Goal: Task Accomplishment & Management: Manage account settings

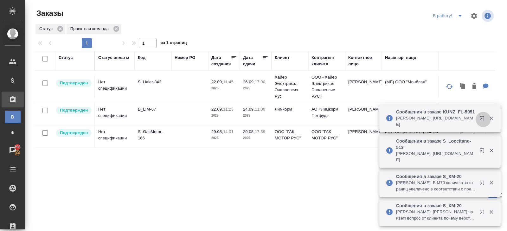
click at [480, 116] on icon "button" at bounding box center [483, 120] width 8 height 8
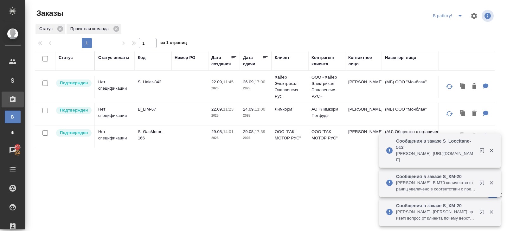
click at [481, 150] on icon "button" at bounding box center [481, 150] width 4 height 4
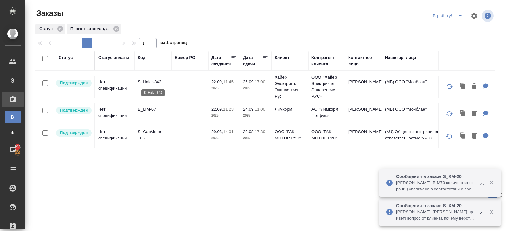
click at [148, 81] on p "S_Haier-842" at bounding box center [153, 82] width 30 height 6
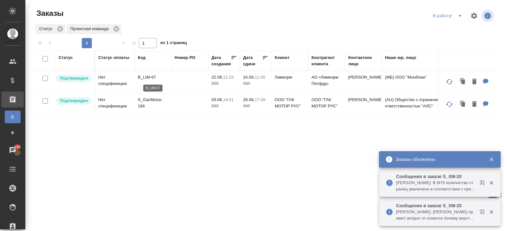
click at [145, 75] on p "B_LIM-67" at bounding box center [153, 77] width 30 height 6
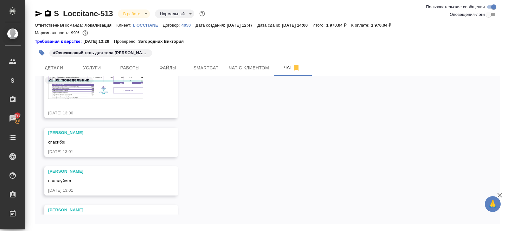
scroll to position [69, 0]
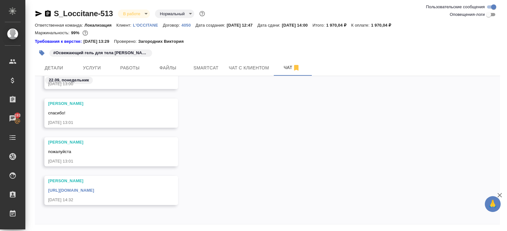
click at [94, 189] on link "https://drive.awatera.com/apps/files/?dir=/Shares/LOccitane/Orders/S_Loccitane-…" at bounding box center [71, 190] width 46 height 5
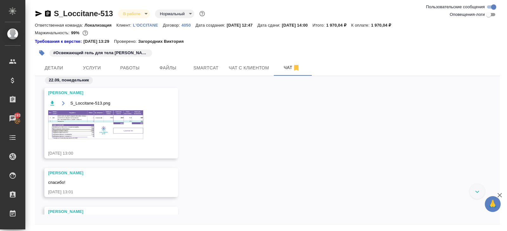
click at [119, 125] on img at bounding box center [95, 124] width 95 height 29
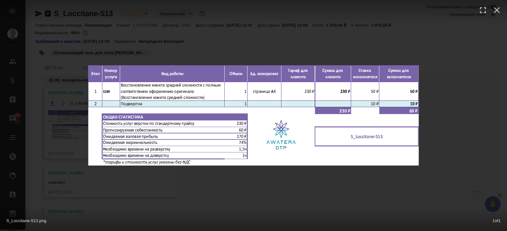
click at [135, 194] on div "S_Loccitane-513.png 1 of 1" at bounding box center [253, 115] width 507 height 231
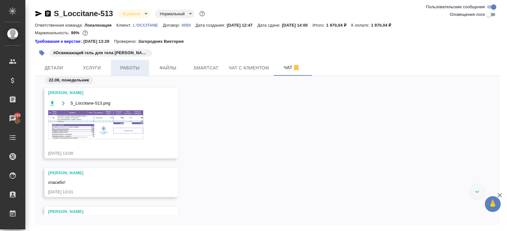
click at [125, 71] on span "Работы" at bounding box center [130, 68] width 30 height 8
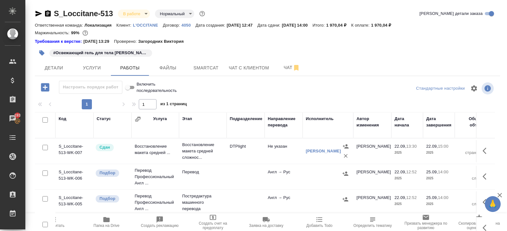
scroll to position [40, 0]
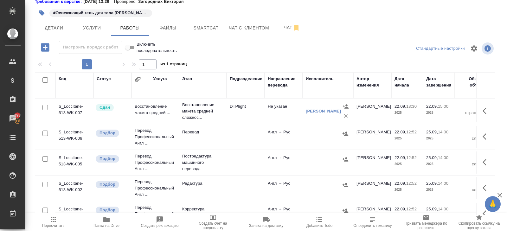
click at [43, 81] on input "checkbox" at bounding box center [44, 79] width 5 height 5
checkbox input "true"
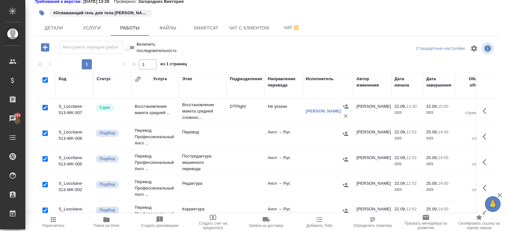
checkbox input "true"
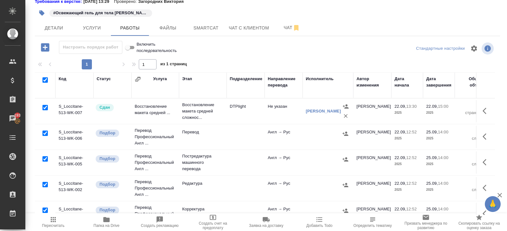
checkbox input "true"
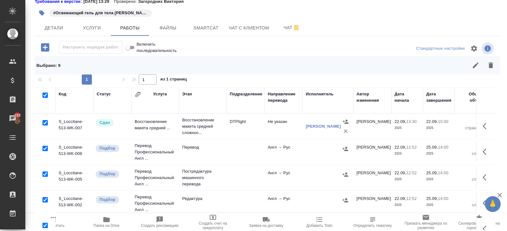
click at [44, 123] on input "checkbox" at bounding box center [44, 122] width 5 height 5
checkbox input "false"
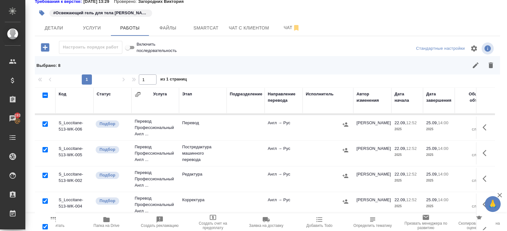
scroll to position [25, 0]
click at [45, 148] on input "checkbox" at bounding box center [44, 149] width 5 height 5
checkbox input "false"
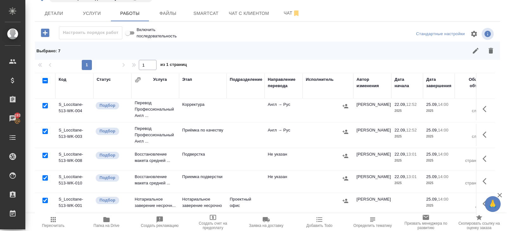
scroll to position [55, 0]
click at [45, 152] on input "checkbox" at bounding box center [44, 154] width 5 height 5
checkbox input "false"
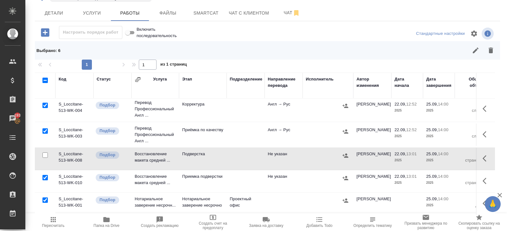
click at [46, 128] on input "checkbox" at bounding box center [44, 130] width 5 height 5
checkbox input "false"
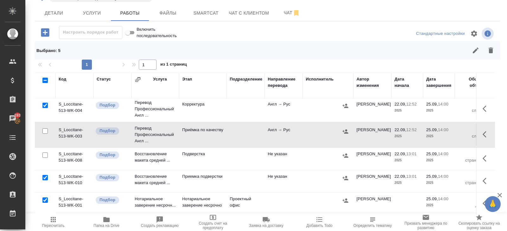
click at [45, 198] on input "checkbox" at bounding box center [44, 199] width 5 height 5
checkbox input "false"
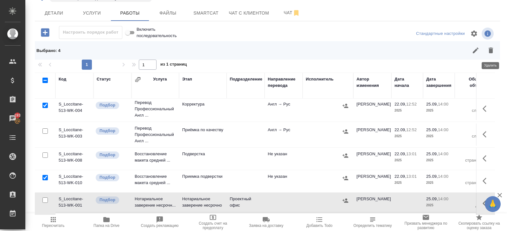
click at [456, 54] on button "button" at bounding box center [490, 50] width 15 height 15
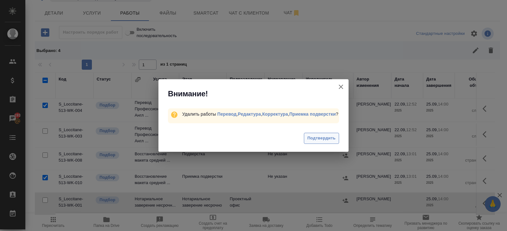
click at [314, 136] on span "Подтвердить" at bounding box center [321, 138] width 28 height 7
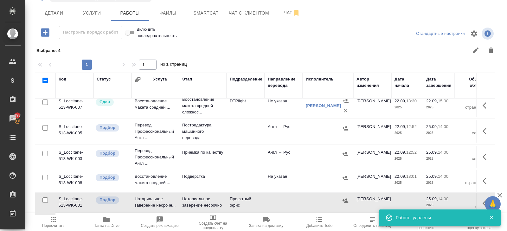
scroll to position [0, 0]
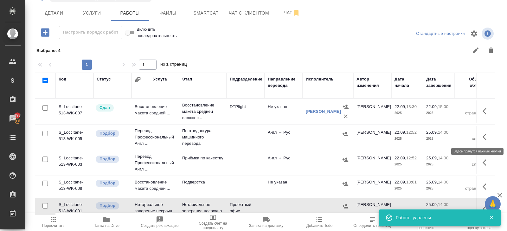
click at [456, 137] on icon "button" at bounding box center [486, 137] width 8 height 8
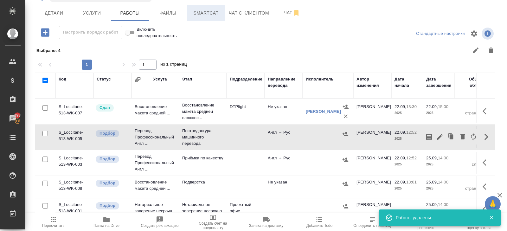
click at [206, 6] on button "Smartcat" at bounding box center [206, 13] width 38 height 16
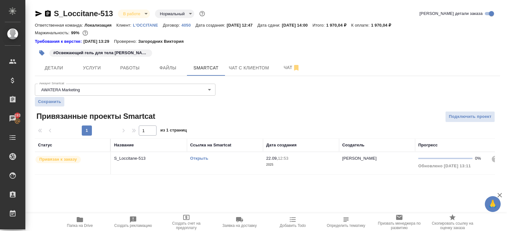
click at [199, 158] on link "Открыть" at bounding box center [199, 158] width 18 height 5
click at [126, 68] on span "Работы" at bounding box center [130, 68] width 30 height 8
click at [61, 69] on span "Детали" at bounding box center [54, 68] width 30 height 8
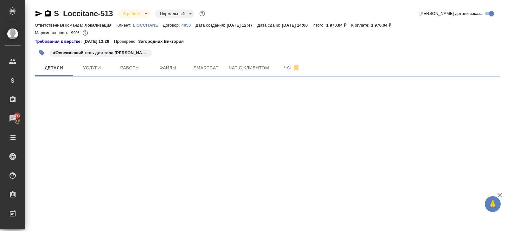
select select "RU"
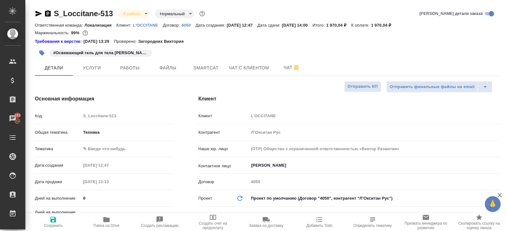
type textarea "x"
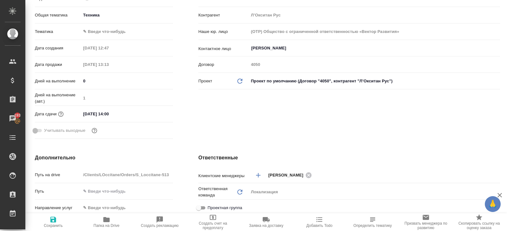
scroll to position [106, 0]
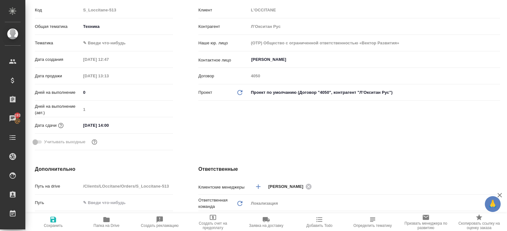
click at [100, 42] on body "🙏 .cls-1 fill:#fff; AWATERA Belyakova Yulia Клиенты Спецификации Заказы 193 Чат…" at bounding box center [253, 115] width 507 height 231
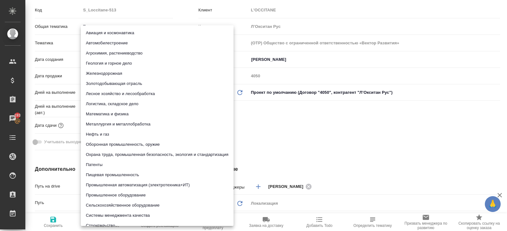
scroll to position [78, 0]
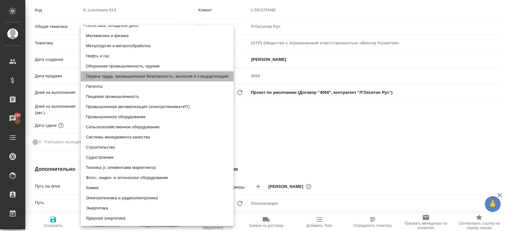
drag, startPoint x: 114, startPoint y: 78, endPoint x: 114, endPoint y: 82, distance: 3.8
click at [114, 78] on li "Охрана труда, промышленная безопасность, экология и стандартизация" at bounding box center [157, 76] width 153 height 10
type input "5f647205b73bc97568ca66b9"
type textarea "x"
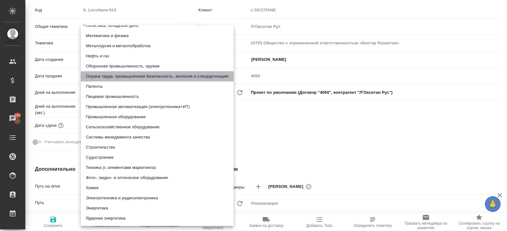
type textarea "x"
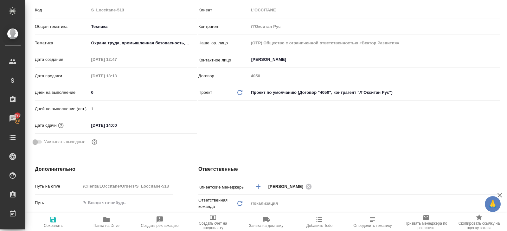
click at [52, 207] on icon "button" at bounding box center [53, 220] width 6 height 6
type textarea "x"
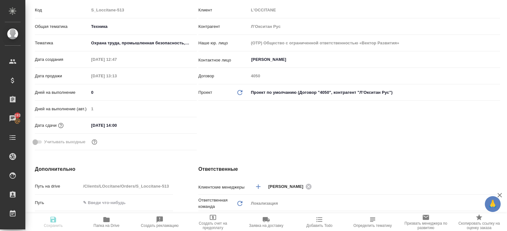
type textarea "x"
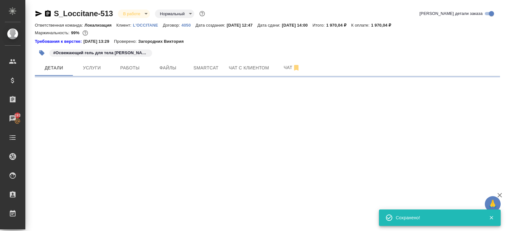
scroll to position [0, 0]
select select "RU"
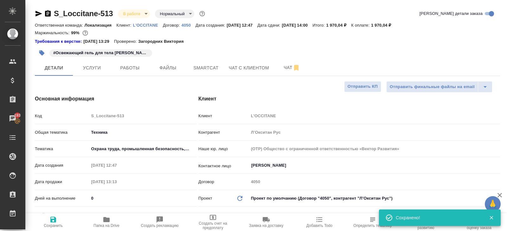
type textarea "x"
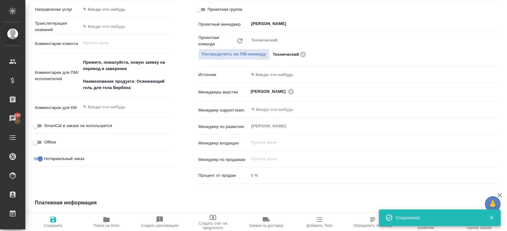
scroll to position [330, 0]
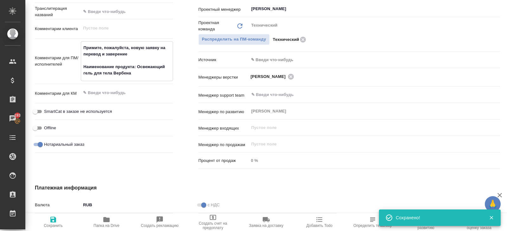
drag, startPoint x: 83, startPoint y: 67, endPoint x: 135, endPoint y: 77, distance: 52.9
click at [135, 77] on textarea "Примите, пожалуйста, новую заявку на перевод и заверение Наименование продукта:…" at bounding box center [127, 60] width 92 height 36
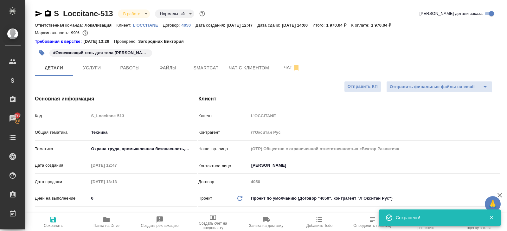
type textarea "x"
click at [125, 56] on div "#Освежающий гель для тела [PERSON_NAME]" at bounding box center [100, 52] width 103 height 7
click at [126, 63] on button "Работы" at bounding box center [130, 68] width 38 height 16
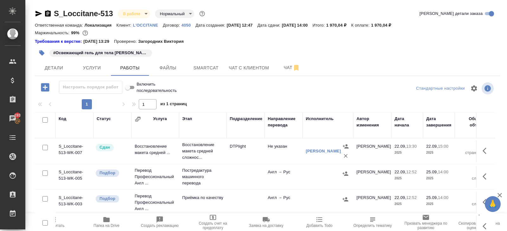
scroll to position [40, 0]
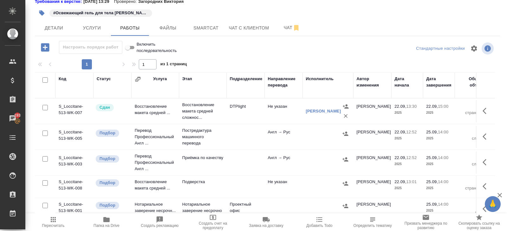
click at [456, 137] on button "button" at bounding box center [486, 136] width 15 height 15
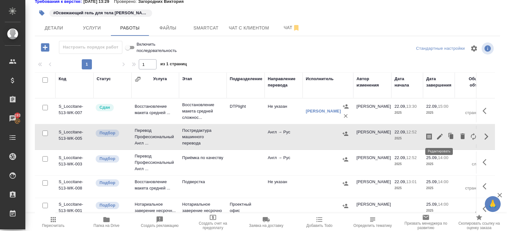
click at [439, 136] on icon "button" at bounding box center [440, 137] width 6 height 6
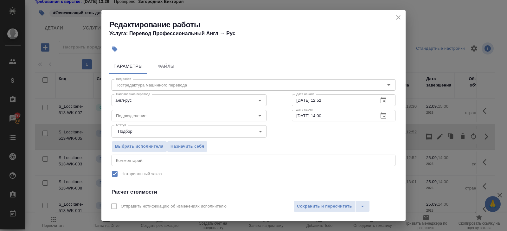
click at [139, 167] on label "Нотариальный заказ" at bounding box center [249, 173] width 282 height 13
click at [138, 165] on div "x Комментарий:" at bounding box center [253, 160] width 284 height 11
paste textarea "Наименование продукта: Освежающий гель для тела Вербена"
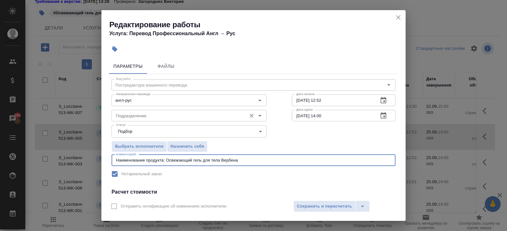
type textarea "Наименование продукта: Освежающий гель для тела Вербена"
click at [125, 118] on input "Подразделение" at bounding box center [178, 116] width 130 height 8
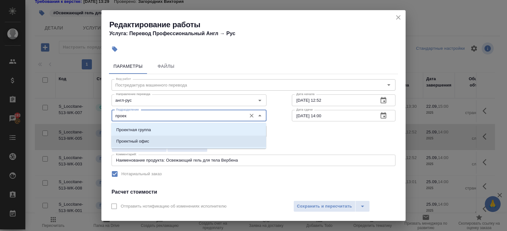
click at [127, 142] on p "Проектный офис" at bounding box center [132, 141] width 33 height 6
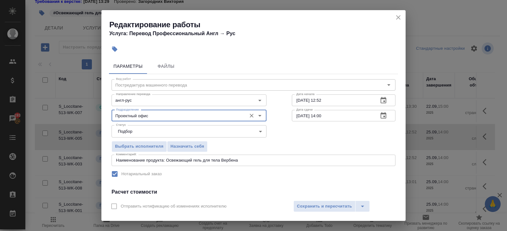
type input "Проектный офис"
click at [388, 116] on button "button" at bounding box center [383, 115] width 15 height 15
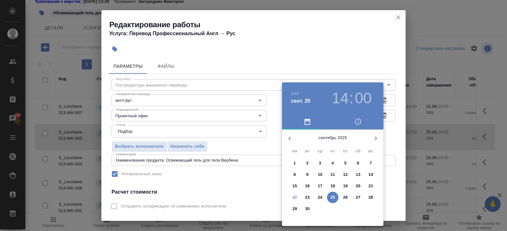
click at [306, 195] on p "23" at bounding box center [307, 197] width 5 height 6
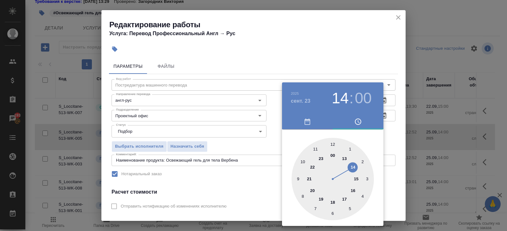
type input "[DATE] 12:00"
click at [333, 144] on div at bounding box center [332, 179] width 82 height 82
click at [365, 27] on div at bounding box center [253, 115] width 507 height 231
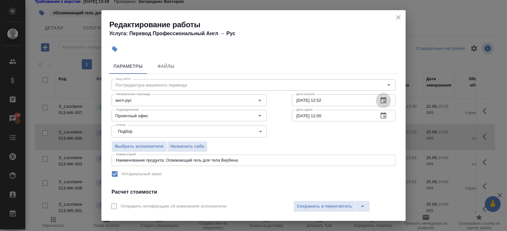
click at [383, 100] on icon "button" at bounding box center [383, 101] width 8 height 8
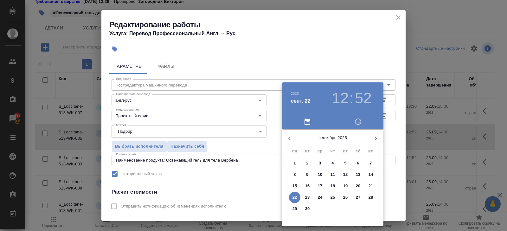
click at [295, 197] on p "22" at bounding box center [294, 197] width 5 height 6
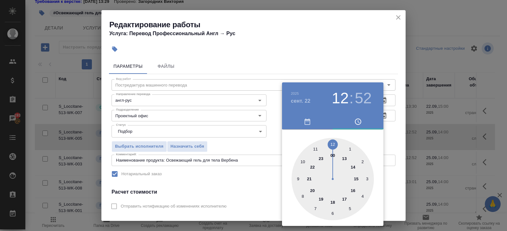
click at [356, 179] on div at bounding box center [332, 179] width 82 height 82
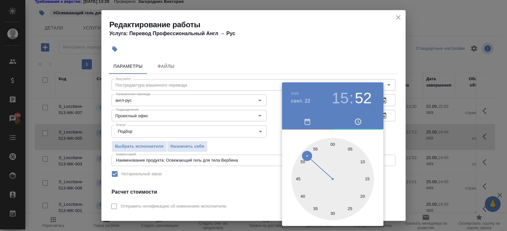
type input "22.09.2025 15:00"
click at [331, 141] on div at bounding box center [332, 179] width 82 height 82
click at [235, 158] on div at bounding box center [253, 115] width 507 height 231
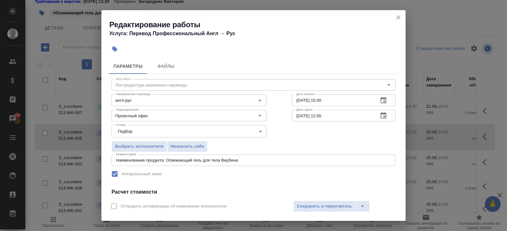
scroll to position [80, 0]
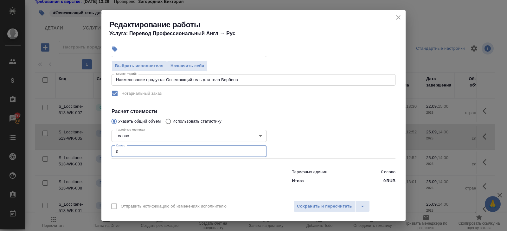
drag, startPoint x: 119, startPoint y: 150, endPoint x: 76, endPoint y: 147, distance: 42.9
click at [76, 147] on div "Редактирование работы Услуга: Перевод Профессиональный Англ → Рус Параметры Фай…" at bounding box center [253, 115] width 507 height 231
type input "21"
type input "21.8"
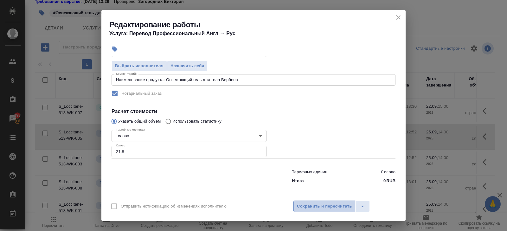
click at [325, 202] on button "Сохранить и пересчитать" at bounding box center [324, 205] width 62 height 11
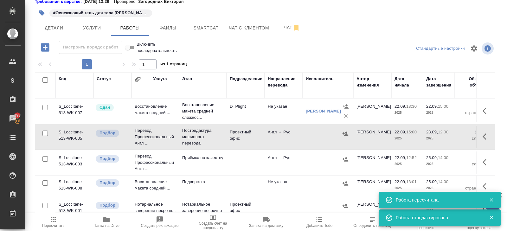
click at [346, 133] on icon "button" at bounding box center [345, 133] width 6 height 6
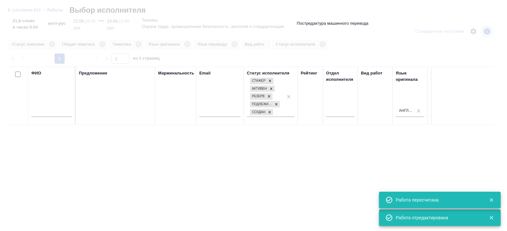
click at [62, 116] on input "text" at bounding box center [51, 113] width 41 height 8
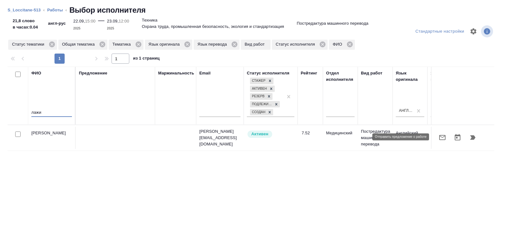
type input "лажи"
click at [442, 137] on icon "button" at bounding box center [442, 137] width 6 height 5
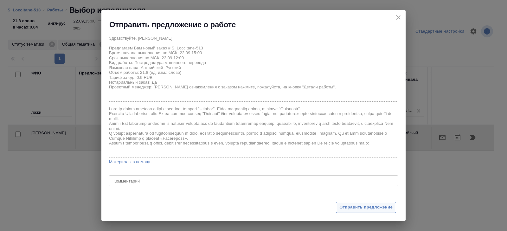
click at [336, 207] on button "Отправить предложение" at bounding box center [366, 207] width 60 height 11
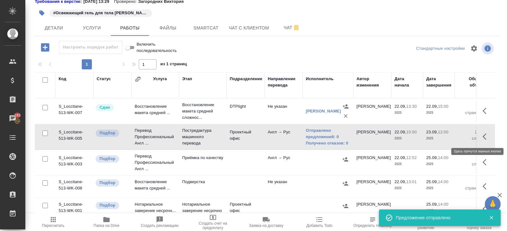
click at [456, 136] on icon "button" at bounding box center [486, 137] width 8 height 8
click at [453, 136] on icon "button" at bounding box center [451, 136] width 4 height 5
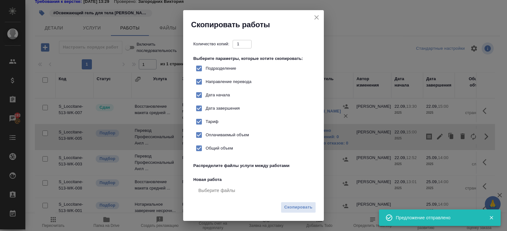
checkbox input "true"
click at [315, 206] on button "Скопировать" at bounding box center [298, 207] width 35 height 11
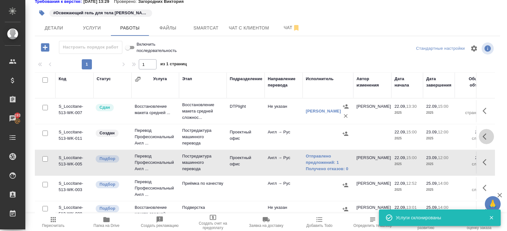
click at [456, 136] on icon "button" at bounding box center [486, 137] width 8 height 8
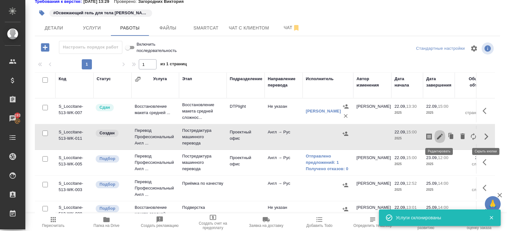
click at [440, 136] on icon "button" at bounding box center [440, 137] width 6 height 6
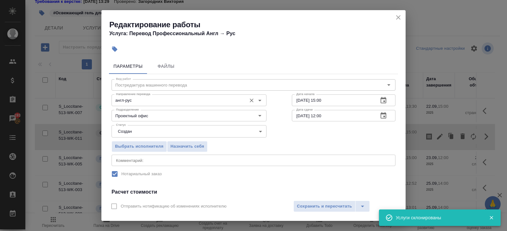
click at [135, 105] on div "англ-рус Направление перевода" at bounding box center [188, 99] width 155 height 11
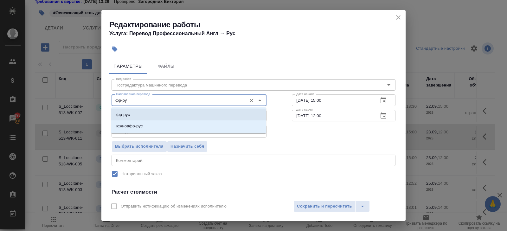
click at [136, 114] on li "фр-рус" at bounding box center [188, 114] width 155 height 11
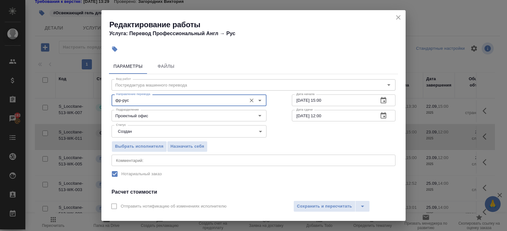
type input "фр-рус"
click at [136, 130] on body "🙏 .cls-1 fill:#fff; AWATERA Belyakova Yulia Клиенты Спецификации Заказы 193 Чат…" at bounding box center [253, 115] width 507 height 231
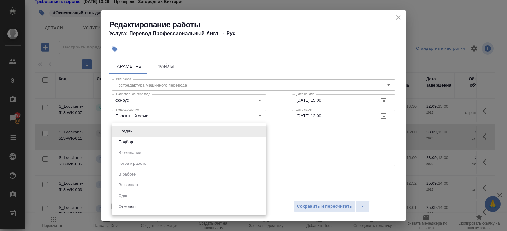
click at [136, 143] on li "Подбор" at bounding box center [188, 141] width 155 height 11
type input "recruiting"
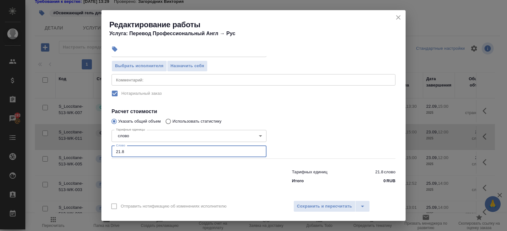
drag, startPoint x: 139, startPoint y: 152, endPoint x: 79, endPoint y: 152, distance: 59.2
click at [79, 152] on div "Редактирование работы Услуга: Перевод Профессиональный Англ → Рус Параметры Фай…" at bounding box center [253, 115] width 507 height 231
type input "15"
click at [304, 206] on span "Сохранить и пересчитать" at bounding box center [324, 206] width 55 height 7
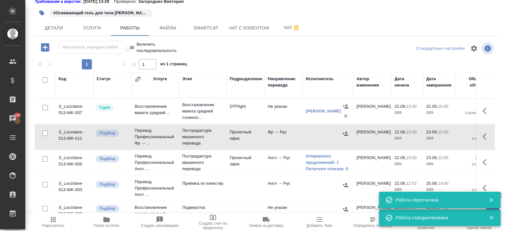
click at [456, 136] on icon "button" at bounding box center [486, 137] width 8 height 8
click at [456, 136] on icon "button" at bounding box center [473, 137] width 8 height 8
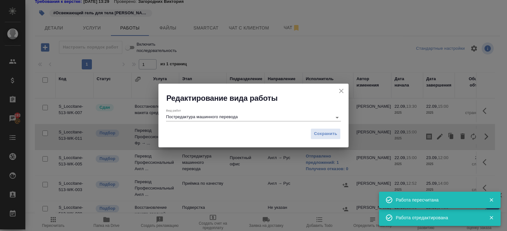
click at [254, 117] on input "Постредактура машинного перевода" at bounding box center [247, 117] width 163 height 8
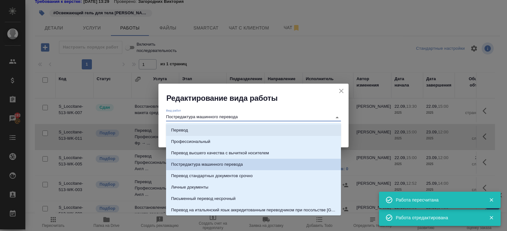
click at [204, 131] on li "Перевод" at bounding box center [253, 129] width 175 height 11
type input "Перевод"
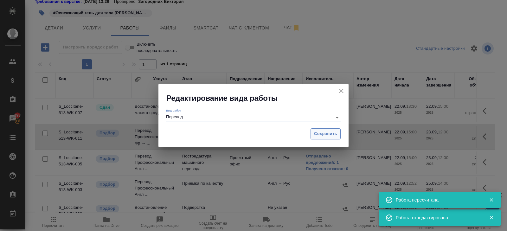
click at [329, 133] on span "Сохранить" at bounding box center [325, 133] width 23 height 7
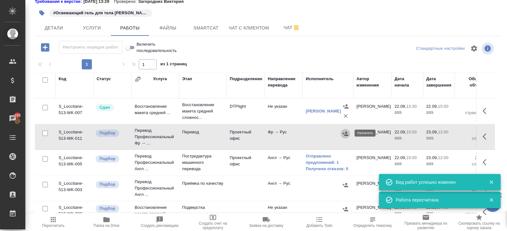
click at [344, 134] on icon "button" at bounding box center [345, 133] width 6 height 6
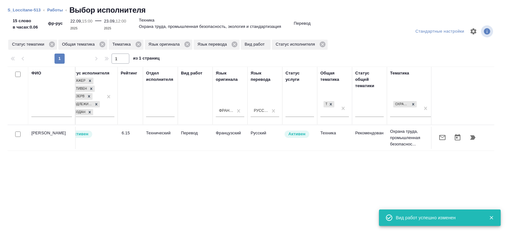
scroll to position [0, 433]
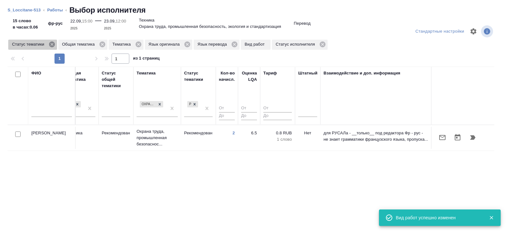
click at [52, 45] on icon at bounding box center [51, 44] width 7 height 7
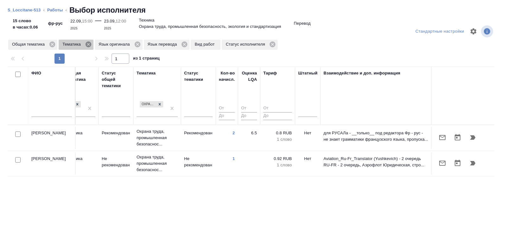
click at [90, 44] on icon at bounding box center [88, 44] width 7 height 7
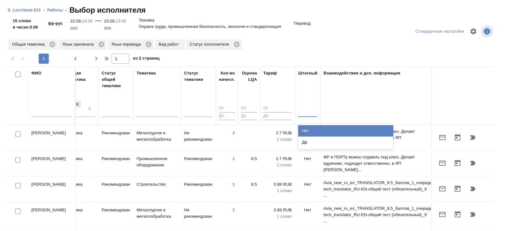
click at [311, 113] on div at bounding box center [307, 110] width 19 height 9
click at [312, 130] on div "Нет" at bounding box center [345, 130] width 95 height 11
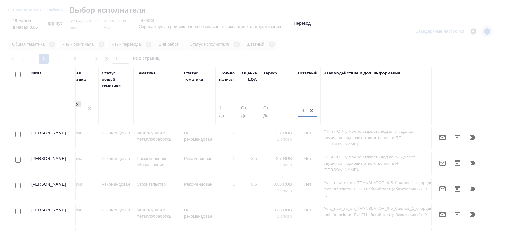
type input "1"
click at [232, 106] on input "1" at bounding box center [227, 109] width 16 height 8
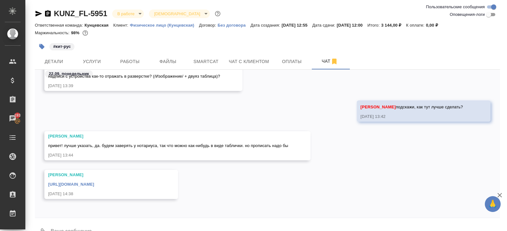
scroll to position [174, 0]
click at [94, 183] on link "[URL][DOMAIN_NAME]" at bounding box center [71, 183] width 46 height 5
click at [131, 61] on span "Работы" at bounding box center [130, 62] width 30 height 8
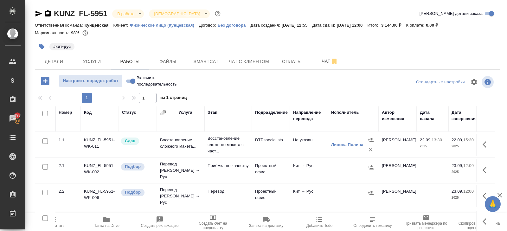
scroll to position [34, 0]
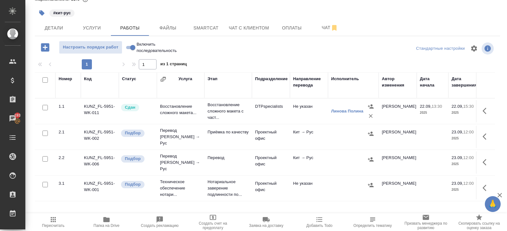
click at [456, 155] on button "button" at bounding box center [486, 162] width 15 height 15
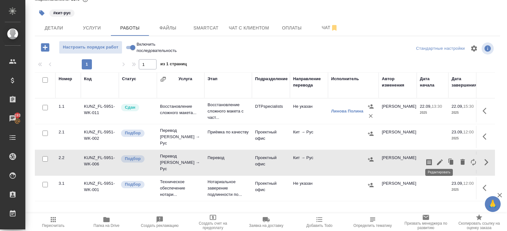
click at [441, 158] on icon "button" at bounding box center [440, 162] width 8 height 8
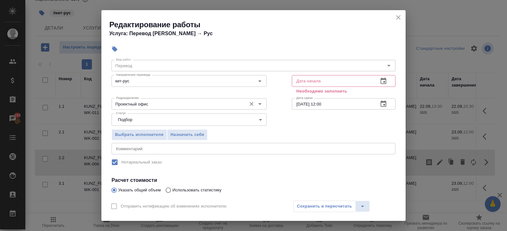
scroll to position [23, 0]
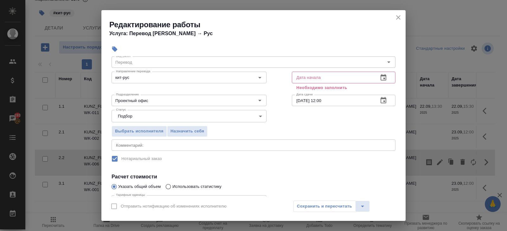
click at [387, 74] on button "button" at bounding box center [383, 77] width 15 height 15
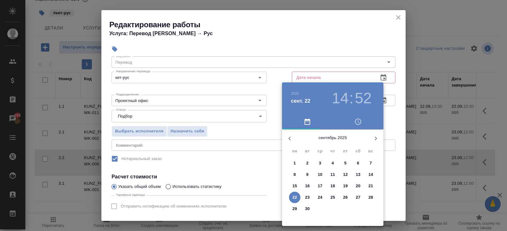
click at [296, 196] on p "22" at bounding box center [294, 197] width 5 height 6
type input "22.09.2025 14:52"
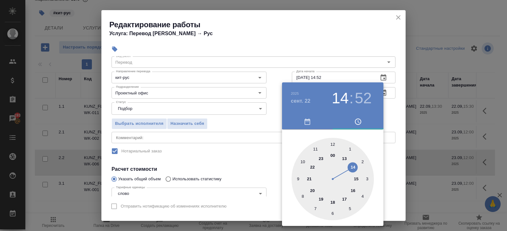
click at [408, 144] on div at bounding box center [253, 115] width 507 height 231
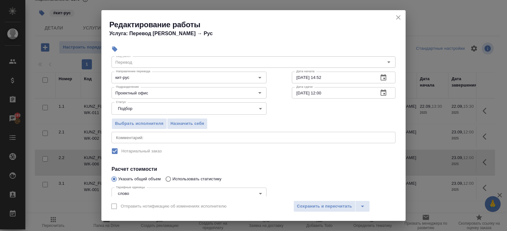
click at [383, 93] on icon "button" at bounding box center [383, 92] width 6 height 6
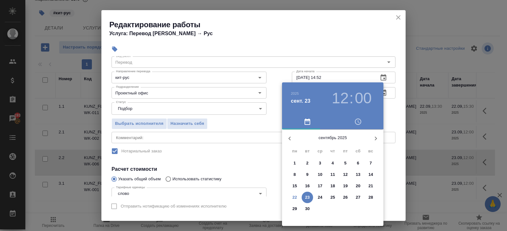
click at [306, 197] on p "23" at bounding box center [307, 197] width 5 height 6
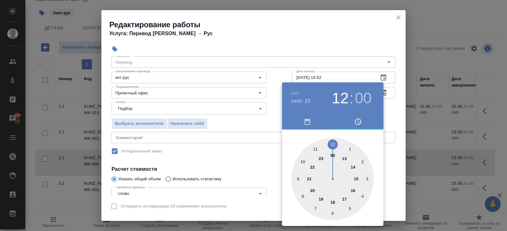
type input "23.09.2025 10:00"
click at [303, 161] on div at bounding box center [332, 179] width 82 height 82
click at [214, 156] on div at bounding box center [253, 115] width 507 height 231
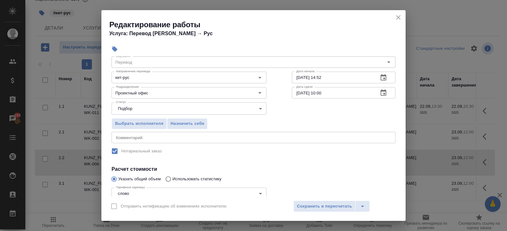
click at [136, 141] on div "x Комментарий:" at bounding box center [253, 137] width 284 height 11
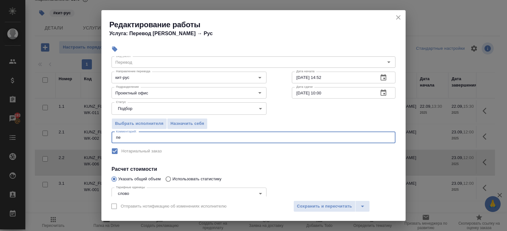
type textarea "п"
paste textarea "https://drive.awatera.com/s/rBToFaWMLw5YDC9"
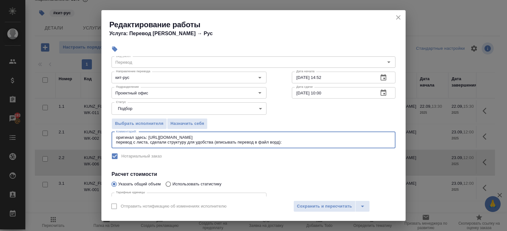
paste textarea "https://drive.awatera.com/s/PwpXmfMndoqBq6i"
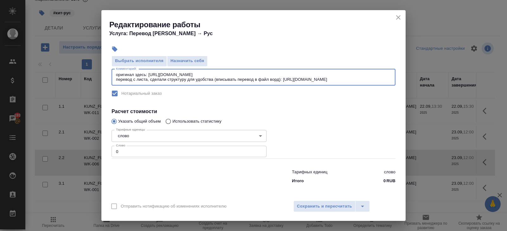
type textarea "оригинал здесь: https://drive.awatera.com/s/rBToFaWMLw5YDC9 перевод с листа, сд…"
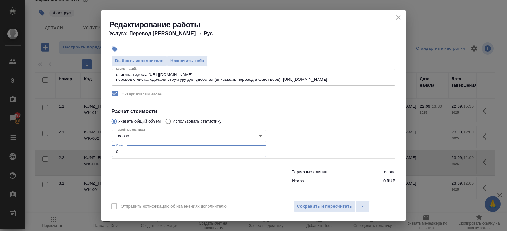
drag, startPoint x: 126, startPoint y: 150, endPoint x: 70, endPoint y: 151, distance: 56.4
click at [70, 151] on div "Редактирование работы Услуга: Перевод Стандарт Кит → Рус Параметры Файлы Вид ра…" at bounding box center [253, 115] width 507 height 231
type input "250"
click at [325, 204] on span "Сохранить и пересчитать" at bounding box center [324, 206] width 55 height 7
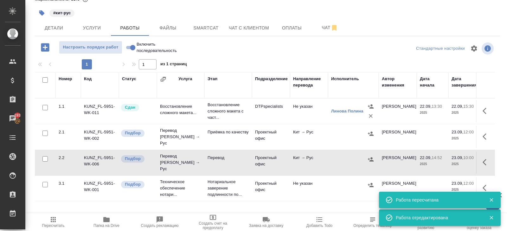
click at [369, 156] on icon "button" at bounding box center [370, 159] width 6 height 6
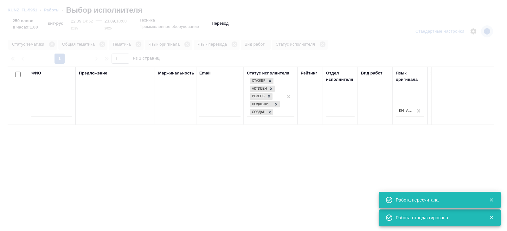
click at [47, 112] on input "text" at bounding box center [51, 113] width 41 height 8
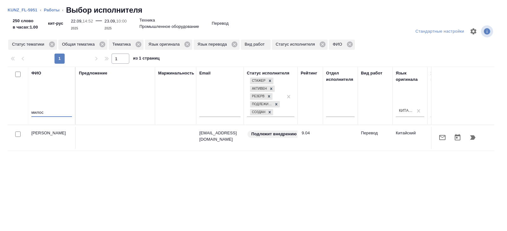
type input "милос"
click at [441, 138] on icon "button" at bounding box center [442, 138] width 8 height 8
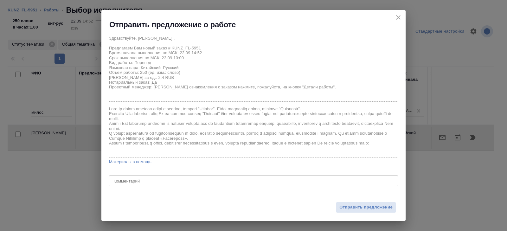
scroll to position [19, 0]
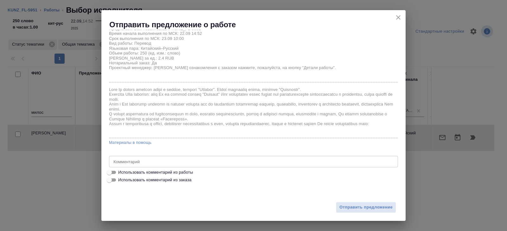
click at [127, 175] on label "Использовать комментарий из работы" at bounding box center [249, 172] width 288 height 8
click at [121, 175] on input "Использовать комментарий из работы" at bounding box center [109, 172] width 23 height 8
checkbox input "true"
type textarea "оригинал здесь: https://drive.awatera.com/s/rBToFaWMLw5YDC9 перевод с листа, сд…"
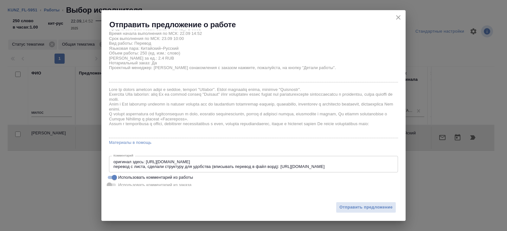
scroll to position [24, 0]
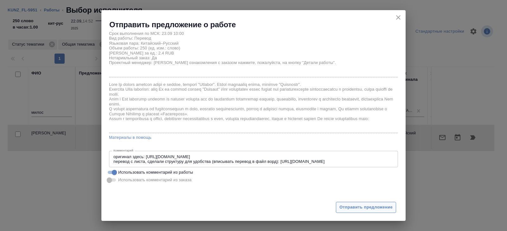
click at [346, 207] on span "Отправить предложение" at bounding box center [365, 207] width 53 height 7
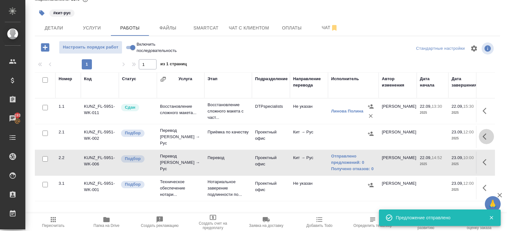
click at [456, 133] on icon "button" at bounding box center [486, 137] width 8 height 8
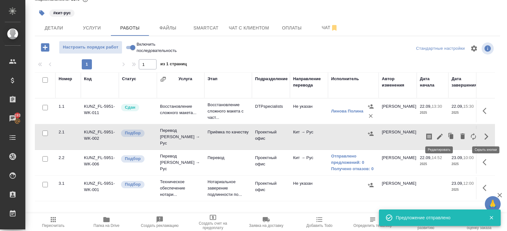
click at [438, 135] on icon "button" at bounding box center [440, 137] width 6 height 6
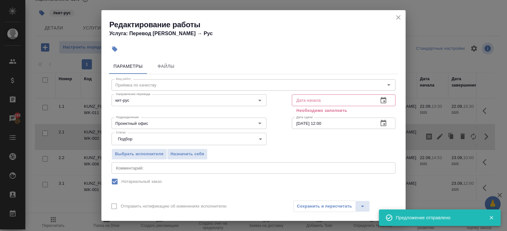
click at [387, 97] on button "button" at bounding box center [383, 100] width 15 height 15
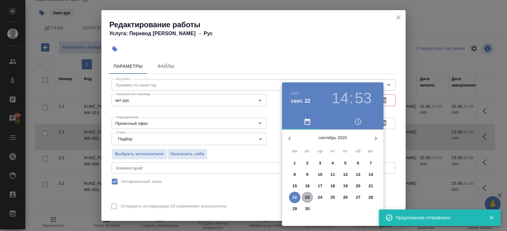
click at [306, 197] on p "23" at bounding box center [307, 197] width 5 height 6
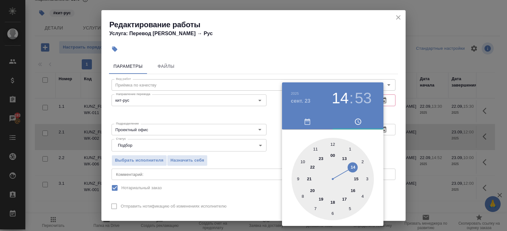
click at [302, 163] on div at bounding box center [332, 179] width 82 height 82
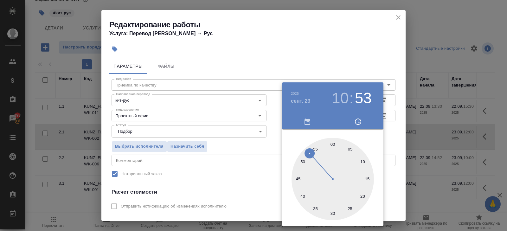
type input "23.09.2025 10:00"
click at [331, 145] on div at bounding box center [332, 179] width 82 height 82
click at [208, 130] on div at bounding box center [253, 115] width 507 height 231
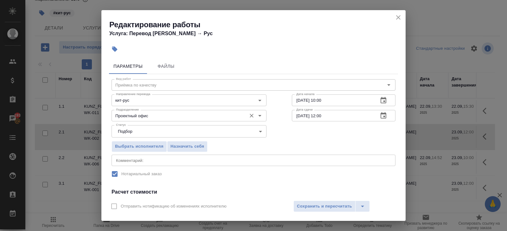
click at [168, 116] on input "Проектный офис" at bounding box center [178, 116] width 130 height 8
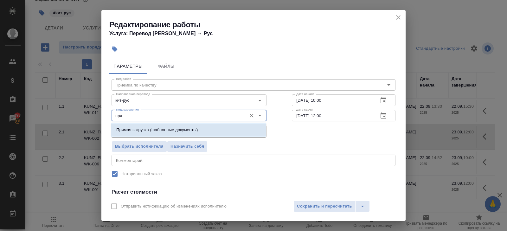
click at [157, 132] on p "Прямая загрузка (шаблонные документы)" at bounding box center [156, 130] width 81 height 6
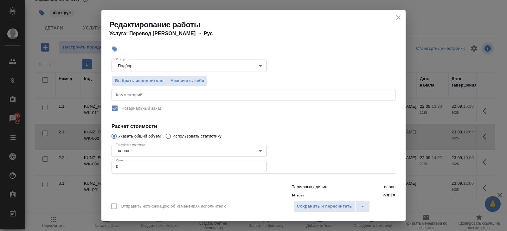
scroll to position [80, 0]
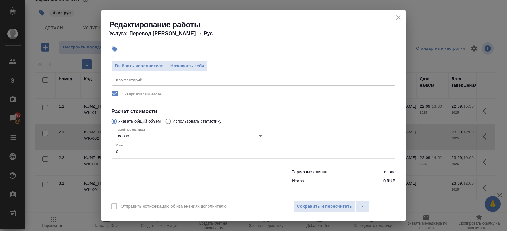
type input "Прямая загрузка (шаблонные документы)"
click at [135, 150] on input "0" at bounding box center [188, 151] width 155 height 11
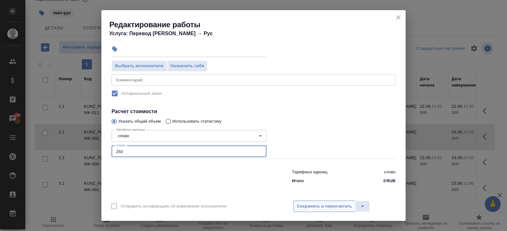
type input "250"
click at [302, 207] on span "Сохранить и пересчитать" at bounding box center [324, 206] width 55 height 7
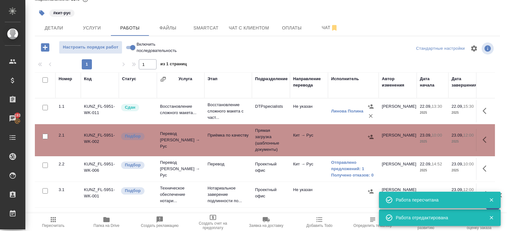
click at [50, 207] on icon "button" at bounding box center [53, 220] width 8 height 8
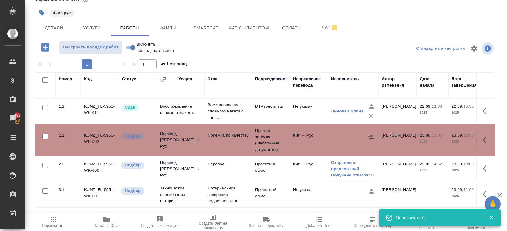
click at [55, 207] on icon "button" at bounding box center [53, 219] width 5 height 5
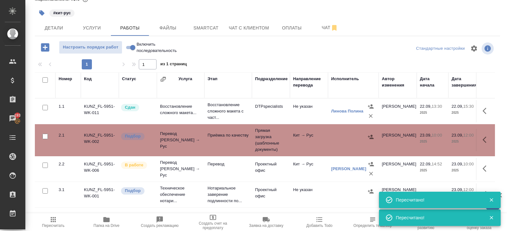
click at [62, 207] on span "Пересчитать" at bounding box center [53, 222] width 46 height 12
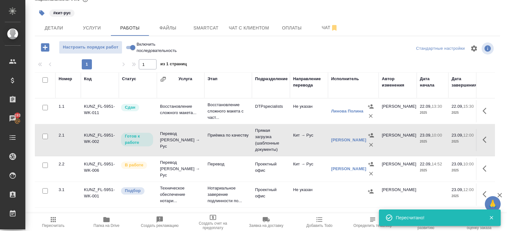
click at [456, 136] on icon "button" at bounding box center [486, 140] width 8 height 8
click at [436, 142] on icon "button" at bounding box center [440, 140] width 8 height 8
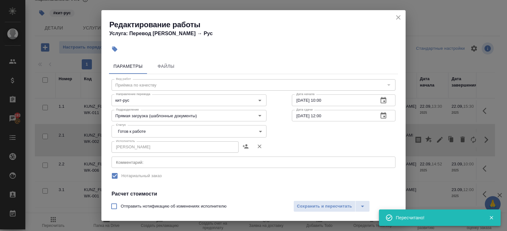
click at [120, 130] on body "🙏 .cls-1 fill:#fff; AWATERA Belyakova Yulia Клиенты Спецификации Заказы 193 Чат…" at bounding box center [253, 115] width 507 height 231
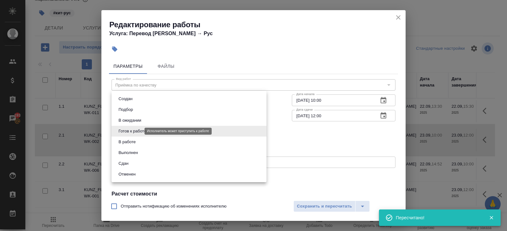
click at [130, 120] on button "В ожидании" at bounding box center [130, 120] width 27 height 7
type input "pending"
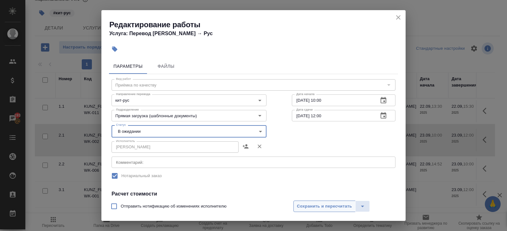
click at [307, 207] on span "Сохранить и пересчитать" at bounding box center [324, 206] width 55 height 7
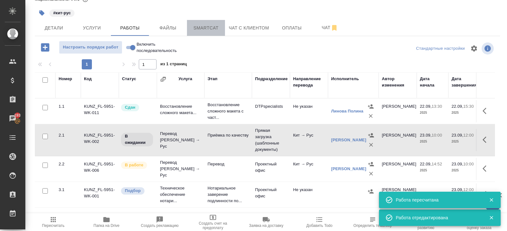
click at [206, 29] on span "Smartcat" at bounding box center [206, 28] width 30 height 8
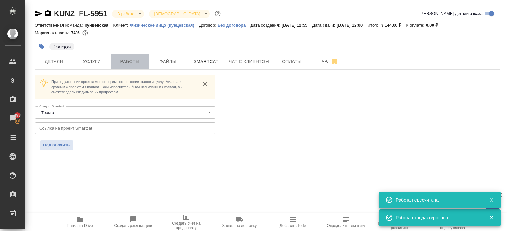
click at [124, 63] on span "Работы" at bounding box center [130, 62] width 30 height 8
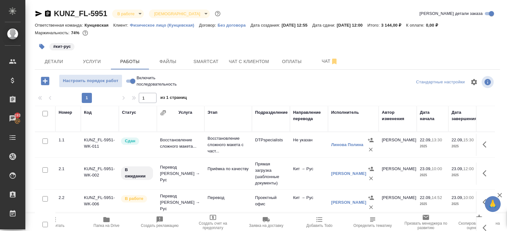
scroll to position [34, 0]
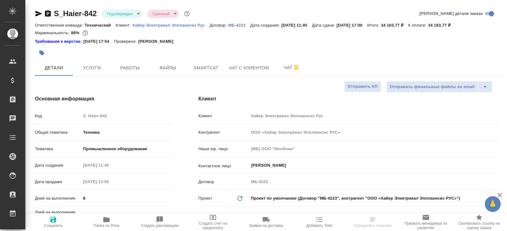
select select "RU"
click at [113, 10] on body "🙏 .cls-1 fill:#fff; AWATERA Belyakova Yulia Клиенты Спецификации Заказы Чаты To…" at bounding box center [253, 115] width 507 height 231
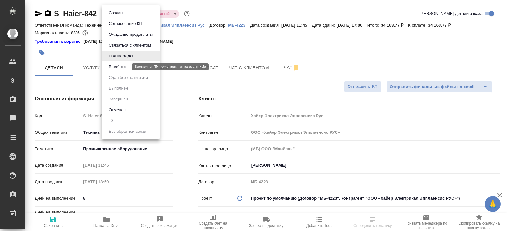
click at [113, 65] on button "В работе" at bounding box center [117, 66] width 21 height 7
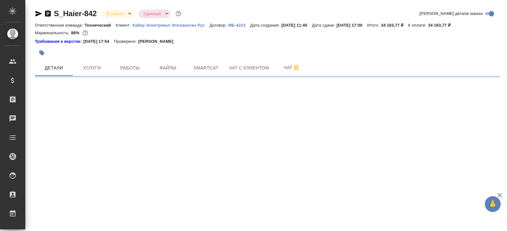
select select "RU"
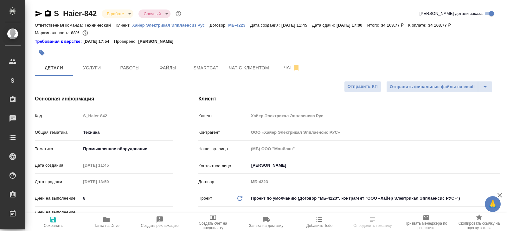
type textarea "x"
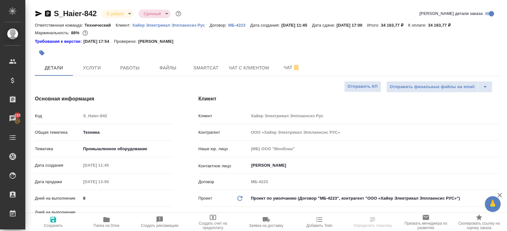
type textarea "x"
select select "RU"
type textarea "x"
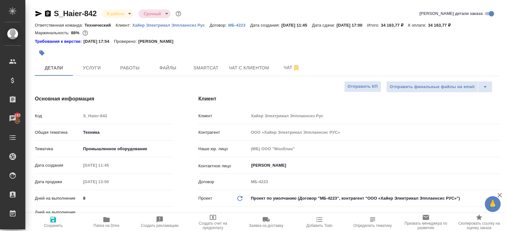
type textarea "x"
click at [289, 61] on button "Чат" at bounding box center [292, 68] width 38 height 16
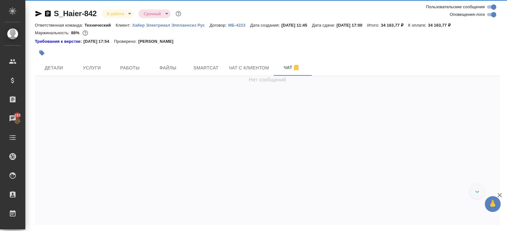
scroll to position [3479, 0]
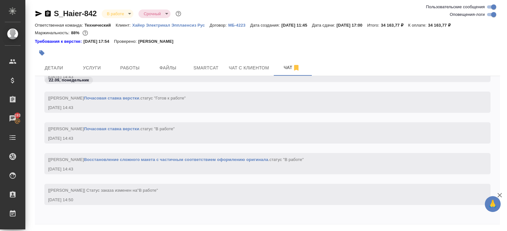
click at [487, 15] on input "Оповещения-логи" at bounding box center [493, 15] width 23 height 8
checkbox input "false"
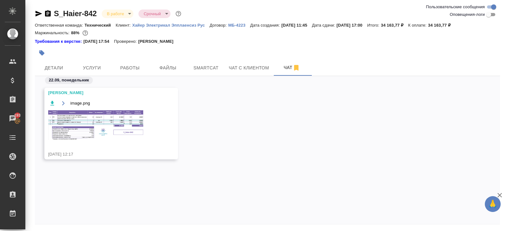
scroll to position [0, 0]
click at [100, 129] on img at bounding box center [95, 125] width 95 height 30
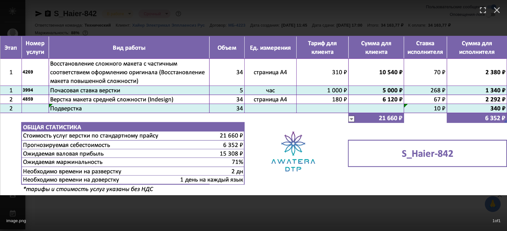
click at [117, 207] on div "image.png 1 of 1" at bounding box center [253, 115] width 507 height 231
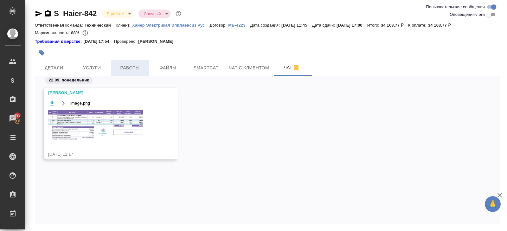
click at [130, 65] on span "Работы" at bounding box center [130, 68] width 30 height 8
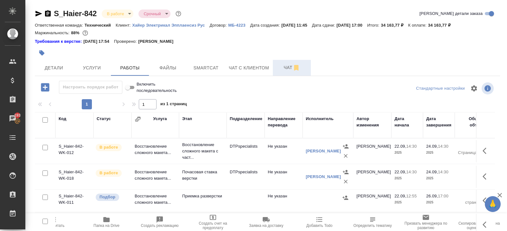
scroll to position [40, 0]
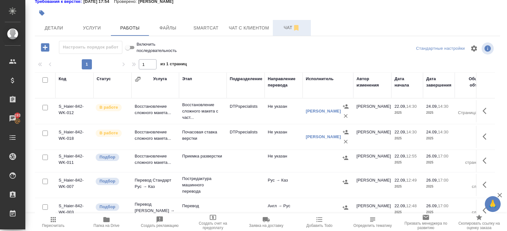
click at [298, 28] on icon "button" at bounding box center [296, 28] width 4 height 6
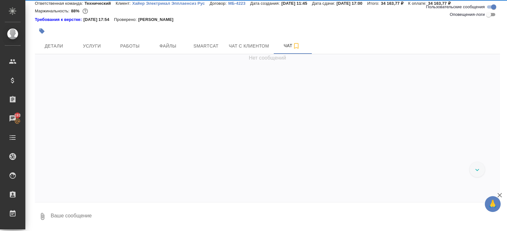
scroll to position [22, 0]
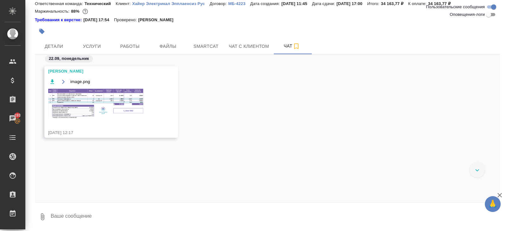
click at [489, 14] on input "Оповещения-логи" at bounding box center [488, 15] width 23 height 8
checkbox input "true"
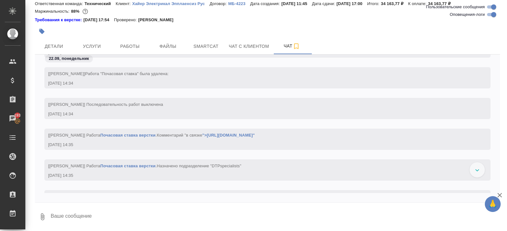
scroll to position [2809, 0]
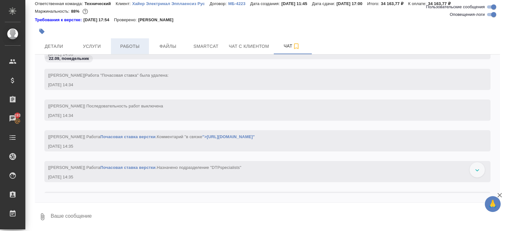
click at [123, 48] on span "Работы" at bounding box center [130, 46] width 30 height 8
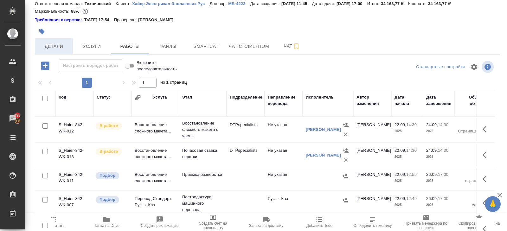
click at [57, 41] on button "Детали" at bounding box center [54, 46] width 38 height 16
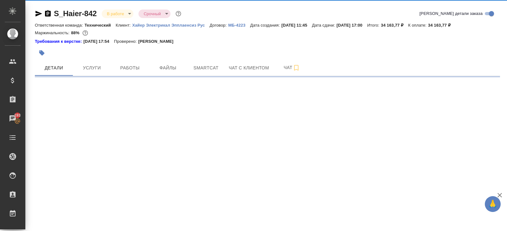
select select "RU"
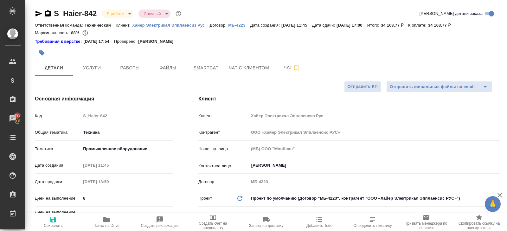
type textarea "x"
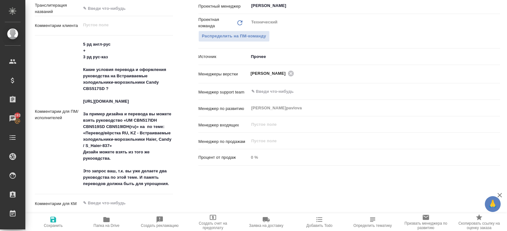
scroll to position [338, 0]
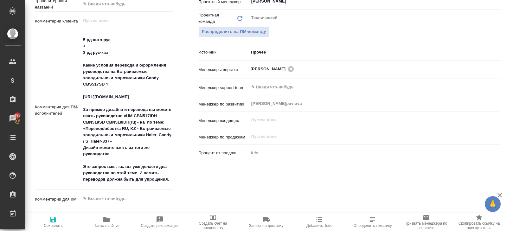
type textarea "x"
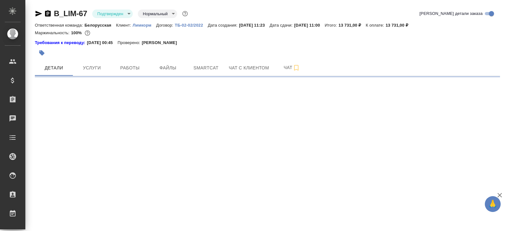
select select "RU"
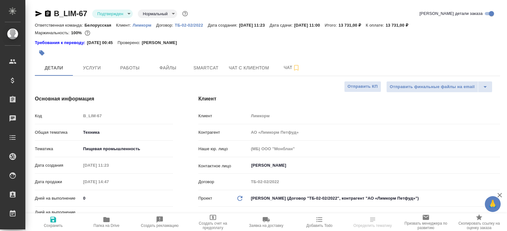
type textarea "x"
click at [289, 66] on span "Чат" at bounding box center [291, 68] width 30 height 8
type textarea "x"
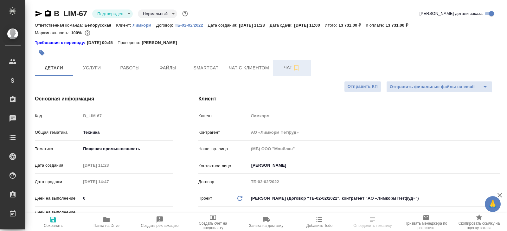
type textarea "x"
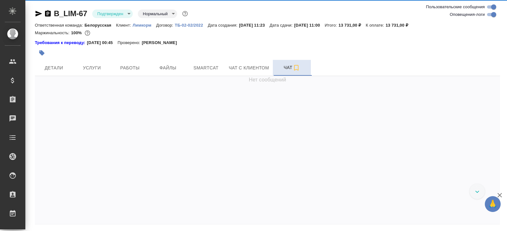
scroll to position [831, 0]
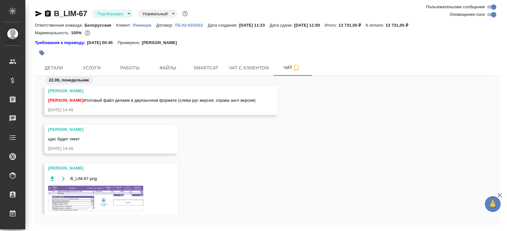
click at [489, 15] on input "Оповещения-логи" at bounding box center [493, 15] width 23 height 8
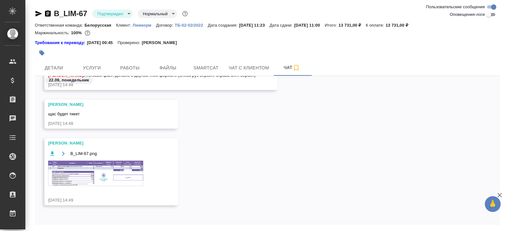
scroll to position [22, 0]
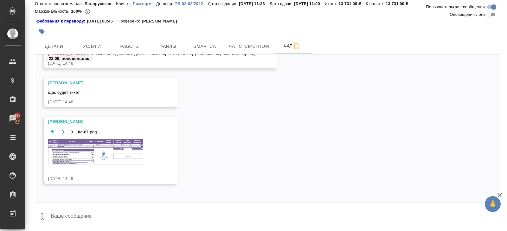
click at [485, 16] on input "Оповещения-логи" at bounding box center [488, 15] width 23 height 8
checkbox input "true"
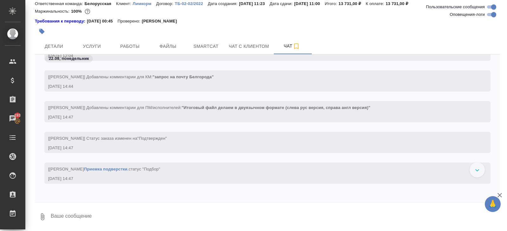
scroll to position [474, 0]
click at [59, 44] on span "Детали" at bounding box center [54, 46] width 30 height 8
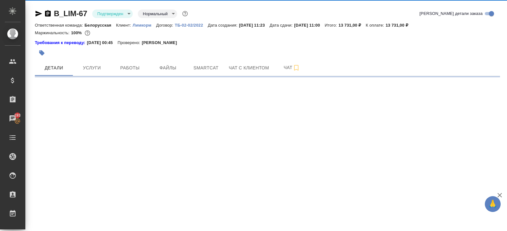
select select "RU"
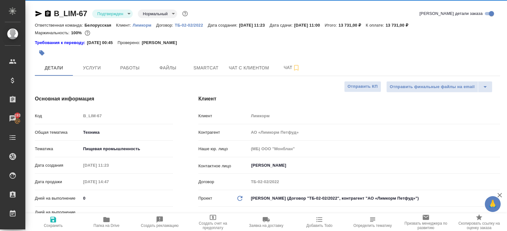
type textarea "x"
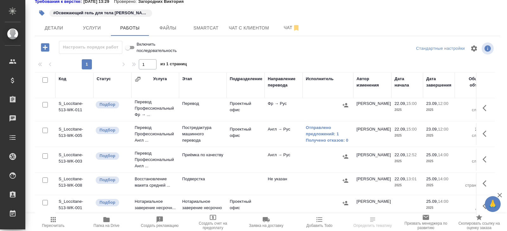
scroll to position [33, 0]
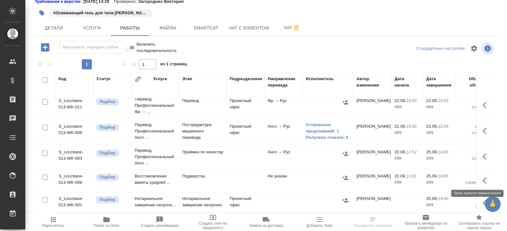
click at [482, 176] on button "button" at bounding box center [486, 180] width 15 height 15
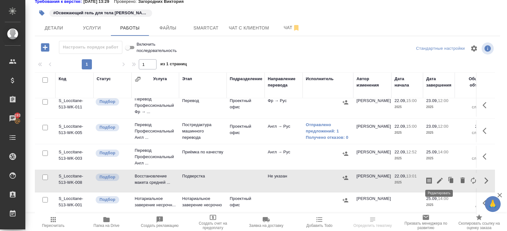
click at [439, 179] on icon "button" at bounding box center [440, 181] width 8 height 8
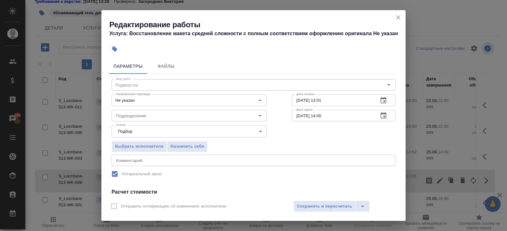
click at [382, 96] on button "button" at bounding box center [383, 100] width 15 height 15
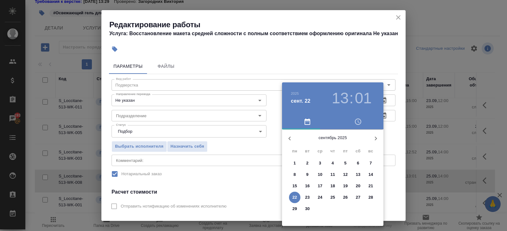
click at [307, 197] on p "23" at bounding box center [307, 197] width 5 height 6
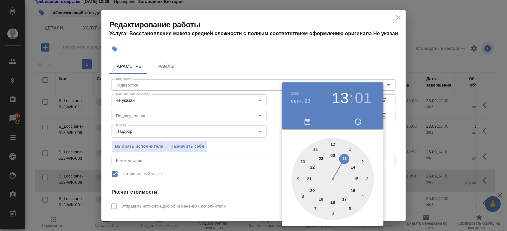
click at [333, 143] on div at bounding box center [332, 179] width 82 height 82
type input "[DATE] 12:00"
click at [388, 120] on div at bounding box center [253, 115] width 507 height 231
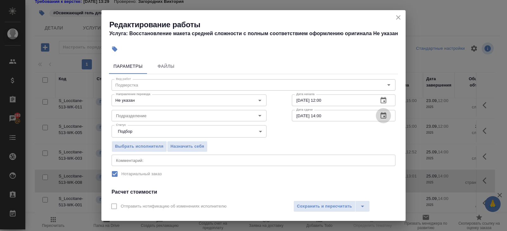
click at [382, 117] on icon "button" at bounding box center [383, 116] width 8 height 8
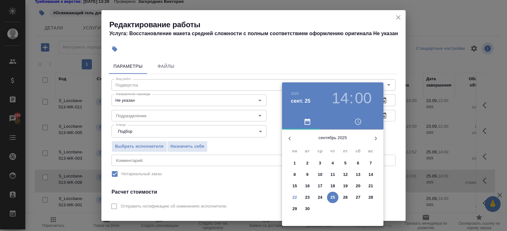
click at [310, 196] on span "23" at bounding box center [306, 197] width 11 height 6
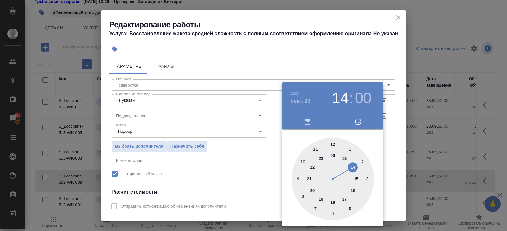
type input "[DATE] 13:00"
click at [344, 158] on div at bounding box center [332, 179] width 82 height 82
click at [152, 117] on div at bounding box center [253, 115] width 507 height 231
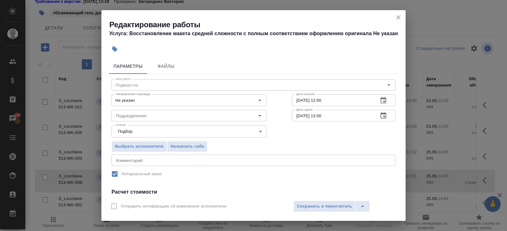
click at [145, 116] on input "Подразделение" at bounding box center [178, 116] width 130 height 8
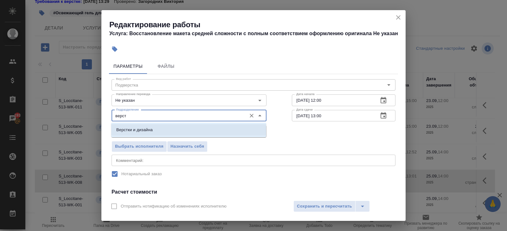
click at [147, 126] on li "Верстки и дизайна" at bounding box center [188, 129] width 155 height 11
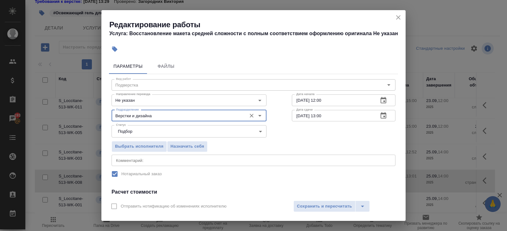
scroll to position [80, 0]
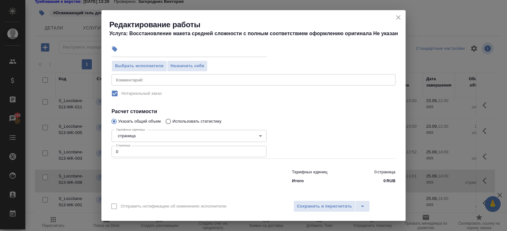
type input "Верстки и дизайна"
click at [142, 151] on input "0" at bounding box center [188, 151] width 155 height 11
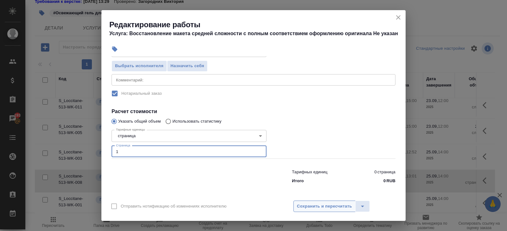
type input "1"
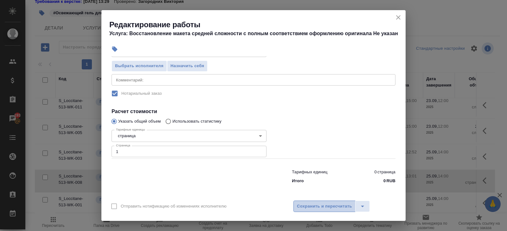
click at [313, 205] on span "Сохранить и пересчитать" at bounding box center [324, 206] width 55 height 7
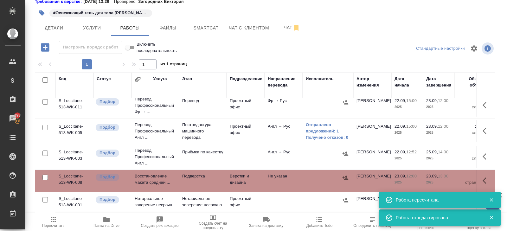
click at [484, 153] on icon "button" at bounding box center [486, 157] width 8 height 8
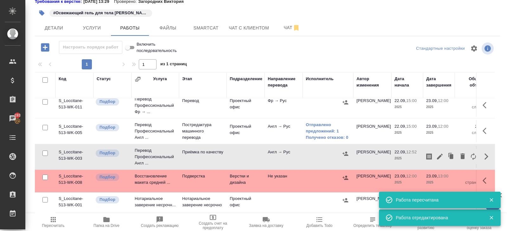
click at [435, 154] on button "button" at bounding box center [439, 156] width 11 height 15
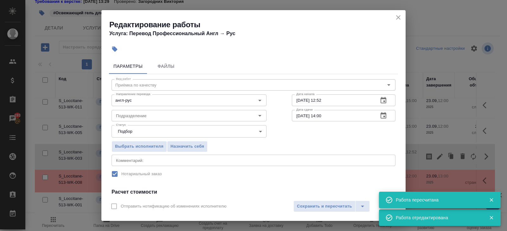
click at [385, 102] on icon "button" at bounding box center [383, 101] width 8 height 8
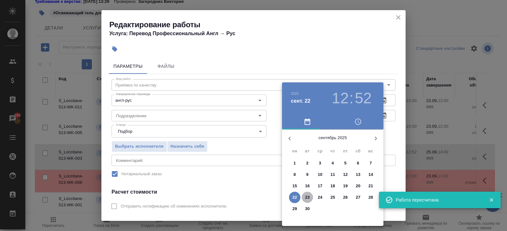
click at [307, 199] on p "23" at bounding box center [307, 197] width 5 height 6
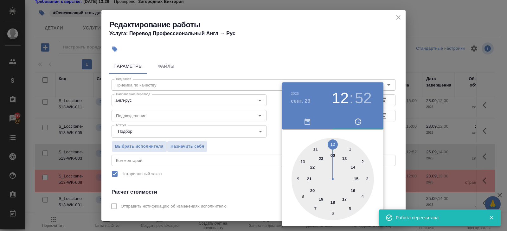
click at [344, 157] on div at bounding box center [332, 179] width 82 height 82
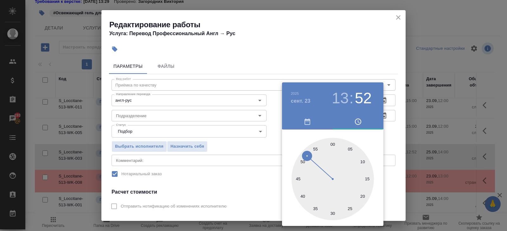
type input "[DATE] 13:00"
drag, startPoint x: 332, startPoint y: 143, endPoint x: 338, endPoint y: 141, distance: 6.4
click at [332, 143] on div at bounding box center [332, 179] width 82 height 82
click at [410, 120] on div at bounding box center [253, 115] width 507 height 231
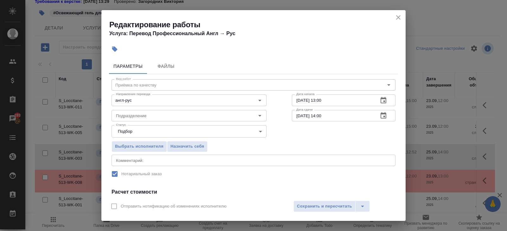
click at [382, 115] on icon "button" at bounding box center [383, 116] width 8 height 8
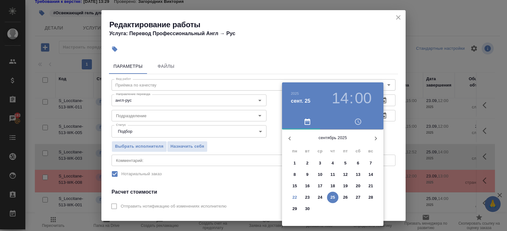
click at [319, 197] on p "24" at bounding box center [320, 197] width 5 height 6
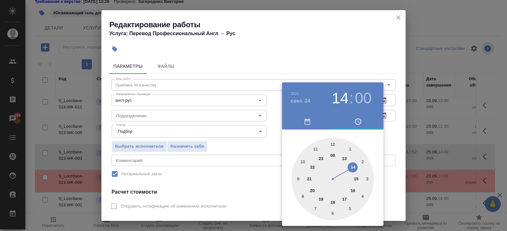
click at [301, 161] on div at bounding box center [332, 179] width 82 height 82
type input "[DATE] 10:00"
click at [175, 130] on div at bounding box center [253, 115] width 507 height 231
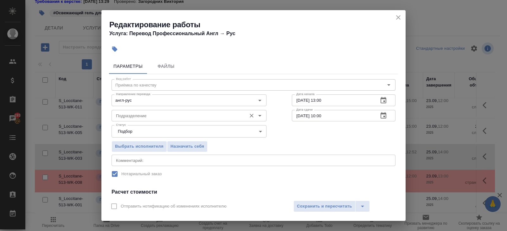
click at [143, 119] on input "Подразделение" at bounding box center [178, 116] width 130 height 8
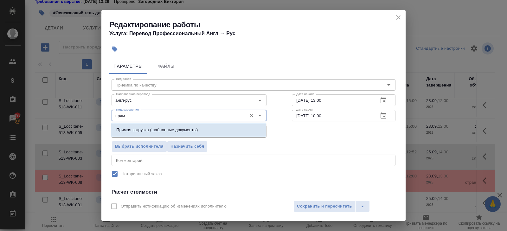
click at [140, 131] on p "Прямая загрузка (шаблонные документы)" at bounding box center [156, 130] width 81 height 6
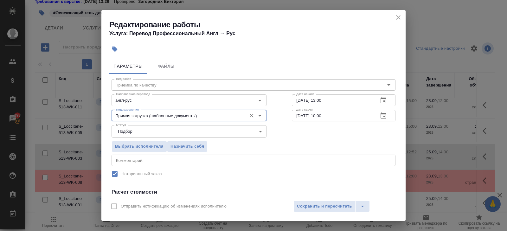
type input "Прямая загрузка (шаблонные документы)"
click at [140, 162] on div "x Комментарий:" at bounding box center [253, 160] width 284 height 11
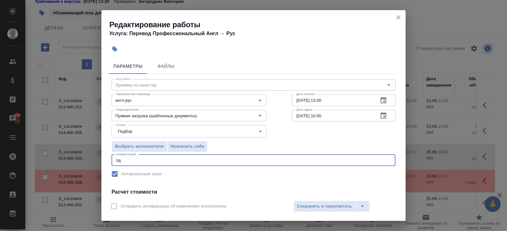
type textarea "п"
type textarea "о"
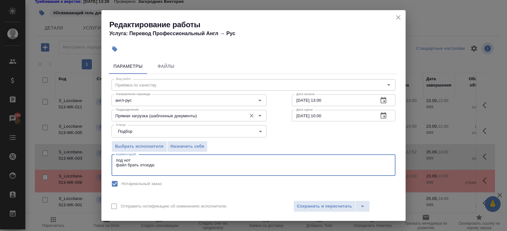
paste textarea "Наименование продукта: Освежающий гель для тела Вербена"
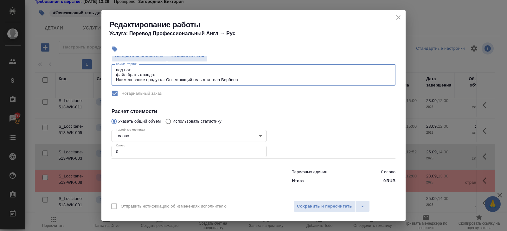
type textarea "под нот файл брать отсюда: Наименование продукта: Освежающий гель для тела Верб…"
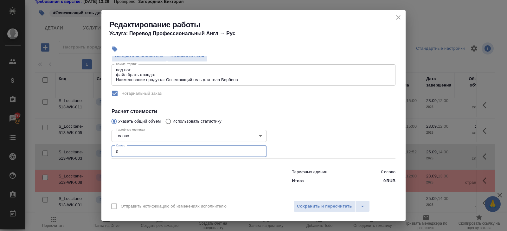
drag, startPoint x: 132, startPoint y: 152, endPoint x: 89, endPoint y: 150, distance: 42.8
click at [89, 150] on div "Редактирование работы Услуга: Перевод Профессиональный Англ → Рус Параметры Фай…" at bounding box center [253, 115] width 507 height 231
type input "10"
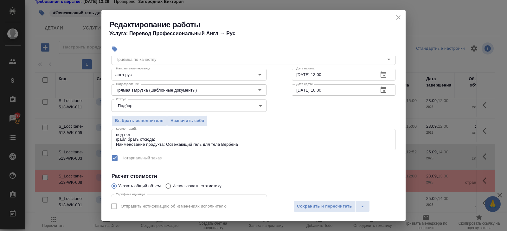
scroll to position [0, 0]
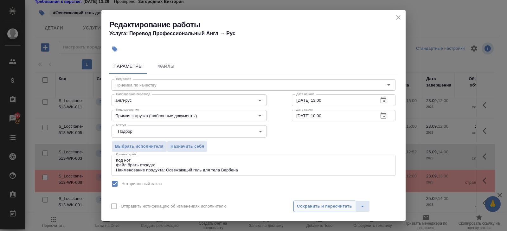
type input "100"
click at [307, 204] on span "Сохранить и пересчитать" at bounding box center [324, 206] width 55 height 7
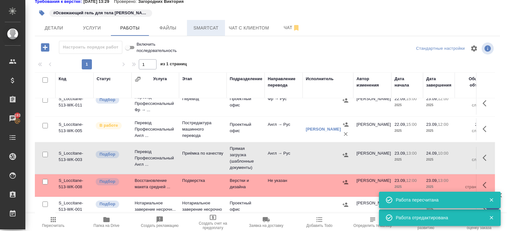
click at [210, 28] on span "Smartcat" at bounding box center [206, 28] width 30 height 8
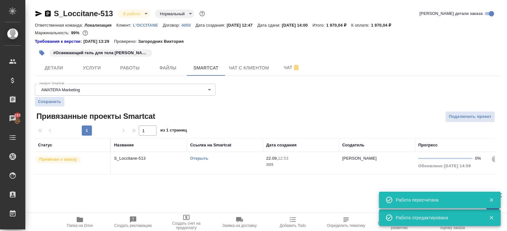
click at [199, 158] on link "Открыть" at bounding box center [199, 158] width 18 height 5
click at [131, 70] on span "Работы" at bounding box center [130, 68] width 30 height 8
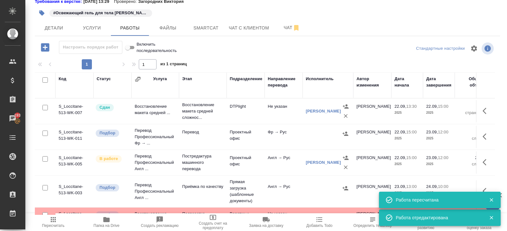
scroll to position [40, 0]
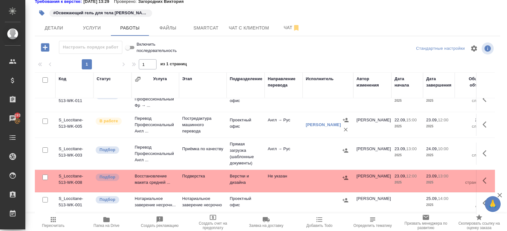
click at [53, 226] on span "Пересчитать" at bounding box center [53, 225] width 22 height 4
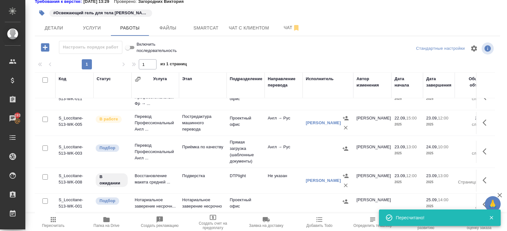
scroll to position [43, 0]
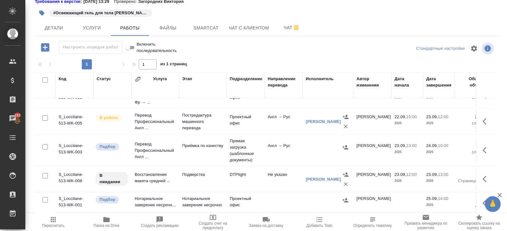
click at [55, 220] on icon "button" at bounding box center [53, 220] width 8 height 8
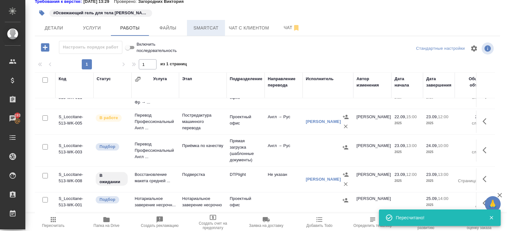
click at [205, 27] on span "Smartcat" at bounding box center [206, 28] width 30 height 8
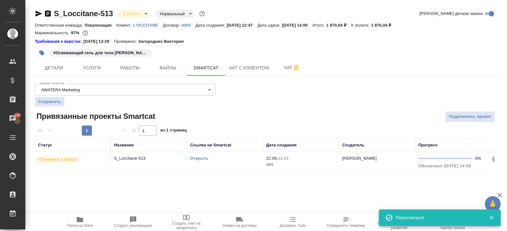
click at [200, 157] on link "Открыть" at bounding box center [199, 158] width 18 height 5
click at [145, 67] on button "Работы" at bounding box center [130, 68] width 38 height 16
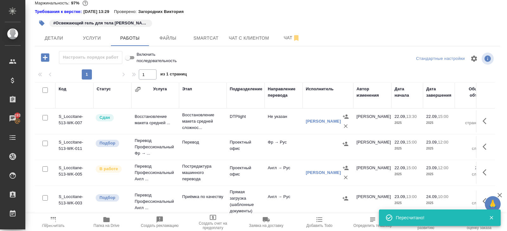
scroll to position [31, 0]
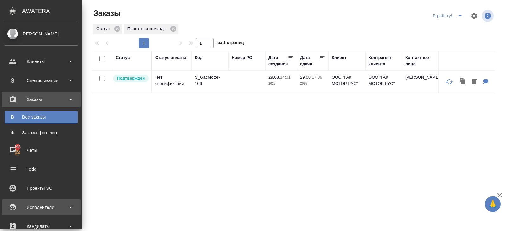
click at [44, 205] on div "Исполнители" at bounding box center [41, 207] width 73 height 10
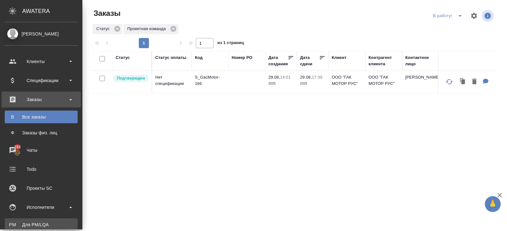
click at [46, 221] on div "Для PM/LQA" at bounding box center [41, 224] width 67 height 6
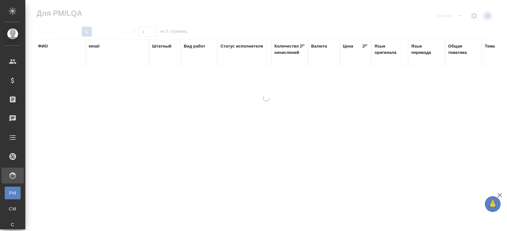
click at [387, 49] on div "Язык оригинала" at bounding box center [389, 49] width 30 height 13
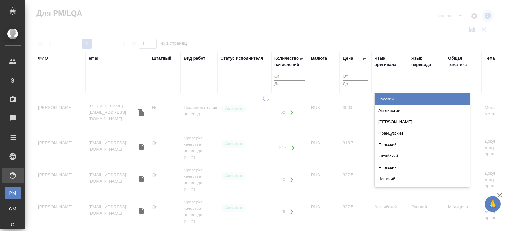
click at [386, 81] on div at bounding box center [389, 78] width 30 height 9
type input "фра"
click at [391, 98] on div "Французский" at bounding box center [421, 98] width 95 height 11
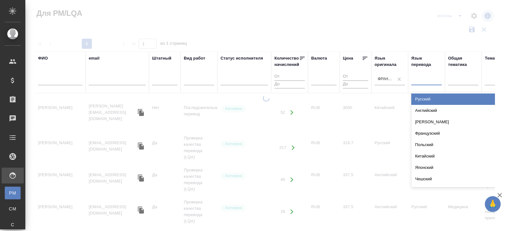
click at [423, 83] on div at bounding box center [426, 78] width 30 height 9
type input "русс"
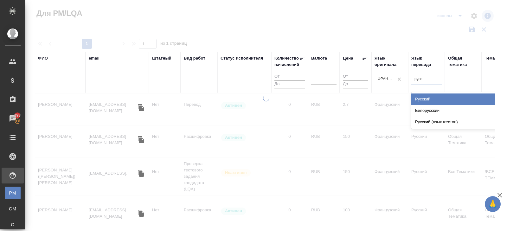
click at [422, 99] on div "Русский" at bounding box center [458, 98] width 95 height 11
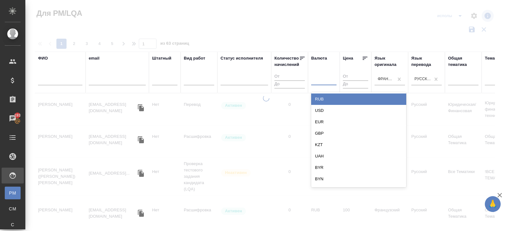
click at [319, 78] on div at bounding box center [323, 78] width 25 height 9
click at [319, 98] on div "RUB" at bounding box center [358, 98] width 95 height 11
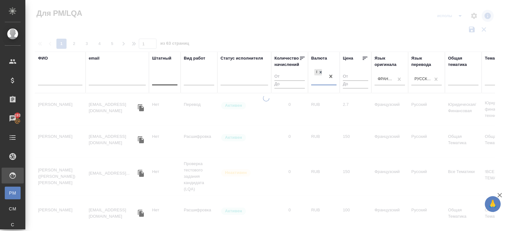
click at [167, 78] on div at bounding box center [164, 78] width 25 height 9
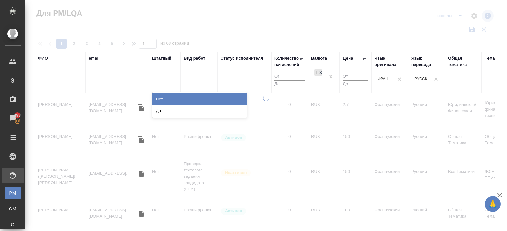
click at [167, 110] on div "Да" at bounding box center [199, 110] width 95 height 11
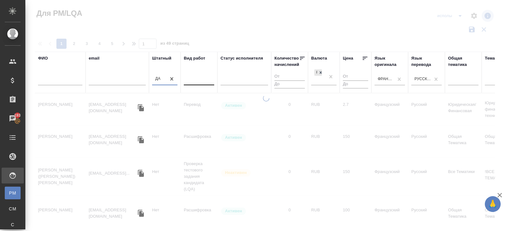
click at [208, 76] on div at bounding box center [199, 78] width 30 height 9
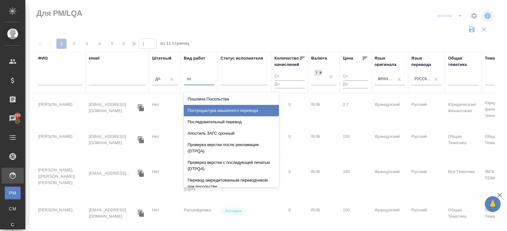
type input "п"
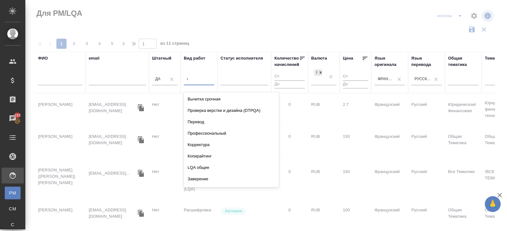
type input "пере"
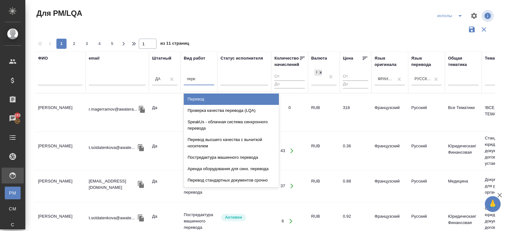
click at [203, 97] on div "Перевод" at bounding box center [231, 98] width 95 height 11
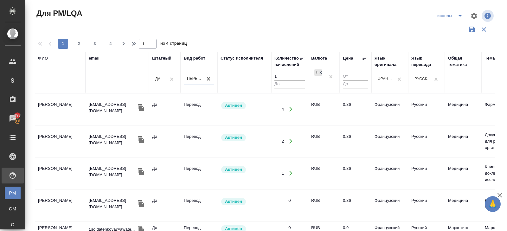
type input "1"
click at [303, 75] on input "1" at bounding box center [289, 77] width 30 height 8
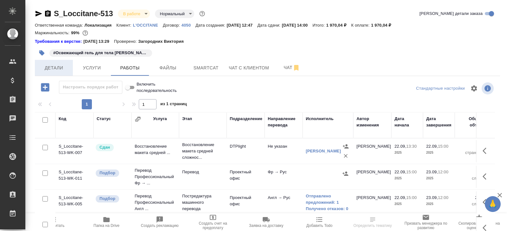
click at [57, 62] on button "Детали" at bounding box center [54, 68] width 38 height 16
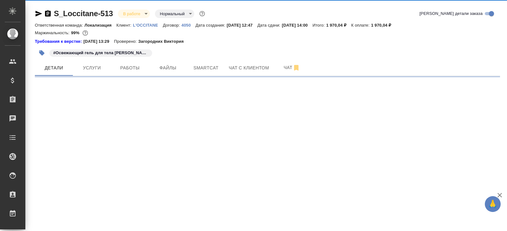
select select "RU"
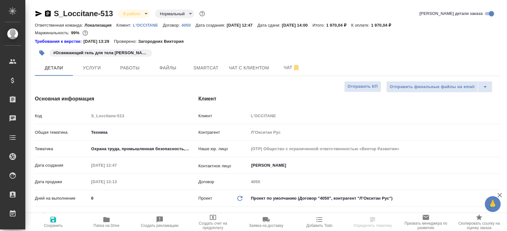
type textarea "x"
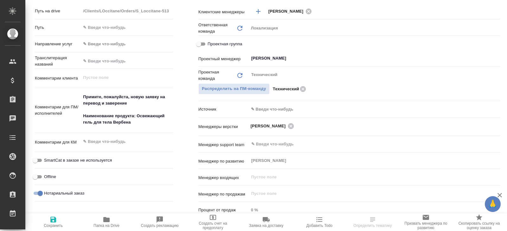
scroll to position [281, 0]
type textarea "x"
drag, startPoint x: 84, startPoint y: 115, endPoint x: 141, endPoint y: 120, distance: 57.0
click at [141, 120] on textarea "Примите, пожалуйста, новую заявку на перевод и заверение Наименование продукта:…" at bounding box center [127, 110] width 92 height 36
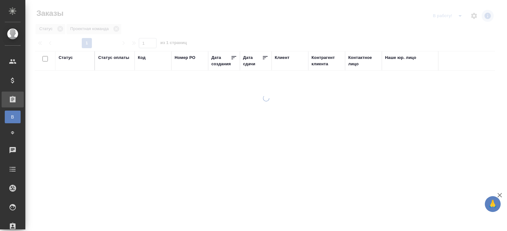
click at [460, 17] on div at bounding box center [265, 115] width 481 height 231
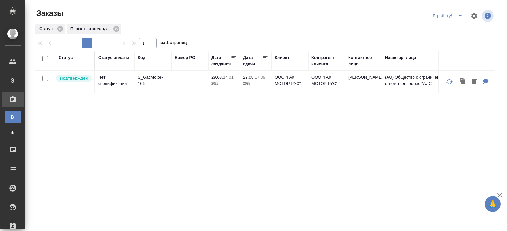
click at [458, 21] on div "В работу!" at bounding box center [463, 15] width 64 height 15
click at [458, 15] on icon "split button" at bounding box center [460, 16] width 8 height 8
click at [458, 26] on li "ПМ" at bounding box center [448, 28] width 35 height 10
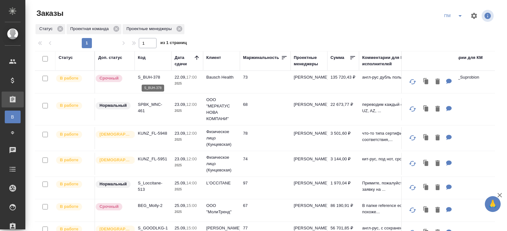
click at [145, 75] on p "S_BUH-378" at bounding box center [153, 77] width 30 height 6
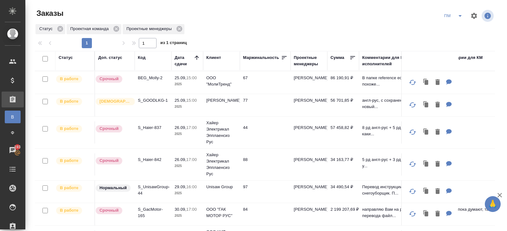
scroll to position [132, 0]
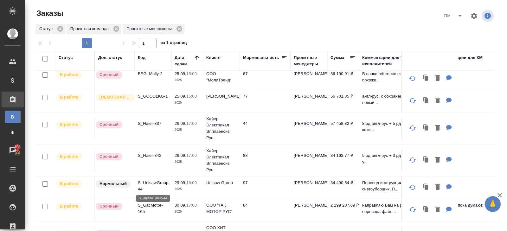
click at [146, 183] on p "S_UnisawGroup-44" at bounding box center [153, 186] width 30 height 13
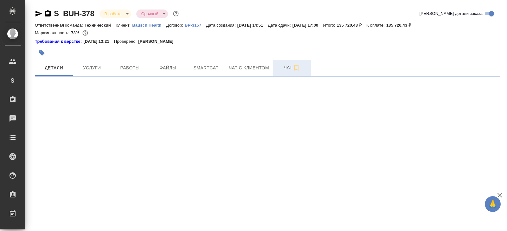
click at [281, 70] on span "Чат" at bounding box center [291, 68] width 30 height 8
select select "RU"
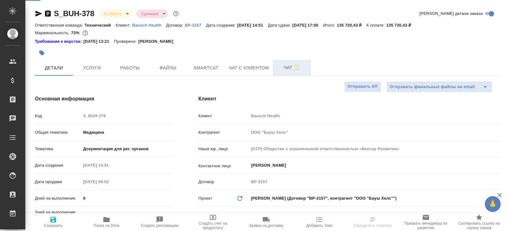
type textarea "x"
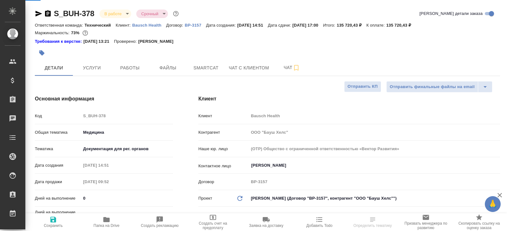
type textarea "x"
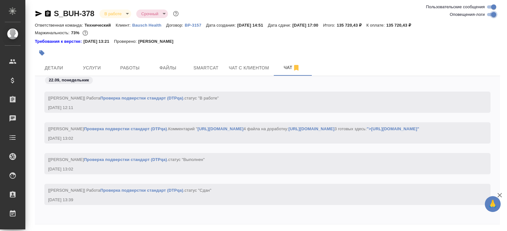
click at [491, 15] on input "Оповещения-логи" at bounding box center [493, 15] width 23 height 8
checkbox input "false"
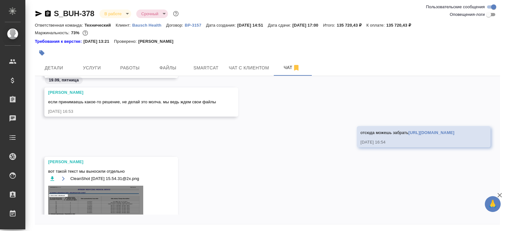
scroll to position [22, 0]
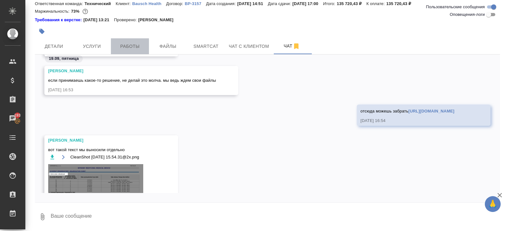
click at [131, 47] on span "Работы" at bounding box center [130, 46] width 30 height 8
click at [42, 52] on button "Детали" at bounding box center [54, 46] width 38 height 16
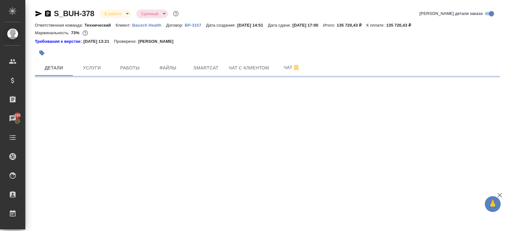
click at [36, 14] on icon "button" at bounding box center [39, 14] width 8 height 8
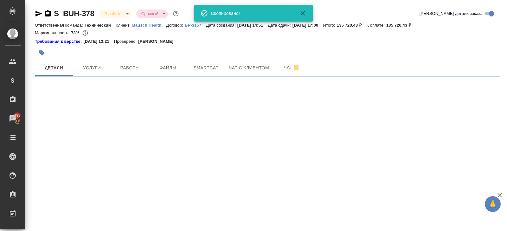
select select "RU"
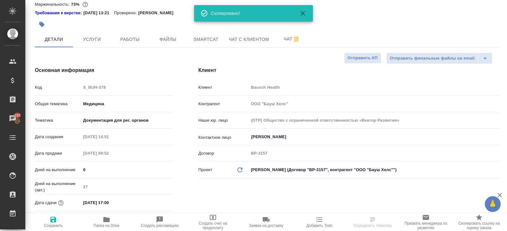
type textarea "x"
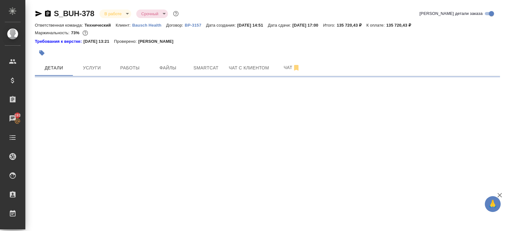
click at [281, 57] on div at bounding box center [190, 53] width 310 height 14
select select "RU"
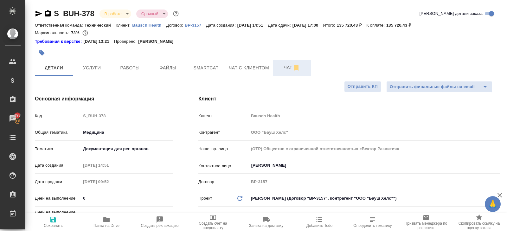
click at [288, 67] on span "Чат" at bounding box center [291, 68] width 30 height 8
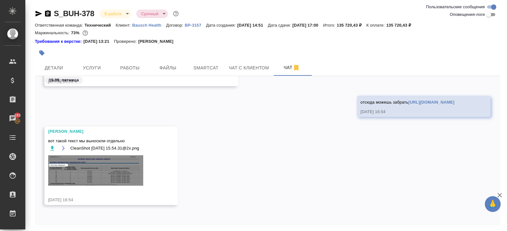
scroll to position [22, 0]
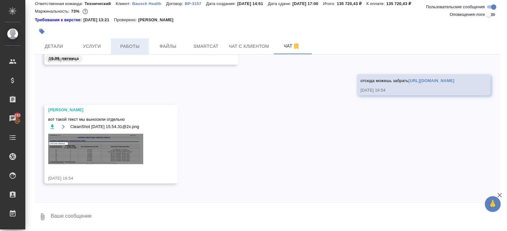
click at [127, 51] on button "Работы" at bounding box center [130, 46] width 38 height 16
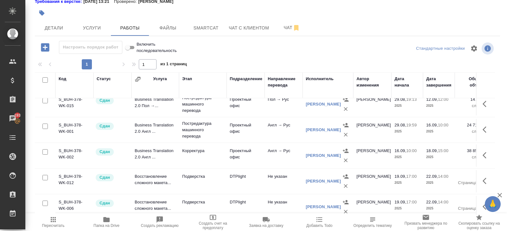
scroll to position [164, 0]
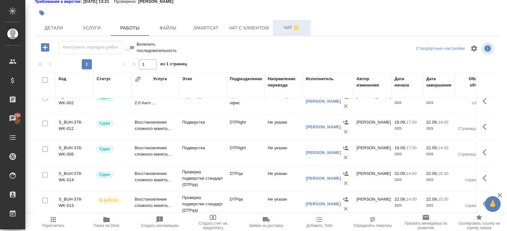
click at [284, 32] on button "Чат" at bounding box center [292, 28] width 38 height 16
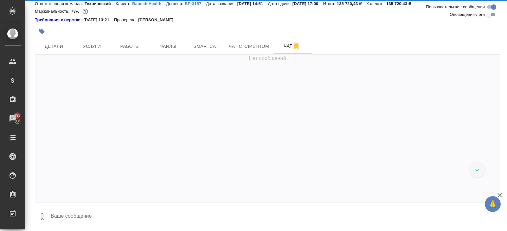
scroll to position [503, 0]
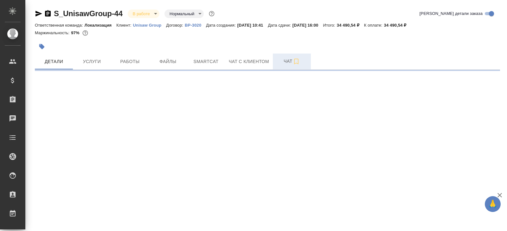
select select "RU"
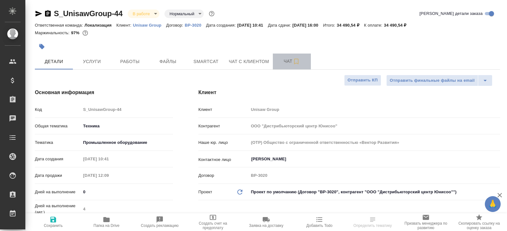
click at [281, 55] on button "Чат" at bounding box center [292, 62] width 38 height 16
type textarea "x"
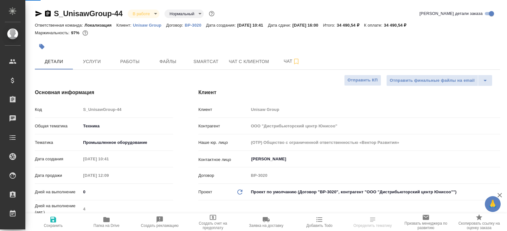
type textarea "x"
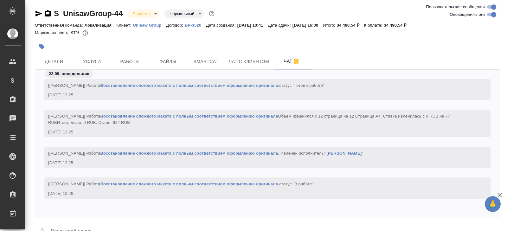
click at [491, 15] on input "Оповещения-логи" at bounding box center [493, 15] width 23 height 8
checkbox input "false"
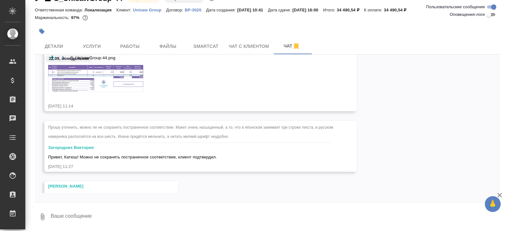
scroll to position [63, 0]
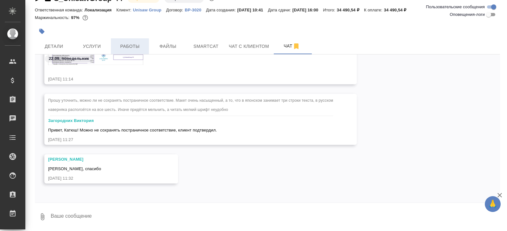
click at [128, 47] on span "Работы" at bounding box center [130, 46] width 30 height 8
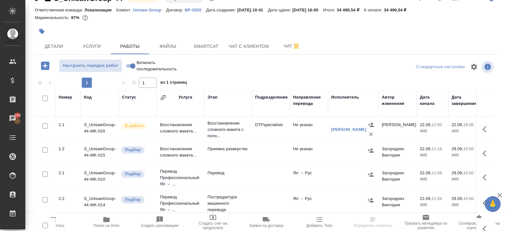
click at [44, 100] on input "checkbox" at bounding box center [44, 98] width 5 height 5
checkbox input "true"
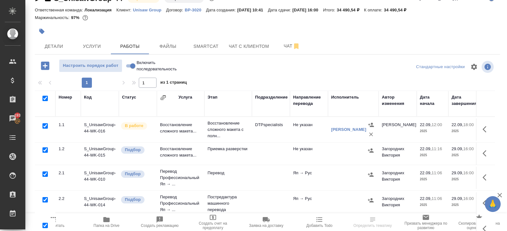
checkbox input "true"
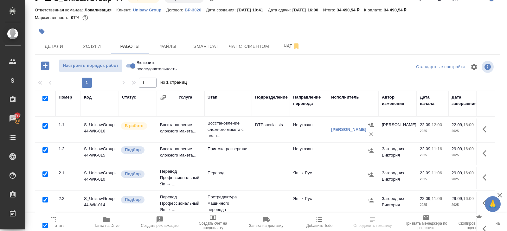
checkbox input "true"
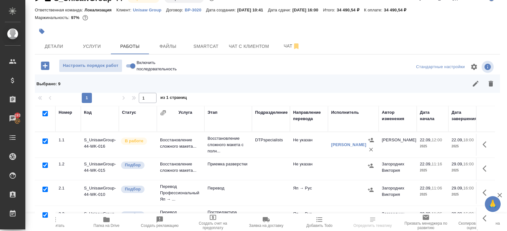
click at [45, 141] on input "checkbox" at bounding box center [44, 140] width 5 height 5
checkbox input "false"
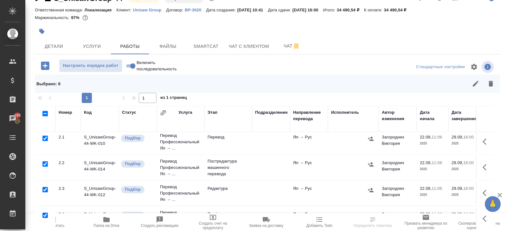
scroll to position [52, 0]
click at [46, 162] on input "checkbox" at bounding box center [44, 162] width 5 height 5
checkbox input "false"
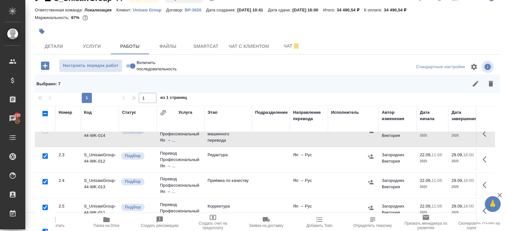
scroll to position [87, 0]
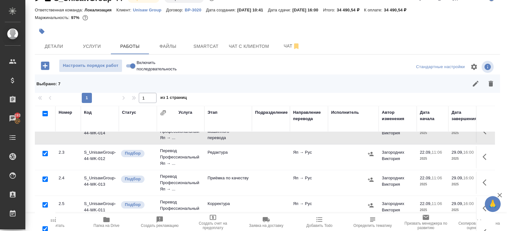
click at [46, 151] on input "checkbox" at bounding box center [44, 153] width 5 height 5
checkbox input "false"
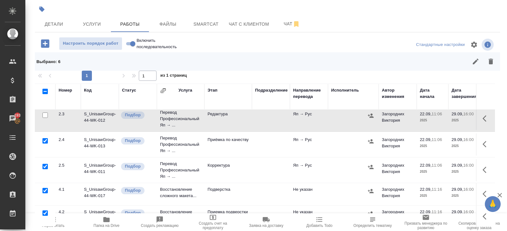
scroll to position [48, 0]
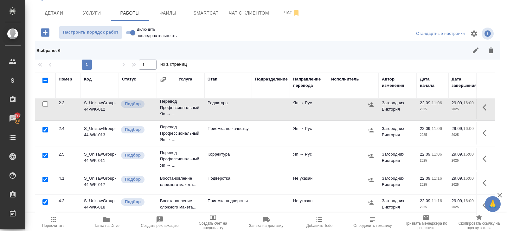
click at [45, 154] on input "checkbox" at bounding box center [44, 155] width 5 height 5
checkbox input "false"
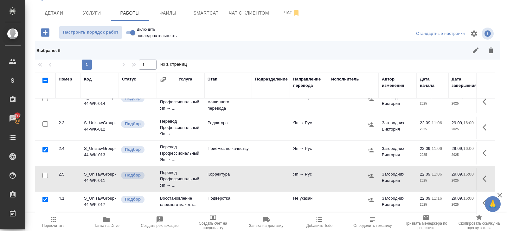
scroll to position [83, 0]
click at [44, 122] on input "checkbox" at bounding box center [44, 124] width 5 height 5
checkbox input "true"
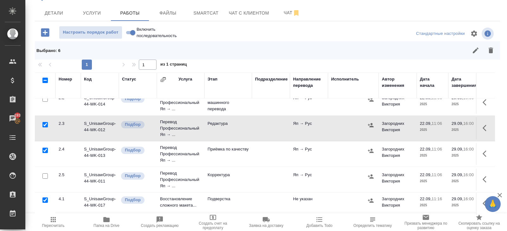
scroll to position [103, 0]
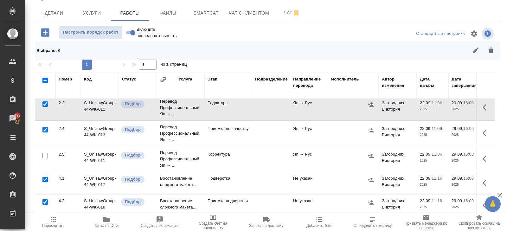
click at [45, 177] on input "checkbox" at bounding box center [44, 179] width 5 height 5
checkbox input "false"
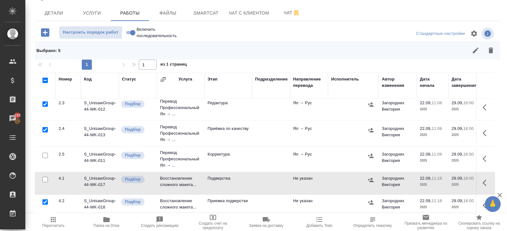
click at [490, 55] on button "button" at bounding box center [490, 50] width 15 height 15
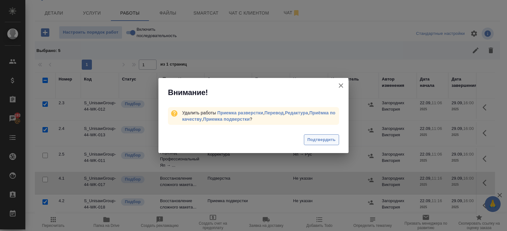
click at [312, 143] on button "Подтвердить" at bounding box center [321, 139] width 35 height 11
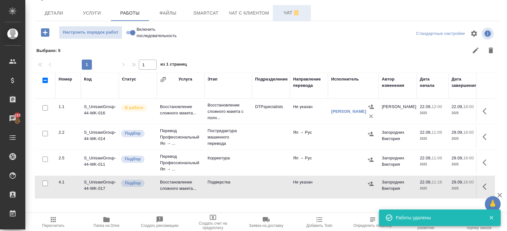
scroll to position [0, 0]
click at [289, 16] on span "Чат" at bounding box center [291, 13] width 30 height 8
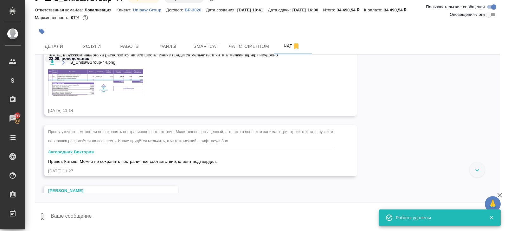
scroll to position [23, 0]
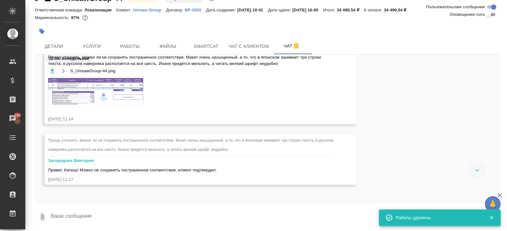
click at [122, 92] on img at bounding box center [95, 91] width 95 height 27
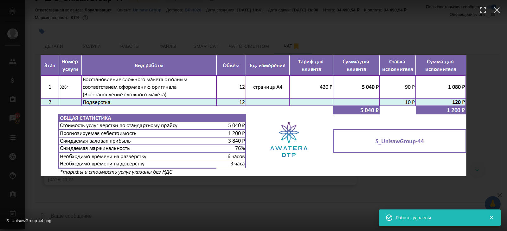
click at [140, 201] on div "S_UnisawGroup-44.png 1 of 1" at bounding box center [253, 115] width 507 height 231
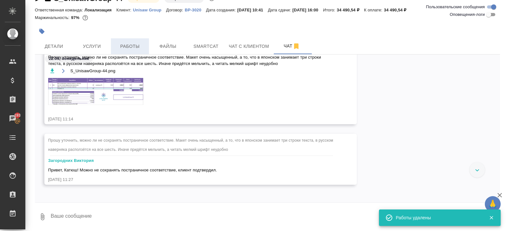
click at [125, 48] on span "Работы" at bounding box center [130, 46] width 30 height 8
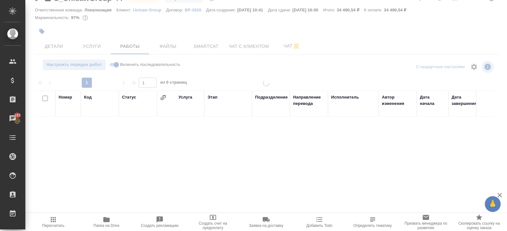
scroll to position [34, 0]
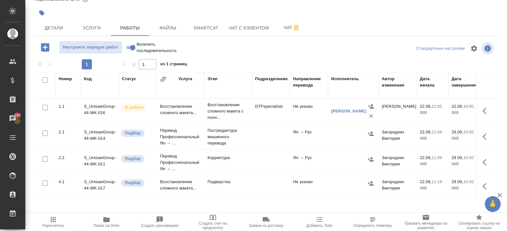
click at [483, 185] on icon "button" at bounding box center [486, 186] width 8 height 8
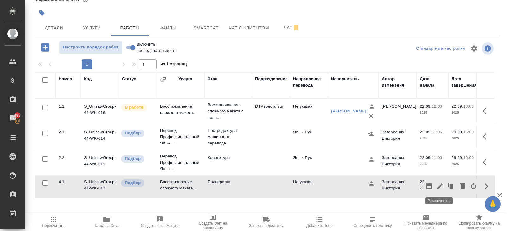
click at [438, 184] on icon "button" at bounding box center [440, 186] width 8 height 8
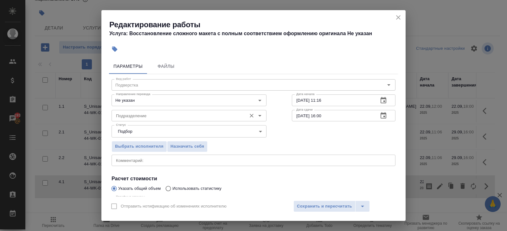
click at [153, 120] on div "Подразделение" at bounding box center [188, 115] width 155 height 11
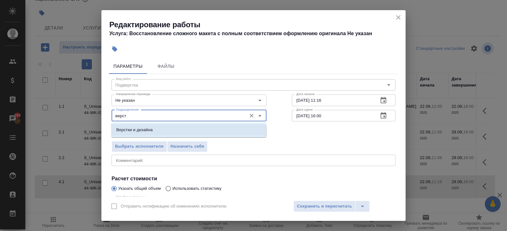
click at [146, 134] on li "Верстки и дизайна" at bounding box center [188, 129] width 155 height 11
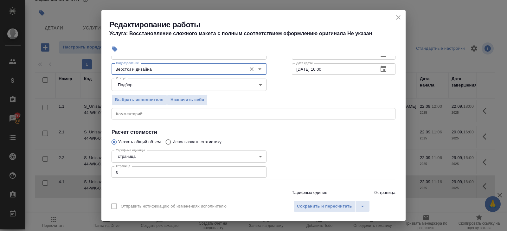
scroll to position [67, 0]
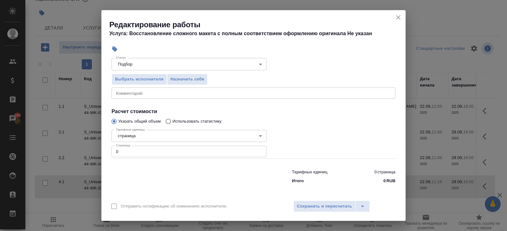
type input "Верстки и дизайна"
click at [141, 152] on input "0" at bounding box center [188, 151] width 155 height 11
type input "12"
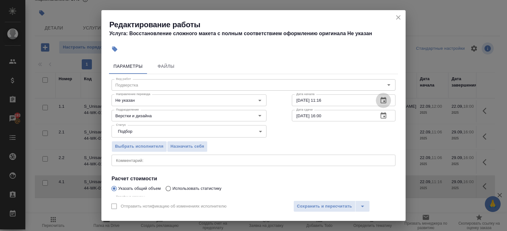
click at [385, 100] on icon "button" at bounding box center [383, 100] width 6 height 6
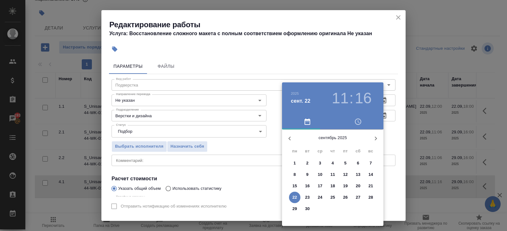
click at [294, 210] on p "29" at bounding box center [294, 209] width 5 height 6
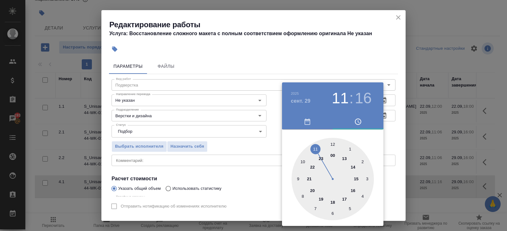
click at [344, 159] on div at bounding box center [332, 179] width 82 height 82
click at [333, 145] on div at bounding box center [332, 179] width 82 height 82
type input "29.09.2025 13:00"
click at [243, 152] on div at bounding box center [253, 115] width 507 height 231
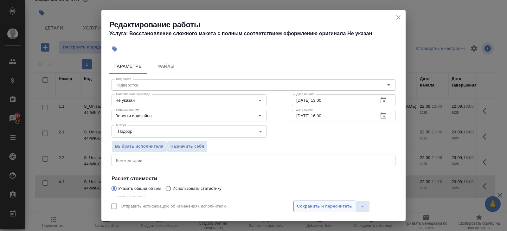
click at [305, 206] on span "Сохранить и пересчитать" at bounding box center [324, 206] width 55 height 7
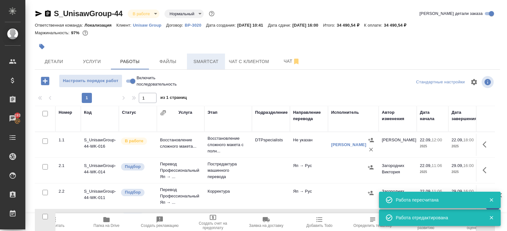
click at [207, 59] on span "Smartcat" at bounding box center [206, 62] width 30 height 8
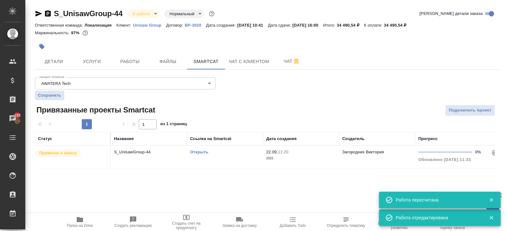
click at [203, 149] on link "Открыть" at bounding box center [199, 151] width 18 height 5
click at [125, 65] on span "Работы" at bounding box center [130, 62] width 30 height 8
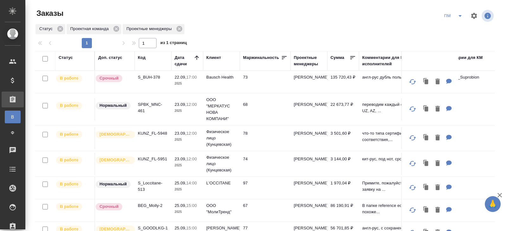
click at [460, 17] on icon "split button" at bounding box center [460, 16] width 8 height 8
click at [453, 30] on li "В работу!" at bounding box center [453, 28] width 32 height 10
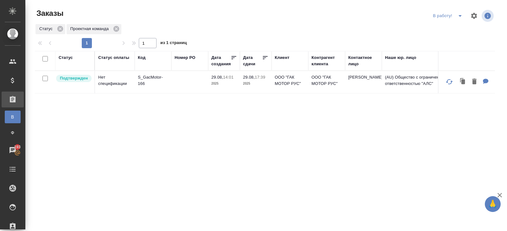
click at [460, 14] on icon "split button" at bounding box center [460, 16] width 8 height 8
click at [457, 33] on li "ПМ" at bounding box center [448, 28] width 35 height 10
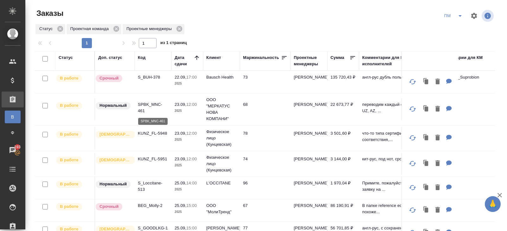
click at [143, 107] on p "SPBK_MNC-461" at bounding box center [153, 107] width 30 height 13
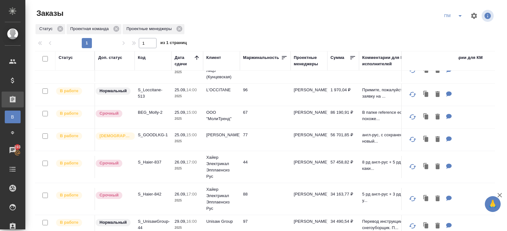
scroll to position [106, 0]
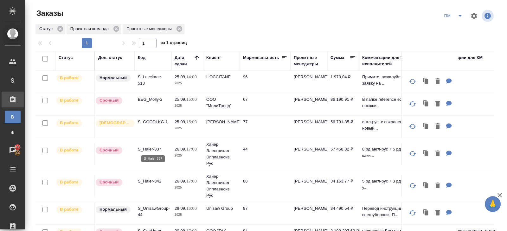
click at [152, 147] on p "S_Haier-837" at bounding box center [153, 149] width 30 height 6
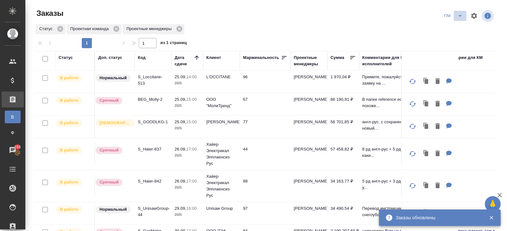
click at [459, 16] on icon "split button" at bounding box center [459, 16] width 3 height 2
click at [459, 29] on li "В работу!" at bounding box center [453, 28] width 32 height 10
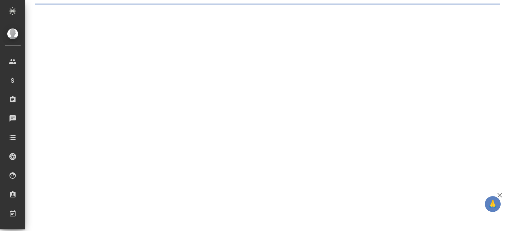
select select "RU"
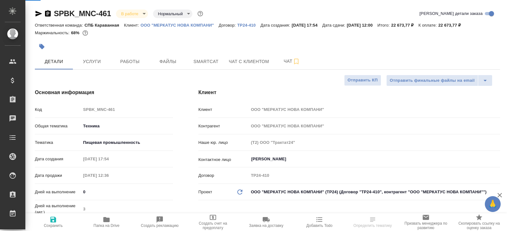
type textarea "x"
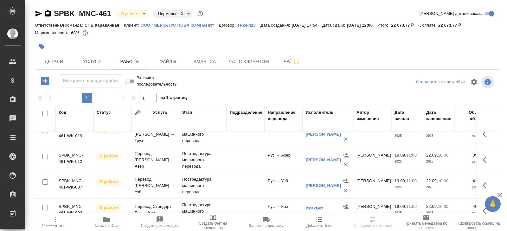
scroll to position [34, 0]
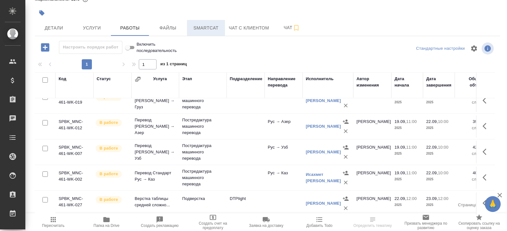
click at [210, 29] on span "Smartcat" at bounding box center [206, 28] width 30 height 8
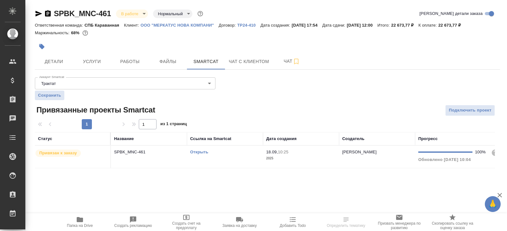
click at [222, 156] on td "Открыть" at bounding box center [225, 157] width 76 height 22
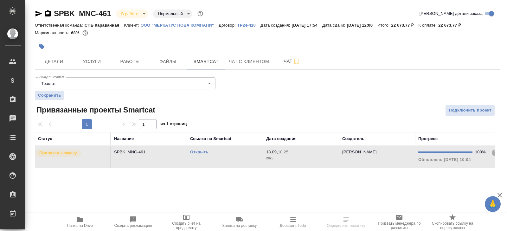
click at [222, 156] on td "Открыть" at bounding box center [225, 157] width 76 height 22
click at [136, 58] on span "Работы" at bounding box center [130, 62] width 30 height 8
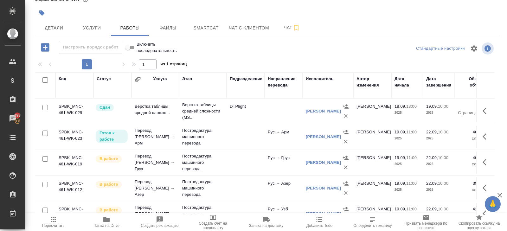
scroll to position [62, 0]
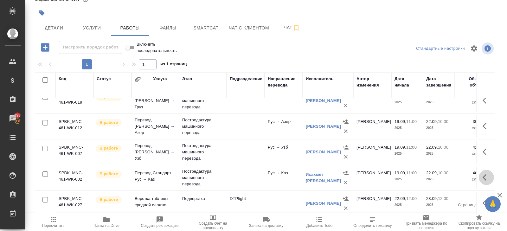
click at [484, 175] on icon "button" at bounding box center [484, 177] width 4 height 6
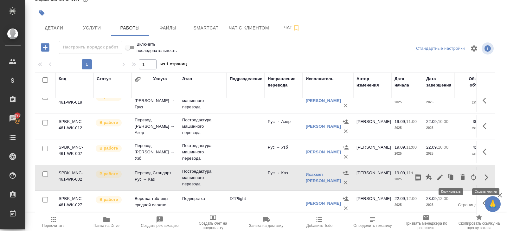
click at [438, 176] on icon "button" at bounding box center [440, 177] width 6 height 6
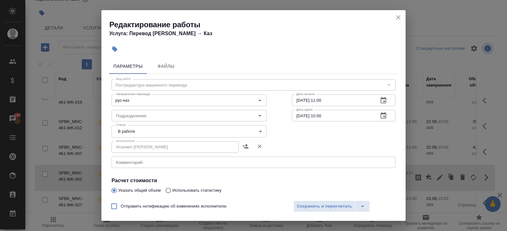
scroll to position [107, 0]
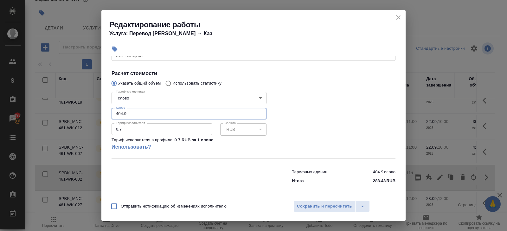
drag, startPoint x: 133, startPoint y: 116, endPoint x: 0, endPoint y: 109, distance: 132.6
click at [0, 109] on div "Редактирование работы Услуга: Перевод Стандарт Рус → Каз Параметры Файлы Вид ра…" at bounding box center [253, 115] width 507 height 231
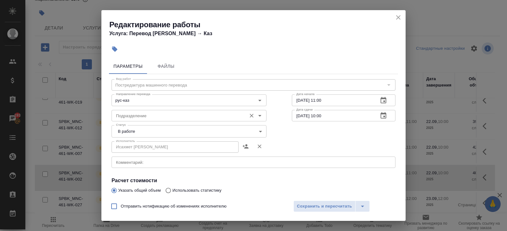
type input "154.3"
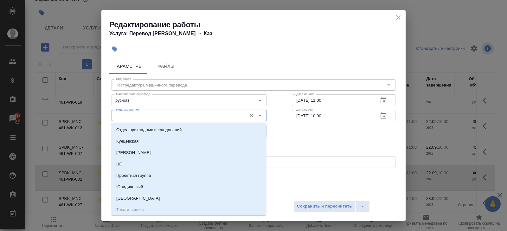
click at [127, 119] on input "Подразделение" at bounding box center [178, 116] width 130 height 8
click at [101, 119] on div "Редактирование работы Услуга: Перевод Стандарт Рус → Каз Параметры Файлы Вид ра…" at bounding box center [253, 115] width 507 height 231
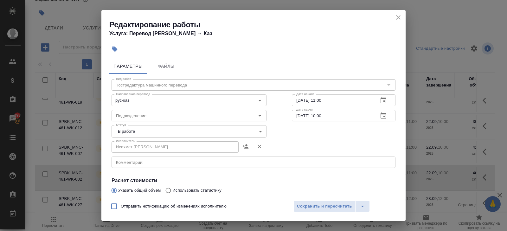
click at [122, 132] on body "🙏 .cls-1 fill:#fff; AWATERA Belyakova Yulia Клиенты Спецификации Заказы 193 Чат…" at bounding box center [253, 115] width 507 height 231
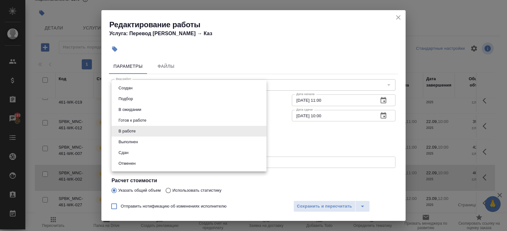
click at [126, 155] on button "Сдан" at bounding box center [124, 152] width 14 height 7
type input "closed"
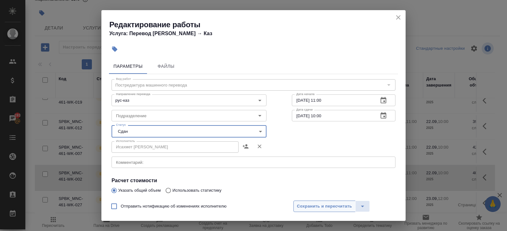
click at [333, 210] on button "Сохранить и пересчитать" at bounding box center [324, 205] width 62 height 11
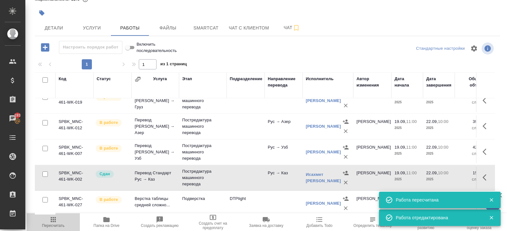
click at [56, 219] on icon "button" at bounding box center [53, 220] width 8 height 8
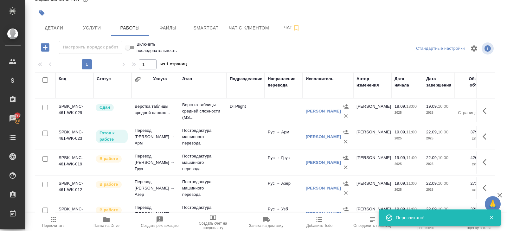
click at [45, 79] on input "checkbox" at bounding box center [44, 79] width 5 height 5
checkbox input "true"
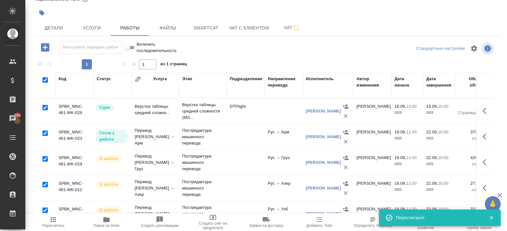
checkbox input "true"
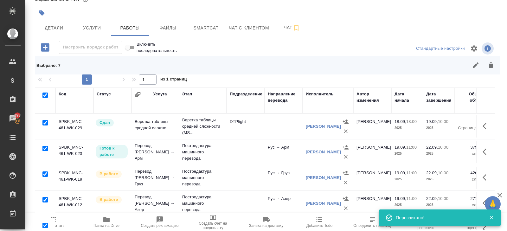
click at [45, 123] on input "checkbox" at bounding box center [44, 122] width 5 height 5
checkbox input "false"
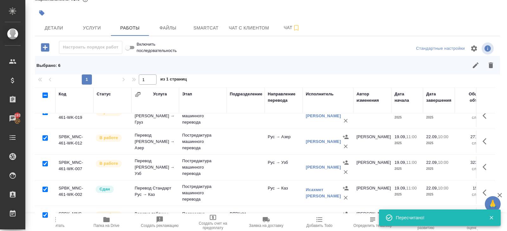
scroll to position [48, 0]
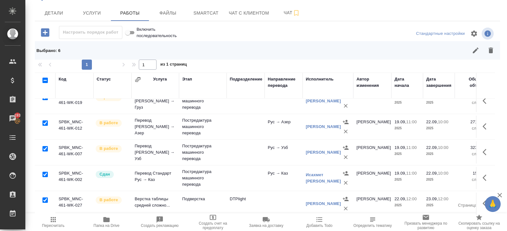
click at [45, 200] on input "checkbox" at bounding box center [44, 199] width 5 height 5
checkbox input "false"
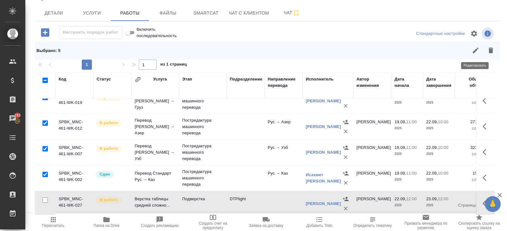
click at [473, 51] on icon "button" at bounding box center [476, 51] width 8 height 8
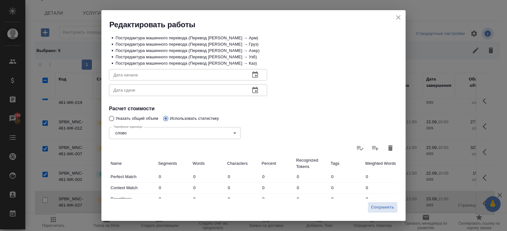
scroll to position [121, 0]
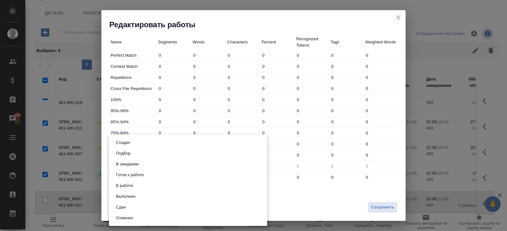
click at [138, 184] on body "🙏 .cls-1 fill:#fff; AWATERA Belyakova Yulia Клиенты Спецификации Заказы 193 Чат…" at bounding box center [253, 115] width 507 height 231
click at [126, 204] on button "Сдан" at bounding box center [121, 207] width 14 height 7
type input "closed"
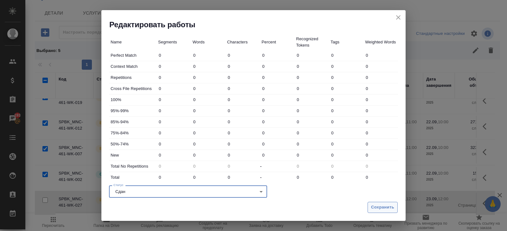
click at [386, 204] on span "Сохранить" at bounding box center [382, 207] width 23 height 7
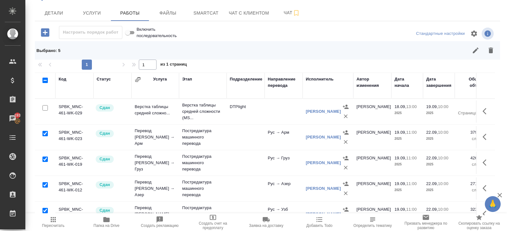
scroll to position [0, 0]
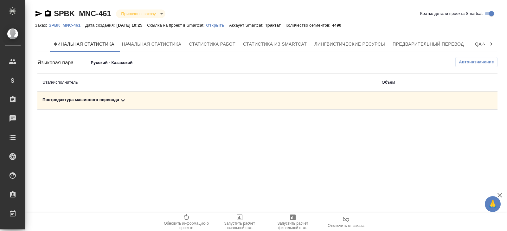
click at [118, 101] on div "Постредактура машинного перевода" at bounding box center [206, 101] width 329 height 8
click at [117, 61] on body "🙏 .cls-1 fill:#fff; AWATERA [PERSON_NAME] Клиенты Спецификации Заказы Чаты Todo…" at bounding box center [253, 115] width 507 height 231
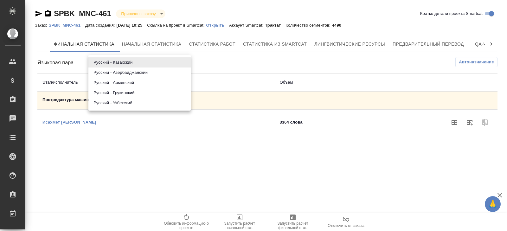
click at [117, 74] on li "Русский - Азербайджанский" at bounding box center [139, 72] width 102 height 10
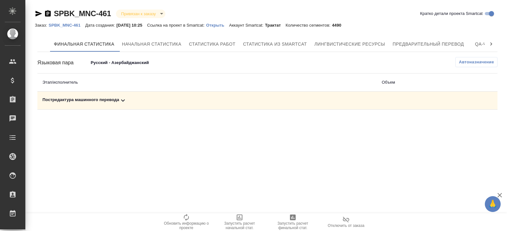
click at [119, 103] on div "Постредактура машинного перевода" at bounding box center [206, 101] width 329 height 8
click at [467, 122] on icon "button" at bounding box center [469, 123] width 6 height 6
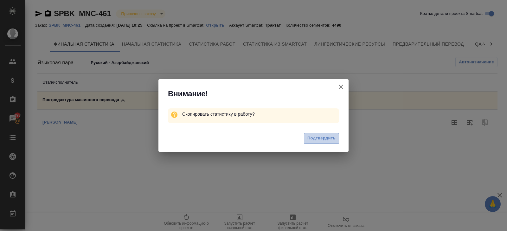
click at [329, 135] on span "Подтвердить" at bounding box center [321, 138] width 28 height 7
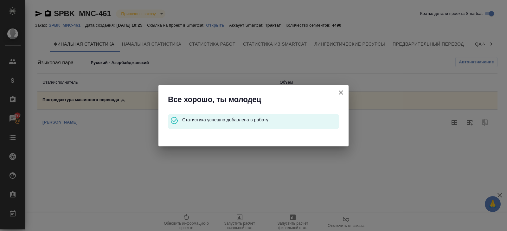
click at [342, 93] on icon "button" at bounding box center [341, 93] width 8 height 8
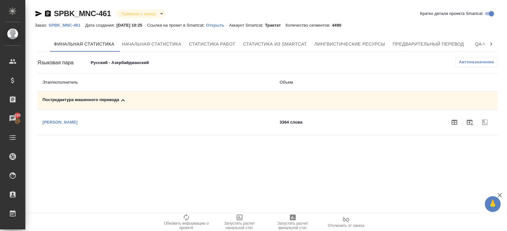
click at [140, 61] on body "🙏 .cls-1 fill:#fff; AWATERA Belyakova Yulia Клиенты Спецификации Заказы 193 Чат…" at bounding box center [253, 115] width 507 height 231
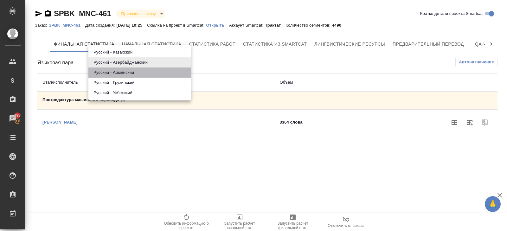
click at [138, 74] on li "Русский - Армянский" at bounding box center [139, 72] width 102 height 10
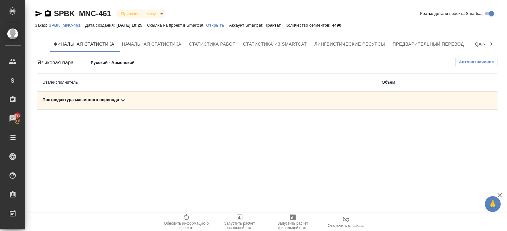
click at [124, 100] on icon at bounding box center [123, 101] width 8 height 8
click at [469, 123] on icon "button" at bounding box center [470, 122] width 8 height 8
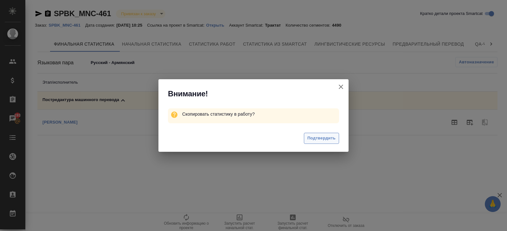
click at [325, 139] on span "Подтвердить" at bounding box center [321, 138] width 28 height 7
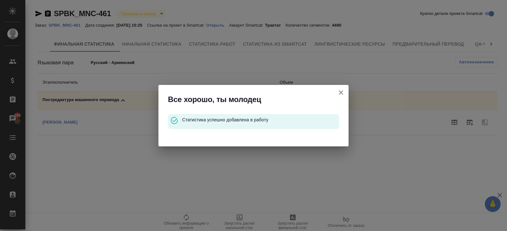
click at [341, 93] on icon "button" at bounding box center [341, 93] width 8 height 8
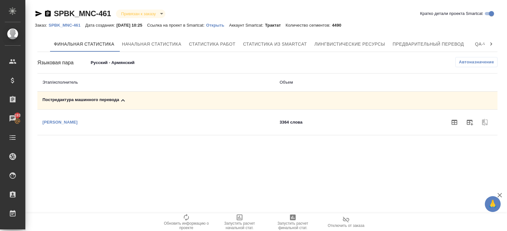
click at [105, 63] on body "🙏 .cls-1 fill:#fff; AWATERA Belyakova Yulia Клиенты Спецификации Заказы 193 Чат…" at bounding box center [253, 115] width 507 height 231
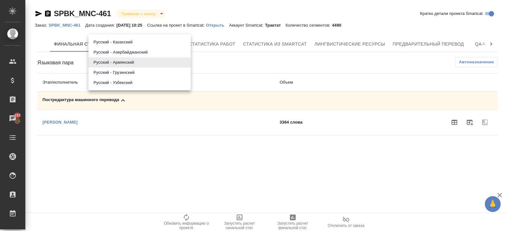
click at [108, 74] on li "Русский - Грузинский" at bounding box center [139, 72] width 102 height 10
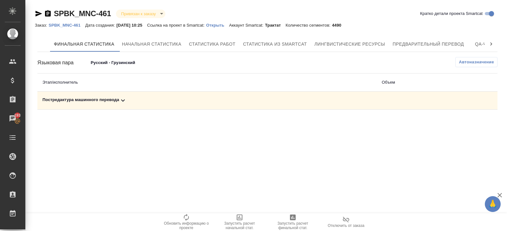
click at [122, 99] on icon at bounding box center [123, 101] width 8 height 8
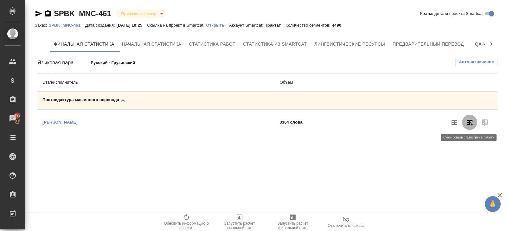
click at [470, 120] on icon "button" at bounding box center [469, 123] width 6 height 6
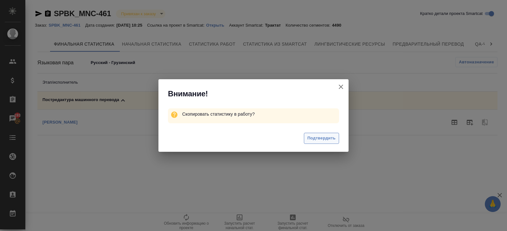
click at [328, 136] on span "Подтвердить" at bounding box center [321, 138] width 28 height 7
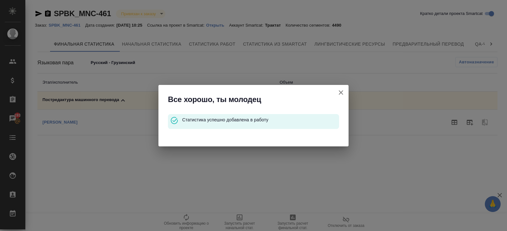
click at [340, 92] on icon "button" at bounding box center [341, 93] width 8 height 8
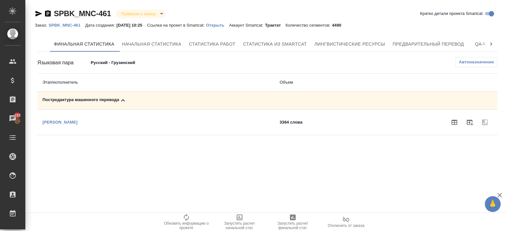
click at [104, 61] on body "🙏 .cls-1 fill:#fff; AWATERA Belyakova Yulia Клиенты Спецификации Заказы 193 Чат…" at bounding box center [253, 115] width 507 height 231
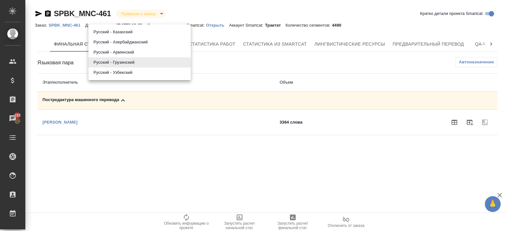
click at [108, 78] on ul "Русский - Казахский Русский - Азербайджанский Русский - Армянский Русский - Гру…" at bounding box center [139, 52] width 102 height 56
click at [109, 74] on li "Русский - Узбекский" at bounding box center [139, 72] width 102 height 10
type input "68cbb3e4e419cce8b0d36e98"
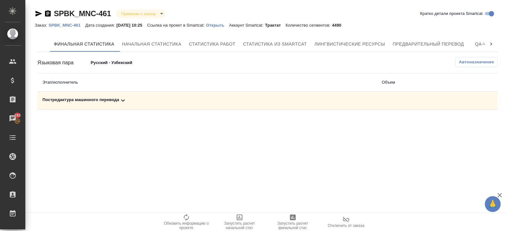
click at [123, 98] on icon at bounding box center [123, 101] width 8 height 8
click at [469, 123] on icon "button" at bounding box center [469, 123] width 6 height 6
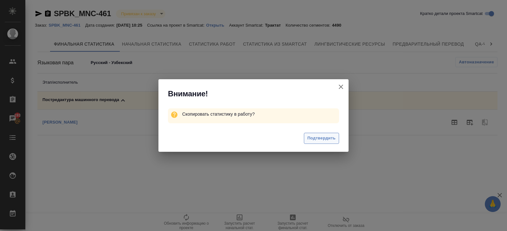
click at [326, 136] on span "Подтвердить" at bounding box center [321, 138] width 28 height 7
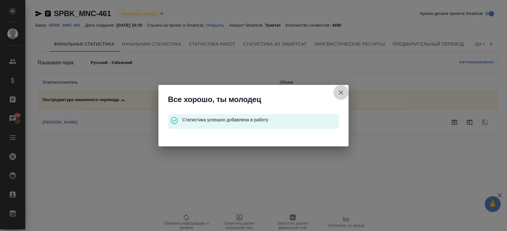
click at [340, 90] on icon "button" at bounding box center [341, 93] width 8 height 8
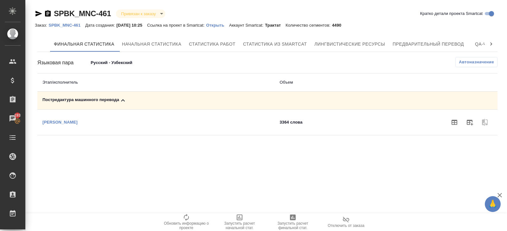
click at [229, 25] on p "Открыть" at bounding box center [217, 25] width 23 height 5
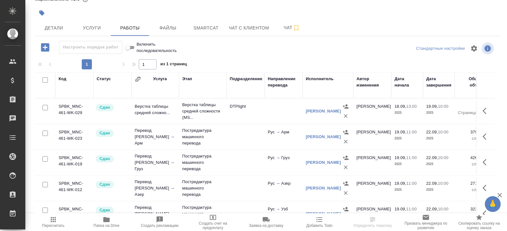
scroll to position [62, 0]
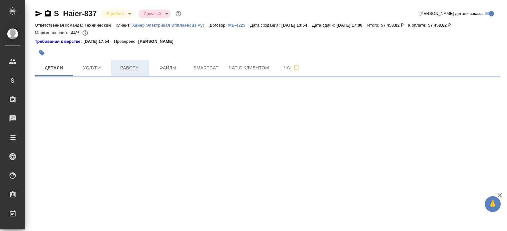
click at [135, 60] on button "Работы" at bounding box center [130, 68] width 38 height 16
select select "RU"
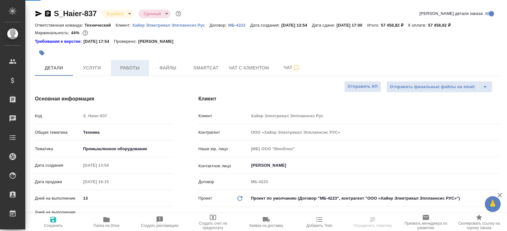
type textarea "x"
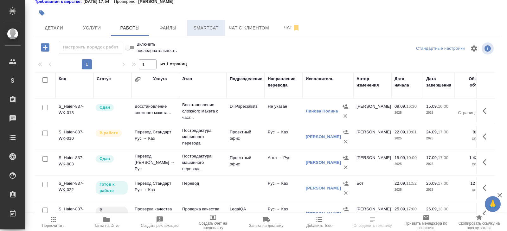
click at [211, 26] on span "Smartcat" at bounding box center [206, 28] width 30 height 8
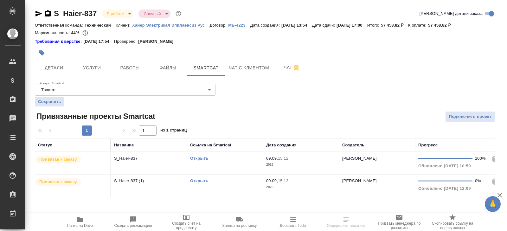
click at [196, 179] on link "Открыть" at bounding box center [199, 180] width 18 height 5
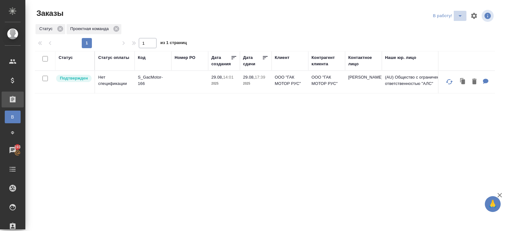
click at [456, 15] on span "split button" at bounding box center [460, 16] width 10 height 8
click at [455, 30] on li "ПМ" at bounding box center [448, 28] width 35 height 10
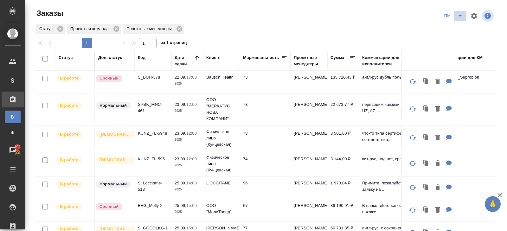
click at [458, 19] on icon "split button" at bounding box center [460, 16] width 8 height 8
click at [458, 25] on li "В работу!" at bounding box center [453, 28] width 32 height 10
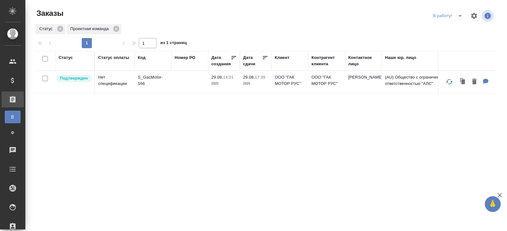
click at [460, 18] on icon "split button" at bounding box center [460, 16] width 8 height 8
click at [452, 37] on li "начислить" at bounding box center [448, 39] width 35 height 10
click at [455, 17] on span "split button" at bounding box center [460, 16] width 10 height 8
click at [453, 34] on li "начислить" at bounding box center [448, 39] width 35 height 10
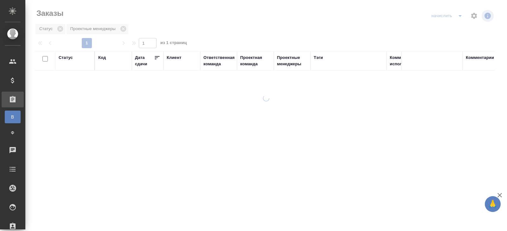
click at [459, 17] on div at bounding box center [265, 115] width 481 height 231
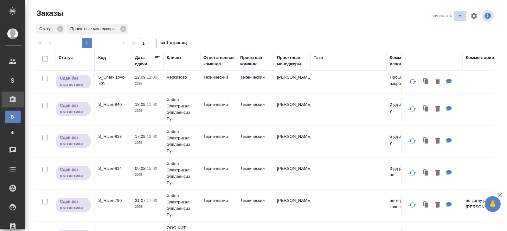
click at [459, 16] on icon "split button" at bounding box center [460, 16] width 8 height 8
click at [107, 76] on p "S_Cherkizovo-701" at bounding box center [113, 80] width 30 height 13
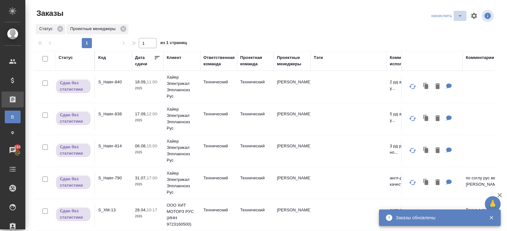
click at [457, 15] on icon "split button" at bounding box center [460, 16] width 8 height 8
click at [457, 23] on ul "В работу! ПМ КМ" at bounding box center [447, 38] width 37 height 35
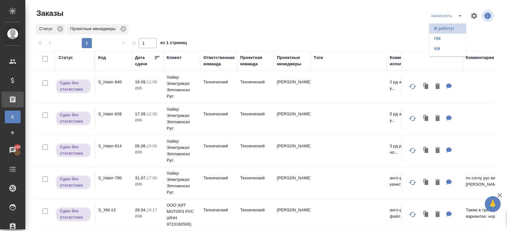
click at [457, 26] on li "В работу!" at bounding box center [447, 28] width 37 height 10
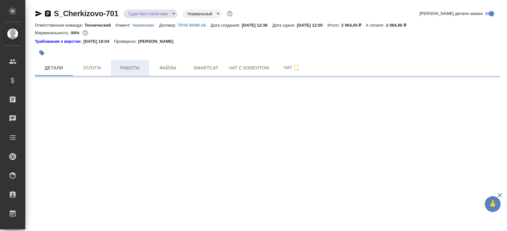
select select "RU"
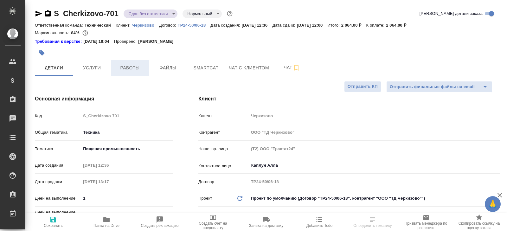
type textarea "x"
click at [134, 67] on span "Работы" at bounding box center [130, 68] width 30 height 8
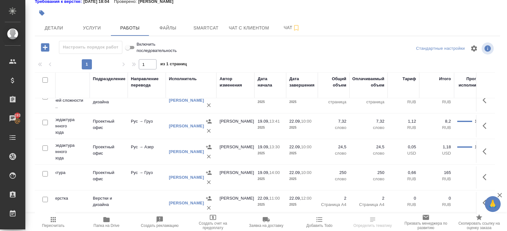
scroll to position [11, 137]
click at [195, 32] on button "Smartcat" at bounding box center [206, 28] width 38 height 16
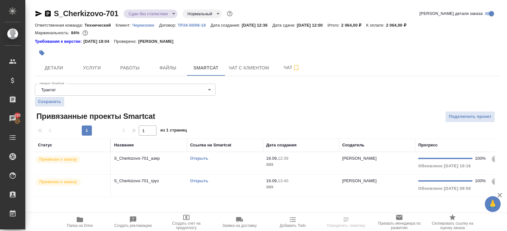
click at [218, 161] on div "Открыть" at bounding box center [225, 158] width 70 height 6
click at [128, 71] on span "Работы" at bounding box center [130, 68] width 30 height 8
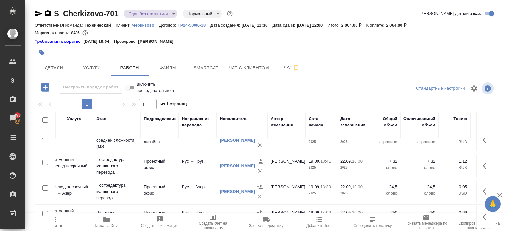
scroll to position [11, 257]
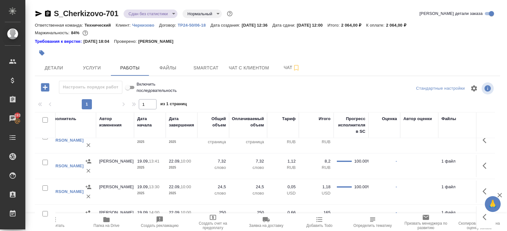
click at [59, 223] on span "Пересчитать" at bounding box center [53, 222] width 46 height 12
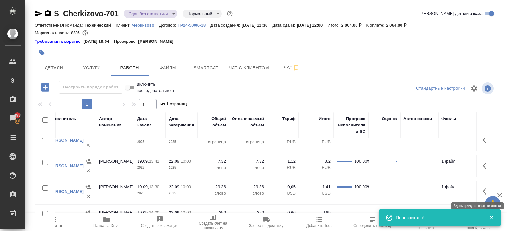
click at [485, 188] on icon "button" at bounding box center [484, 191] width 4 height 6
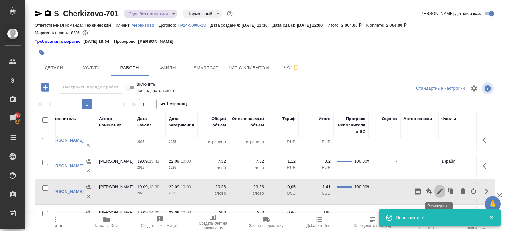
click at [441, 191] on icon "button" at bounding box center [440, 191] width 8 height 8
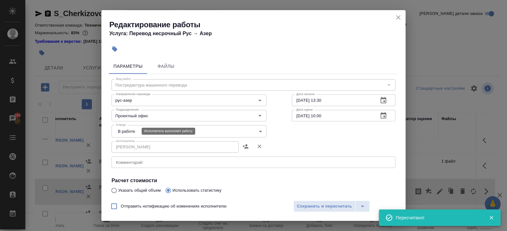
click at [128, 132] on body "🙏 .cls-1 fill:#fff; AWATERA Belyakova Yulia Клиенты Спецификации Заказы 193 Чат…" at bounding box center [253, 115] width 507 height 231
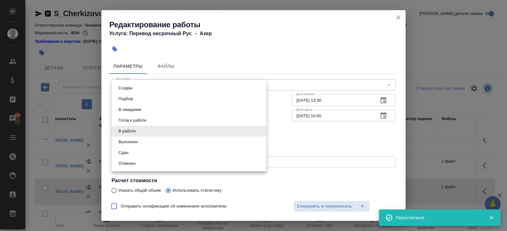
drag, startPoint x: 128, startPoint y: 152, endPoint x: 132, endPoint y: 152, distance: 4.1
click at [128, 152] on button "Сдан" at bounding box center [124, 152] width 14 height 7
type input "closed"
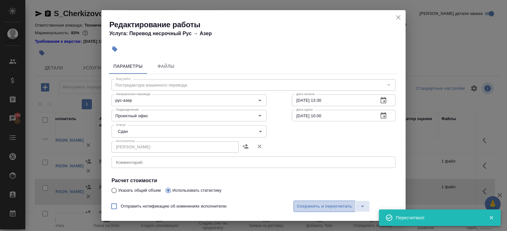
click at [315, 207] on span "Сохранить и пересчитать" at bounding box center [324, 206] width 55 height 7
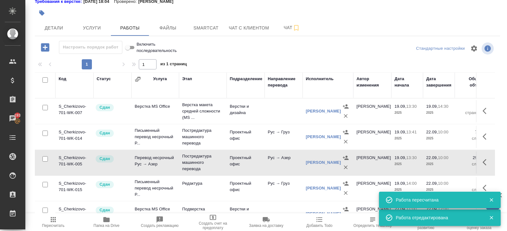
scroll to position [0, 0]
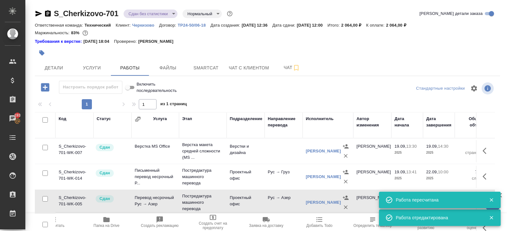
click at [138, 18] on div "S_Cherkizovo-701 Сдан без статистики distributed Нормальный normal" at bounding box center [134, 14] width 199 height 10
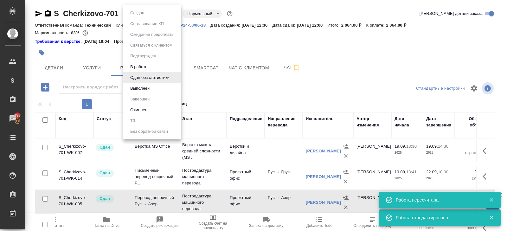
click at [138, 17] on body "🙏 .cls-1 fill:#fff; AWATERA Belyakova Yulia Клиенты Спецификации Заказы 193 Чат…" at bounding box center [253, 115] width 507 height 231
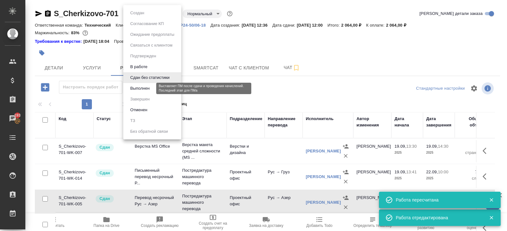
click at [138, 87] on button "Выполнен" at bounding box center [139, 88] width 23 height 7
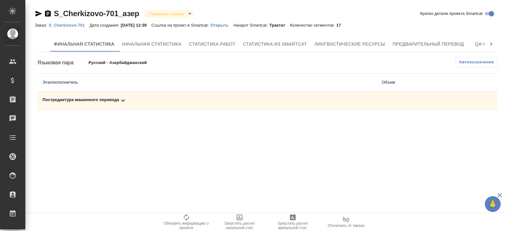
click at [122, 103] on icon at bounding box center [123, 101] width 8 height 8
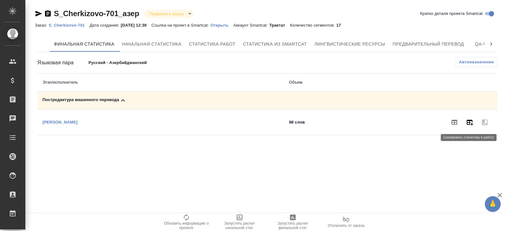
click at [473, 121] on icon "button" at bounding box center [470, 122] width 8 height 8
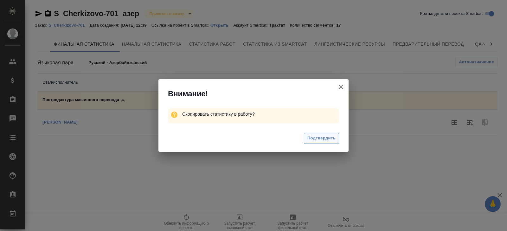
click at [329, 137] on span "Подтвердить" at bounding box center [321, 138] width 28 height 7
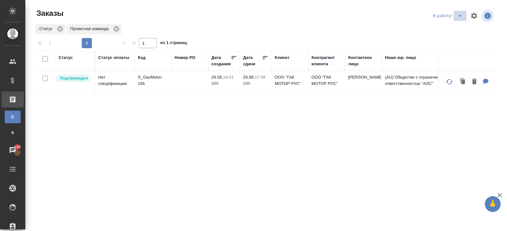
click at [459, 16] on icon "split button" at bounding box center [459, 16] width 3 height 2
click at [459, 27] on li "ПМ" at bounding box center [448, 28] width 35 height 10
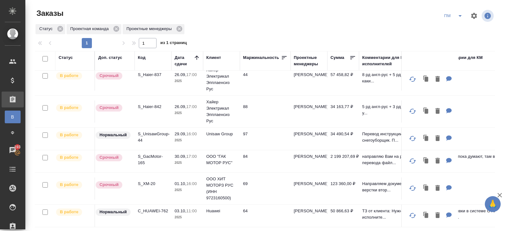
scroll to position [52, 0]
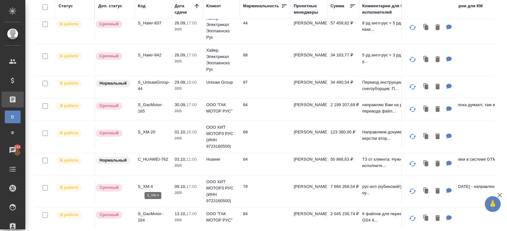
click at [143, 186] on p "S_XM-4" at bounding box center [153, 186] width 30 height 6
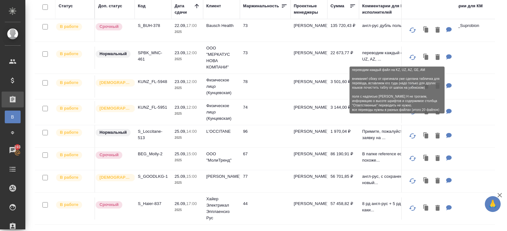
scroll to position [0, 0]
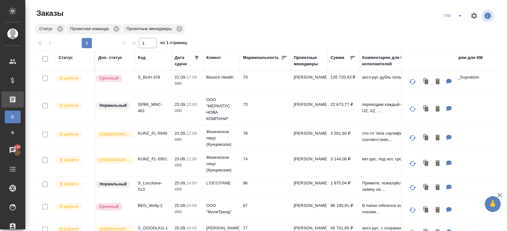
click at [67, 59] on div "Статус" at bounding box center [66, 57] width 14 height 6
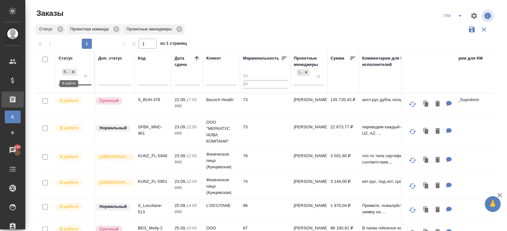
click at [73, 73] on icon at bounding box center [73, 72] width 4 height 4
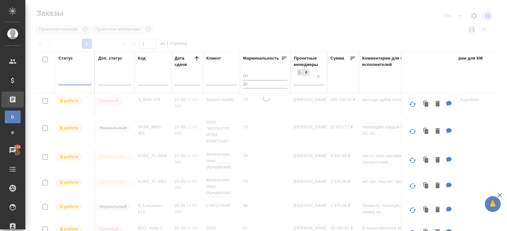
click at [73, 79] on div at bounding box center [75, 78] width 33 height 9
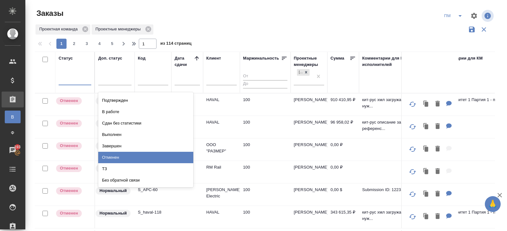
scroll to position [44, 0]
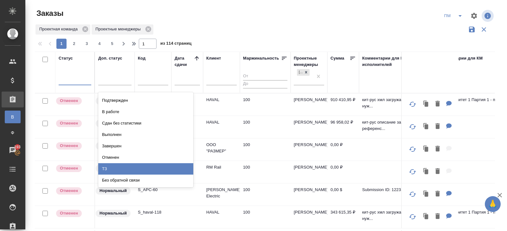
click at [108, 167] on div "ТЗ" at bounding box center [145, 168] width 95 height 11
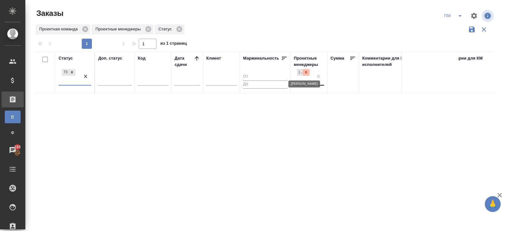
click at [307, 72] on icon at bounding box center [306, 72] width 4 height 4
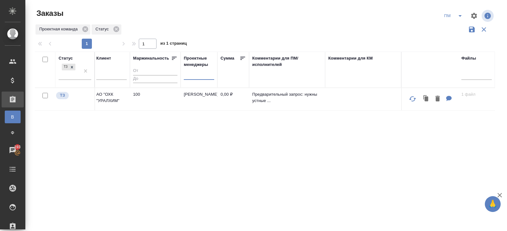
scroll to position [0, 0]
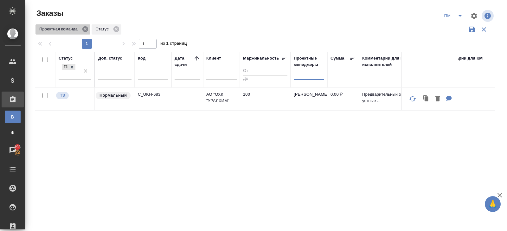
click at [85, 29] on icon at bounding box center [85, 29] width 6 height 6
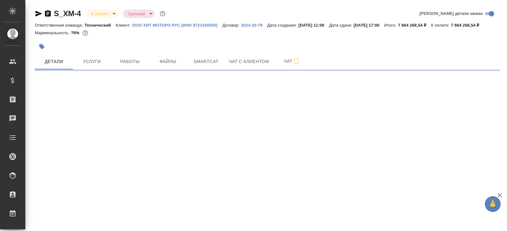
select select "RU"
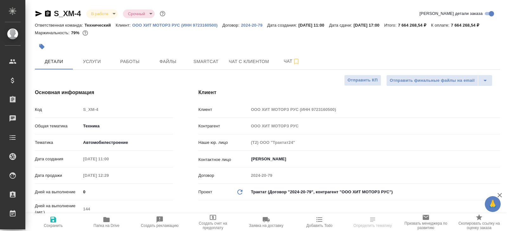
type textarea "x"
click at [132, 66] on span "Работы" at bounding box center [130, 62] width 30 height 8
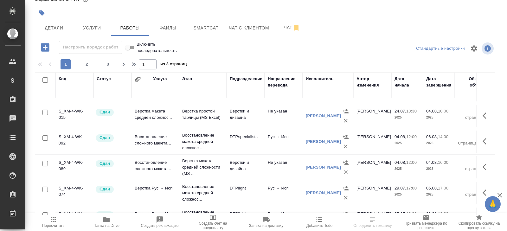
scroll to position [299, 0]
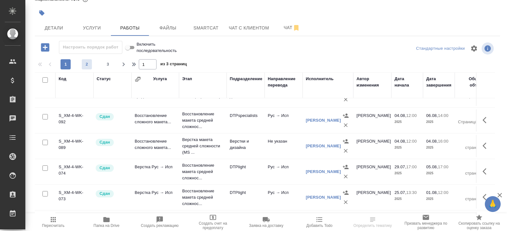
click at [86, 61] on span "2" at bounding box center [87, 64] width 10 height 6
type input "2"
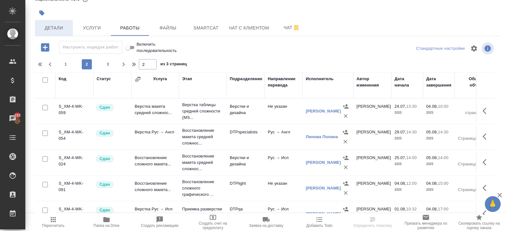
scroll to position [0, 0]
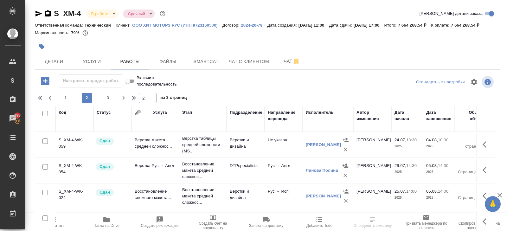
drag, startPoint x: 38, startPoint y: 13, endPoint x: 49, endPoint y: 2, distance: 15.7
click at [38, 13] on icon "button" at bounding box center [38, 14] width 7 height 6
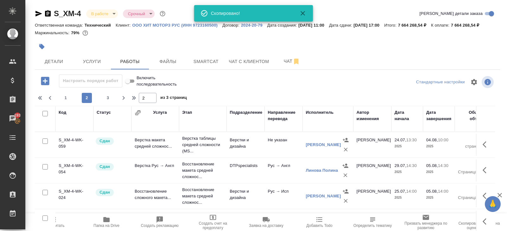
click at [104, 16] on body "🙏 .cls-1 fill:#fff; AWATERA Belyakova Yulia Клиенты Спецификации Заказы 193 Чат…" at bounding box center [253, 115] width 507 height 231
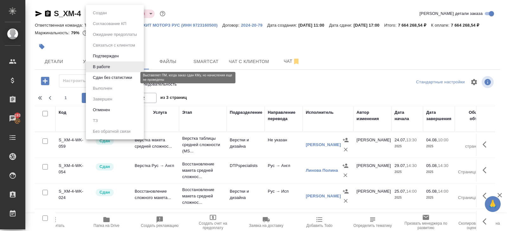
click at [105, 80] on button "Сдан без статистики" at bounding box center [112, 77] width 43 height 7
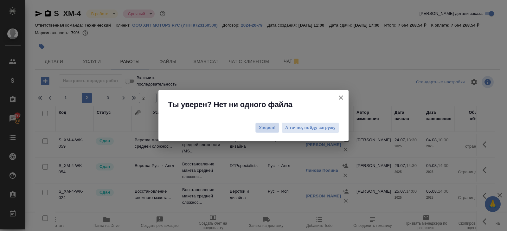
click at [267, 126] on span "Уверен!" at bounding box center [267, 127] width 17 height 6
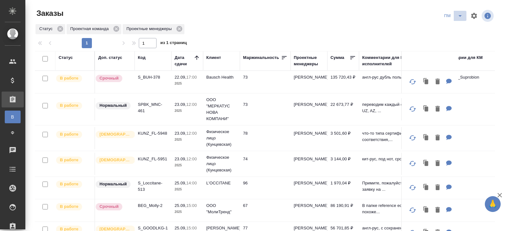
click at [460, 16] on icon "split button" at bounding box center [460, 16] width 8 height 8
click at [458, 27] on li "В работу!" at bounding box center [453, 28] width 32 height 10
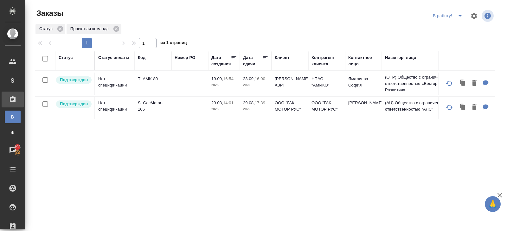
click at [148, 77] on p "T_AMK-80" at bounding box center [153, 79] width 30 height 6
click at [458, 15] on icon "split button" at bounding box center [460, 16] width 8 height 8
click at [455, 28] on li "ПМ" at bounding box center [448, 28] width 35 height 10
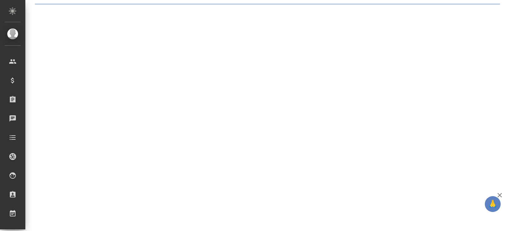
select select "RU"
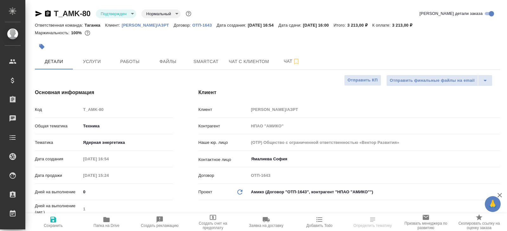
type textarea "x"
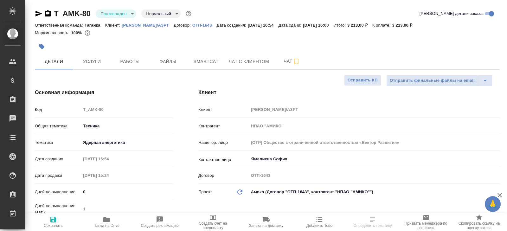
type textarea "x"
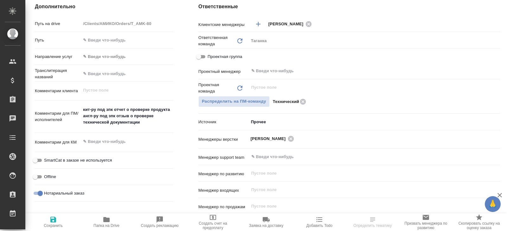
scroll to position [263, 0]
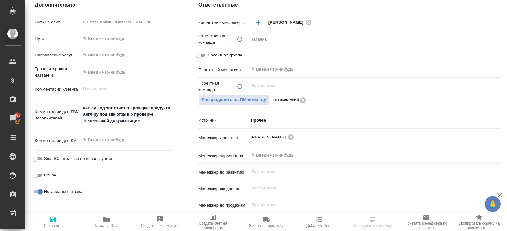
type textarea "x"
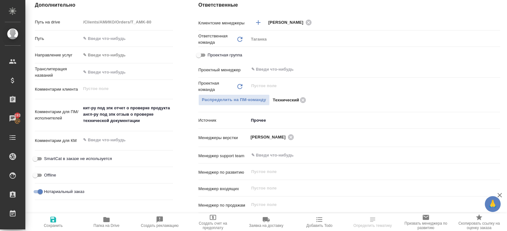
type textarea "x"
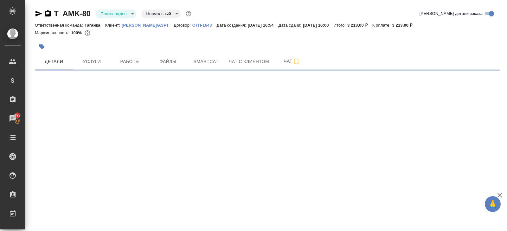
scroll to position [0, 0]
select select "RU"
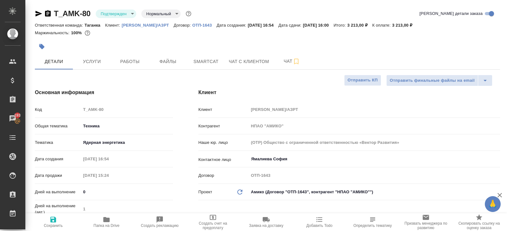
type textarea "x"
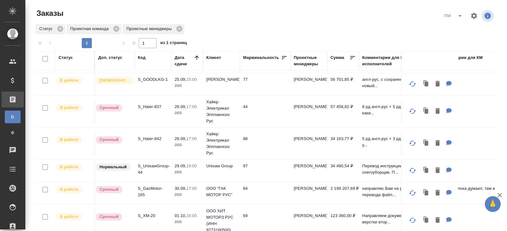
scroll to position [52, 0]
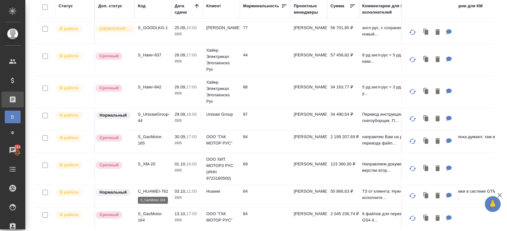
click at [141, 215] on p "S_GacMotor-164" at bounding box center [153, 217] width 30 height 13
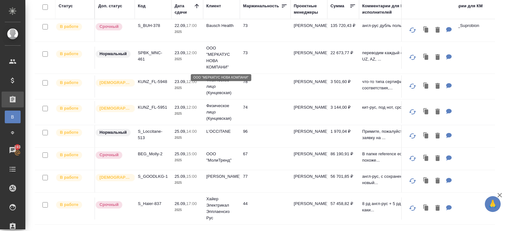
scroll to position [0, 0]
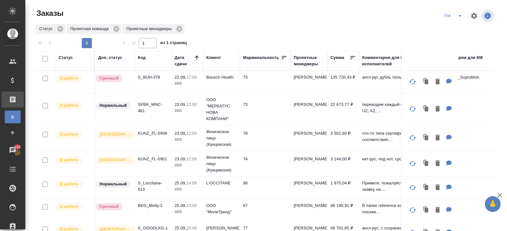
click at [457, 17] on icon "split button" at bounding box center [460, 16] width 8 height 8
click at [457, 27] on li "В работу!" at bounding box center [453, 28] width 32 height 10
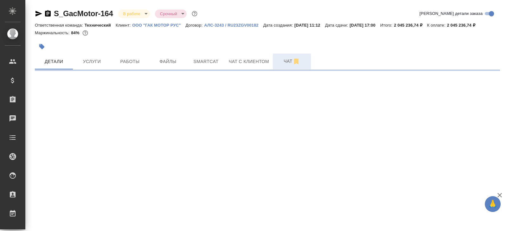
select select "RU"
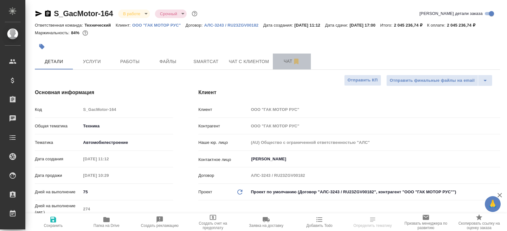
click at [291, 69] on button "Чат" at bounding box center [292, 62] width 38 height 16
type textarea "x"
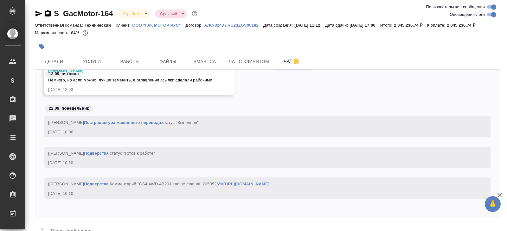
click at [490, 15] on input "Оповещения-логи" at bounding box center [493, 15] width 23 height 8
checkbox input "false"
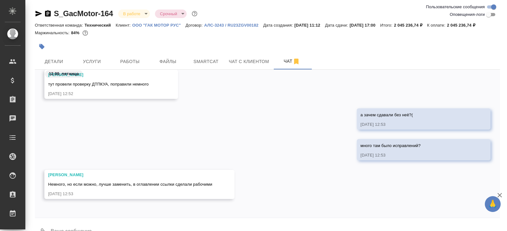
scroll to position [5089, 0]
click at [135, 54] on div at bounding box center [190, 47] width 310 height 14
click at [135, 65] on span "Работы" at bounding box center [130, 62] width 30 height 8
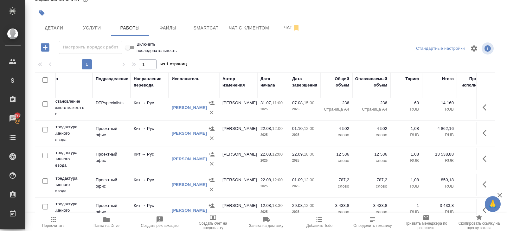
scroll to position [132, 177]
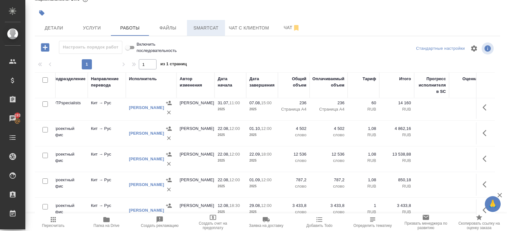
click at [212, 29] on span "Smartcat" at bounding box center [206, 28] width 30 height 8
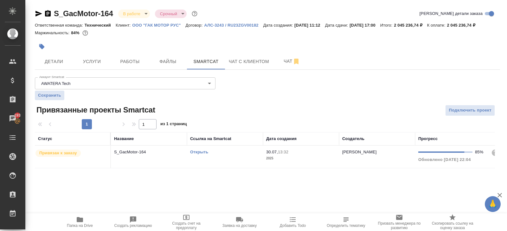
click at [198, 154] on link "Открыть" at bounding box center [199, 151] width 18 height 5
click at [132, 66] on span "Работы" at bounding box center [130, 62] width 30 height 8
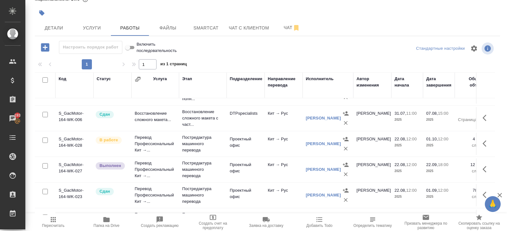
scroll to position [125, 0]
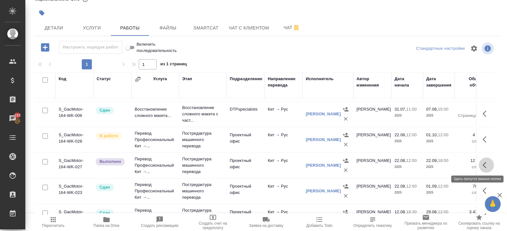
click at [486, 165] on icon "button" at bounding box center [486, 165] width 8 height 8
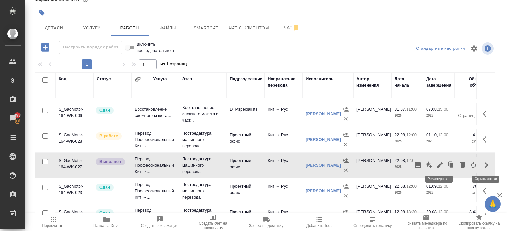
click at [439, 164] on icon "button" at bounding box center [440, 165] width 6 height 6
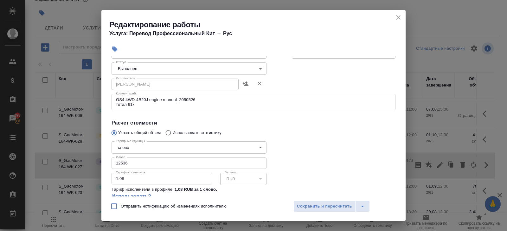
scroll to position [112, 0]
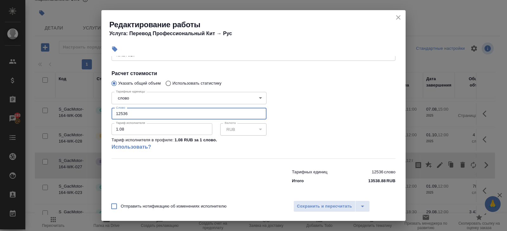
drag, startPoint x: 140, startPoint y: 115, endPoint x: 34, endPoint y: 98, distance: 107.1
click at [34, 98] on div "Редактирование работы Услуга: Перевод Профессиональный Кит → Рус Параметры Файл…" at bounding box center [253, 115] width 507 height 231
type input "1426"
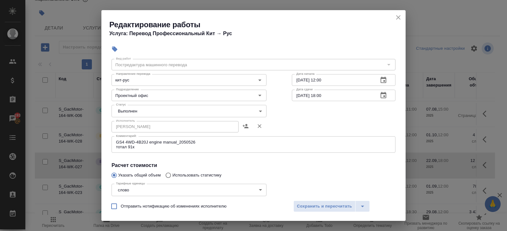
type input "1426.8"
click at [124, 110] on body "🙏 .cls-1 fill:#fff; AWATERA Belyakova Yulia Клиенты Спецификации Заказы 193 Чат…" at bounding box center [253, 115] width 507 height 231
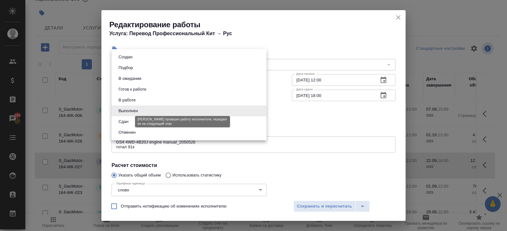
click at [124, 120] on button "Сдан" at bounding box center [124, 121] width 14 height 7
type input "closed"
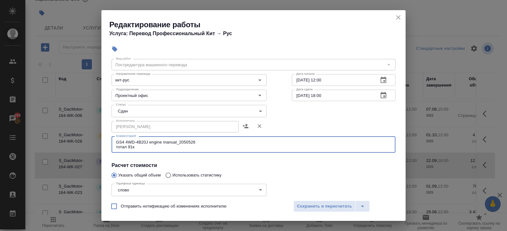
drag, startPoint x: 200, startPoint y: 143, endPoint x: 85, endPoint y: 141, distance: 115.6
click at [85, 141] on div "Редактирование работы Услуга: Перевод Профессиональный Кит → Рус Параметры Файл…" at bounding box center [253, 115] width 507 height 231
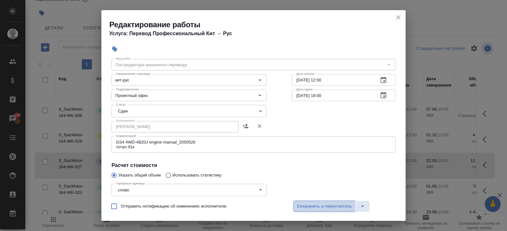
click at [326, 203] on span "Сохранить и пересчитать" at bounding box center [324, 206] width 55 height 7
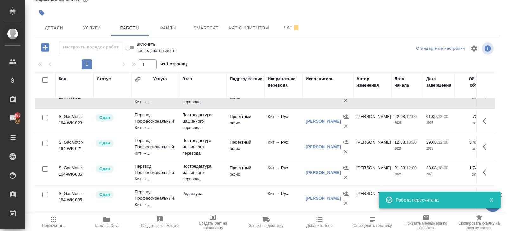
scroll to position [224, 0]
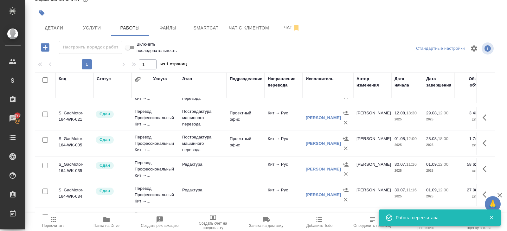
click at [480, 168] on button "button" at bounding box center [486, 168] width 15 height 15
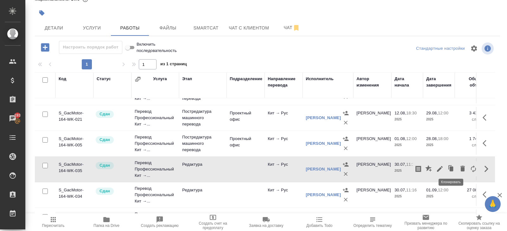
click at [448, 168] on icon "button" at bounding box center [451, 168] width 9 height 9
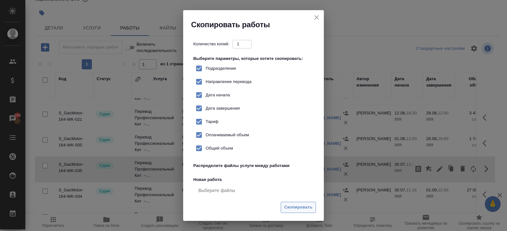
click at [303, 204] on span "Скопировать" at bounding box center [298, 207] width 28 height 7
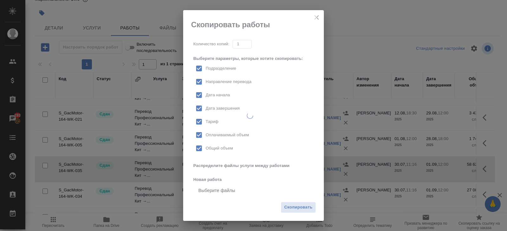
checkbox input "true"
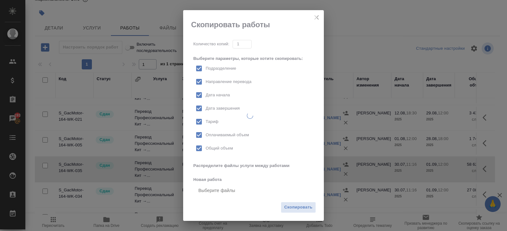
checkbox input "true"
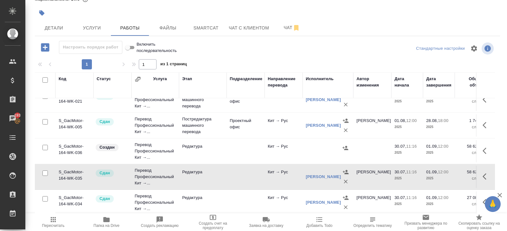
scroll to position [245, 0]
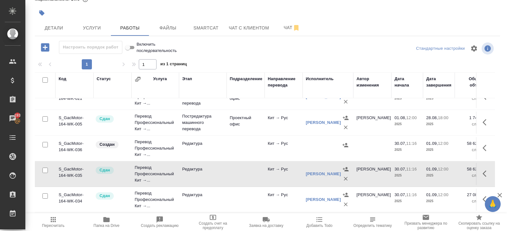
click at [483, 145] on icon "button" at bounding box center [484, 148] width 4 height 6
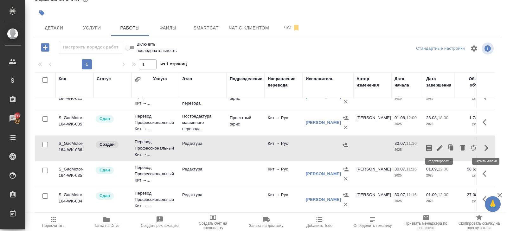
click at [440, 145] on icon "button" at bounding box center [440, 148] width 6 height 6
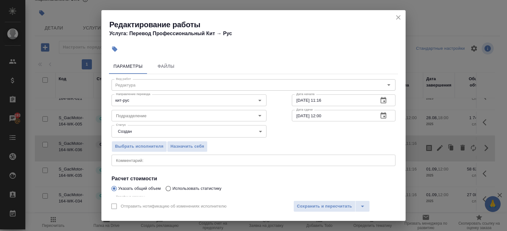
click at [383, 115] on icon "button" at bounding box center [383, 116] width 8 height 8
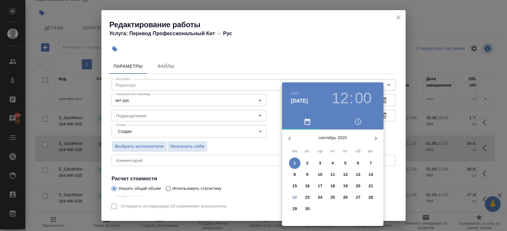
click at [299, 196] on span "22" at bounding box center [294, 197] width 11 height 6
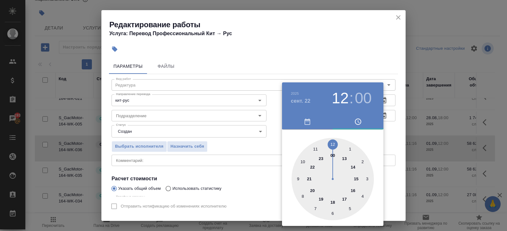
type input "22.09.2025 18:00"
click at [331, 200] on div at bounding box center [332, 179] width 82 height 82
click at [236, 176] on div at bounding box center [253, 115] width 507 height 231
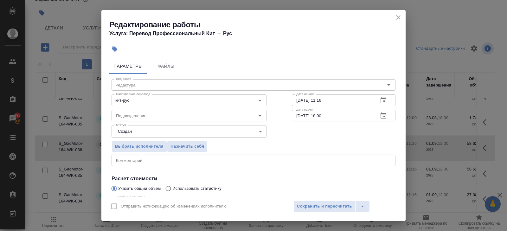
click at [147, 162] on textarea at bounding box center [253, 160] width 275 height 5
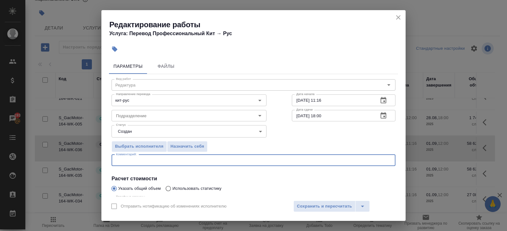
paste textarea "GS4 4WD-4B20J engine manual_2050526"
type textarea "GS4 4WD-4B20J engine manual_2050526"
click at [127, 115] on input "Подразделение" at bounding box center [178, 116] width 130 height 8
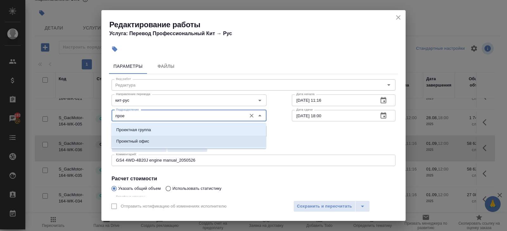
click at [130, 140] on p "Проектный офис" at bounding box center [132, 141] width 33 height 6
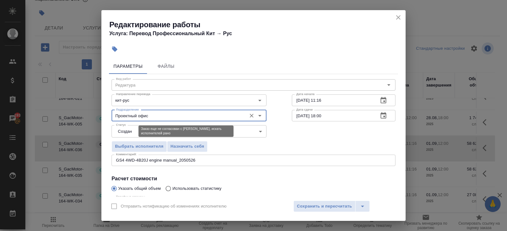
type input "Проектный офис"
click at [130, 129] on body "🙏 .cls-1 fill:#fff; AWATERA Belyakova Yulia Клиенты Спецификации Заказы 193 Чат…" at bounding box center [253, 115] width 507 height 231
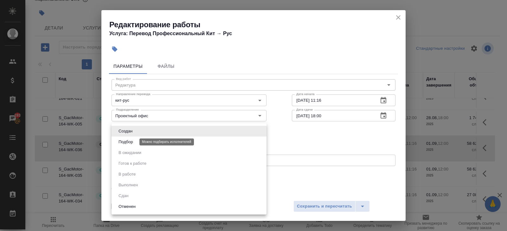
click at [130, 141] on button "Подбор" at bounding box center [126, 141] width 18 height 7
type input "recruiting"
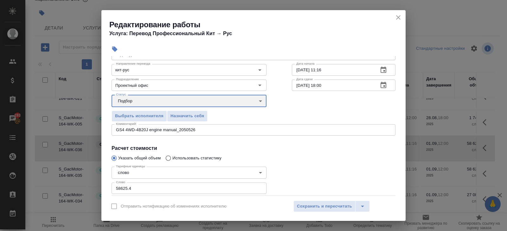
scroll to position [67, 0]
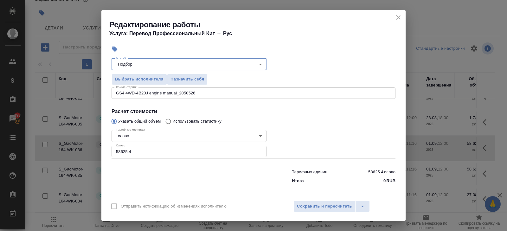
drag, startPoint x: 136, startPoint y: 154, endPoint x: 73, endPoint y: 135, distance: 65.5
click at [73, 135] on div "Редактирование работы Услуга: Перевод Профессиональный Кит → Рус Параметры Файл…" at bounding box center [253, 115] width 507 height 231
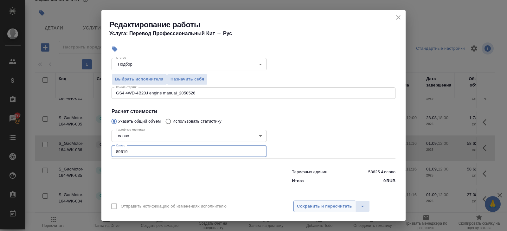
type input "89619"
click at [310, 207] on span "Сохранить и пересчитать" at bounding box center [324, 206] width 55 height 7
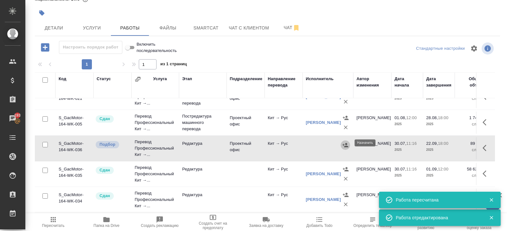
click at [347, 143] on icon "button" at bounding box center [345, 145] width 6 height 6
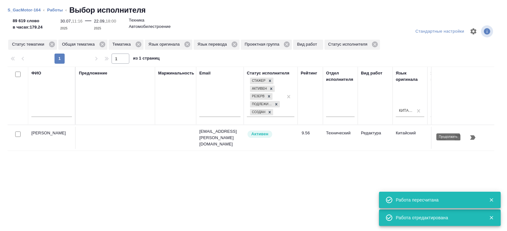
click at [475, 137] on icon "button" at bounding box center [473, 138] width 8 height 8
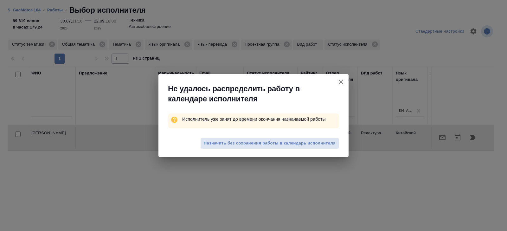
click at [287, 136] on div "Назначить без сохранения работы в календарь исполнителя" at bounding box center [253, 143] width 190 height 25
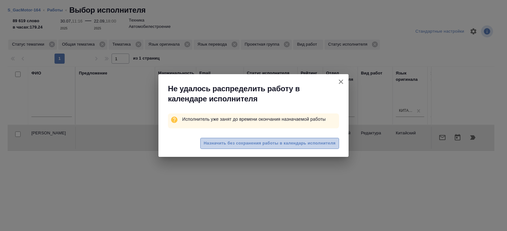
click at [287, 140] on span "Назначить без сохранения работы в календарь исполнителя" at bounding box center [270, 143] width 132 height 7
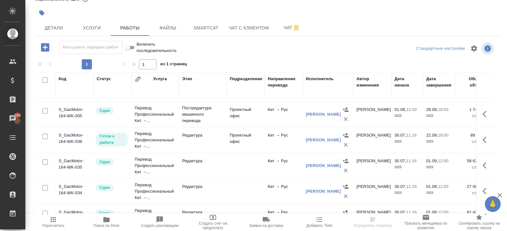
scroll to position [253, 34]
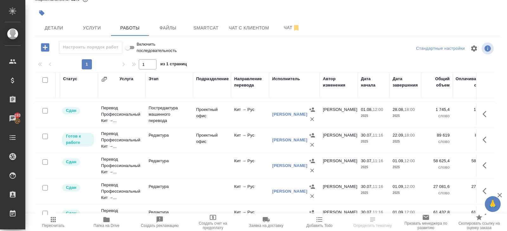
click at [485, 139] on icon "button" at bounding box center [486, 140] width 8 height 8
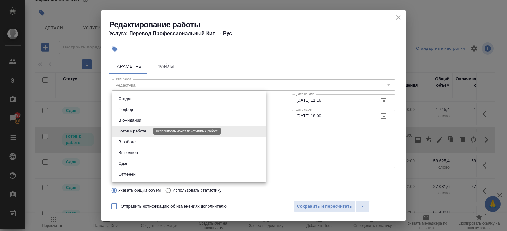
click at [121, 134] on body "🙏 .cls-1 fill:#fff; AWATERA [PERSON_NAME] Клиенты Спецификации Заказы 193 Чаты …" at bounding box center [253, 115] width 507 height 231
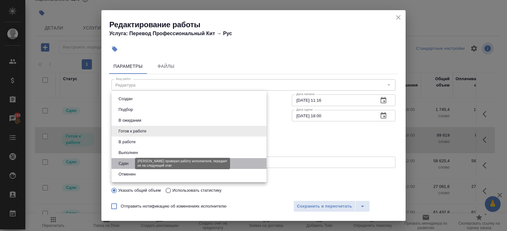
click at [126, 161] on button "Сдан" at bounding box center [124, 163] width 14 height 7
type input "closed"
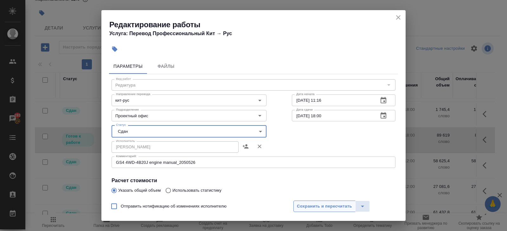
click at [301, 206] on span "Сохранить и пересчитать" at bounding box center [324, 206] width 55 height 7
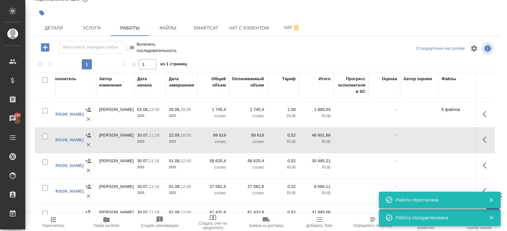
scroll to position [0, 0]
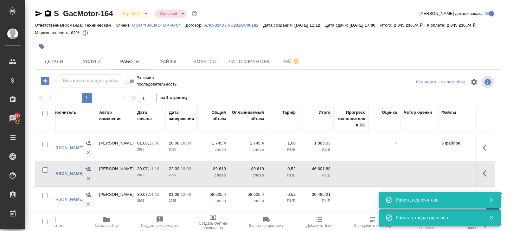
click at [64, 222] on span "Пересчитать" at bounding box center [53, 222] width 46 height 12
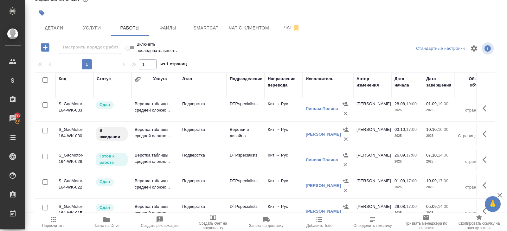
scroll to position [496, 0]
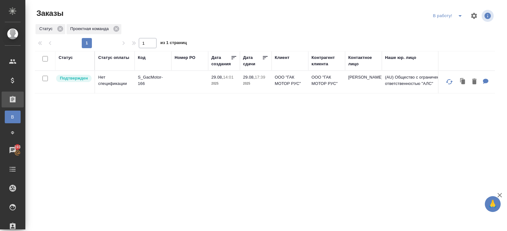
click at [460, 15] on icon "split button" at bounding box center [460, 16] width 8 height 8
click at [459, 23] on ul "ПМ начислить КМ" at bounding box center [448, 38] width 35 height 35
click at [458, 27] on li "ПМ" at bounding box center [448, 28] width 35 height 10
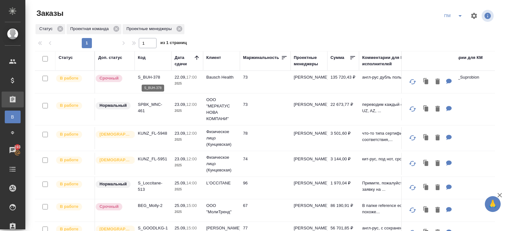
click at [147, 77] on p "S_BUH-378" at bounding box center [153, 77] width 30 height 6
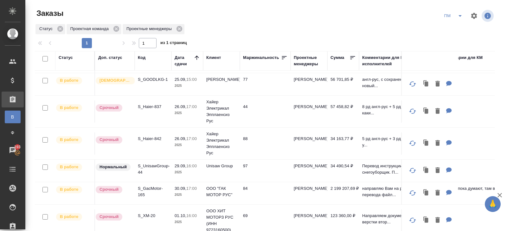
scroll to position [52, 0]
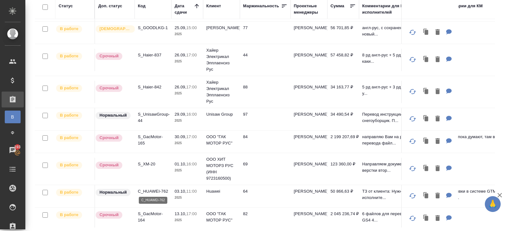
click at [148, 190] on p "C_HUAWEI-762" at bounding box center [153, 191] width 30 height 6
click at [143, 117] on p "S_UnisawGroup-44" at bounding box center [153, 117] width 30 height 13
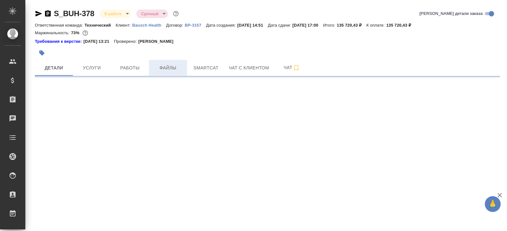
select select "RU"
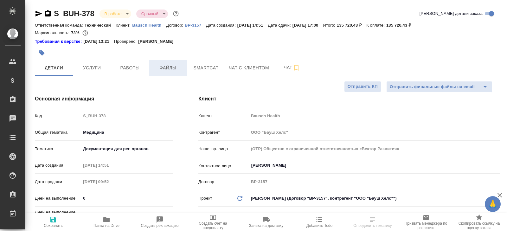
type textarea "x"
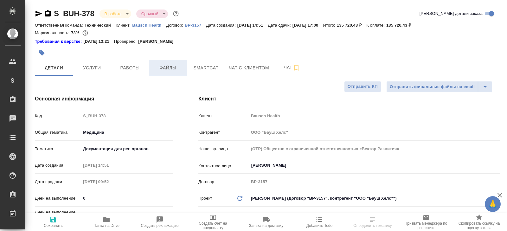
type textarea "x"
click at [170, 65] on span "Файлы" at bounding box center [168, 68] width 30 height 8
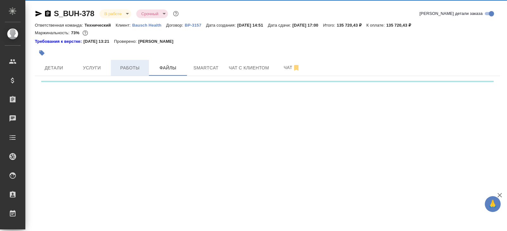
click at [129, 66] on span "Работы" at bounding box center [130, 68] width 30 height 8
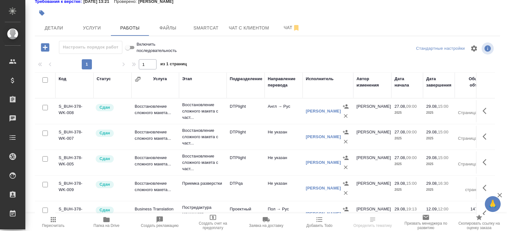
scroll to position [164, 0]
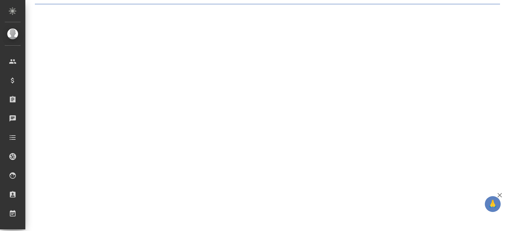
select select "RU"
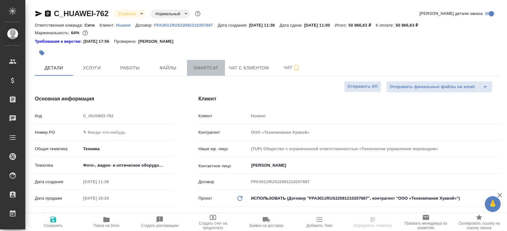
click at [206, 68] on span "Smartcat" at bounding box center [206, 68] width 30 height 8
type textarea "x"
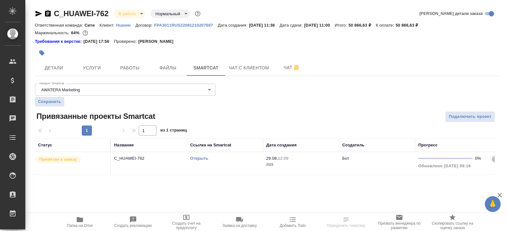
click at [197, 158] on link "Открыть" at bounding box center [199, 158] width 18 height 5
click at [133, 72] on button "Работы" at bounding box center [130, 68] width 38 height 16
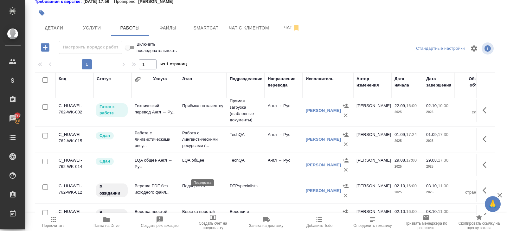
scroll to position [94, 0]
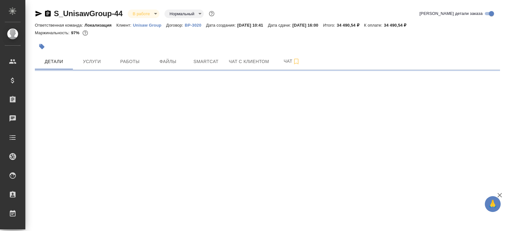
select select "RU"
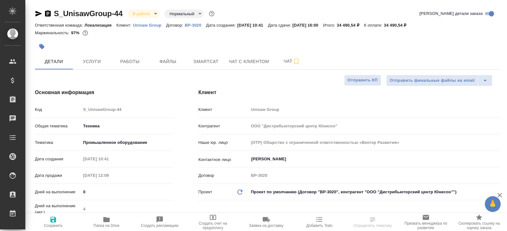
type textarea "x"
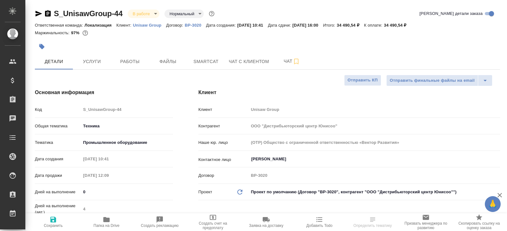
type textarea "x"
click at [291, 59] on span "Чат" at bounding box center [291, 61] width 30 height 8
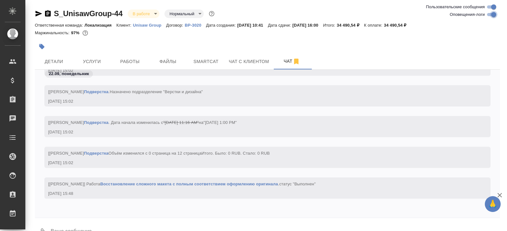
click at [492, 17] on input "Оповещения-логи" at bounding box center [493, 15] width 23 height 8
checkbox input "false"
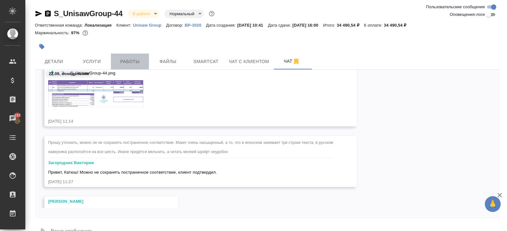
click at [142, 63] on span "Работы" at bounding box center [130, 62] width 30 height 8
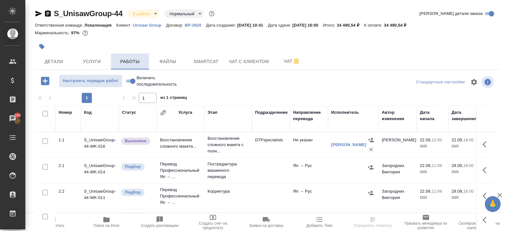
scroll to position [34, 0]
